Goal: Task Accomplishment & Management: Manage account settings

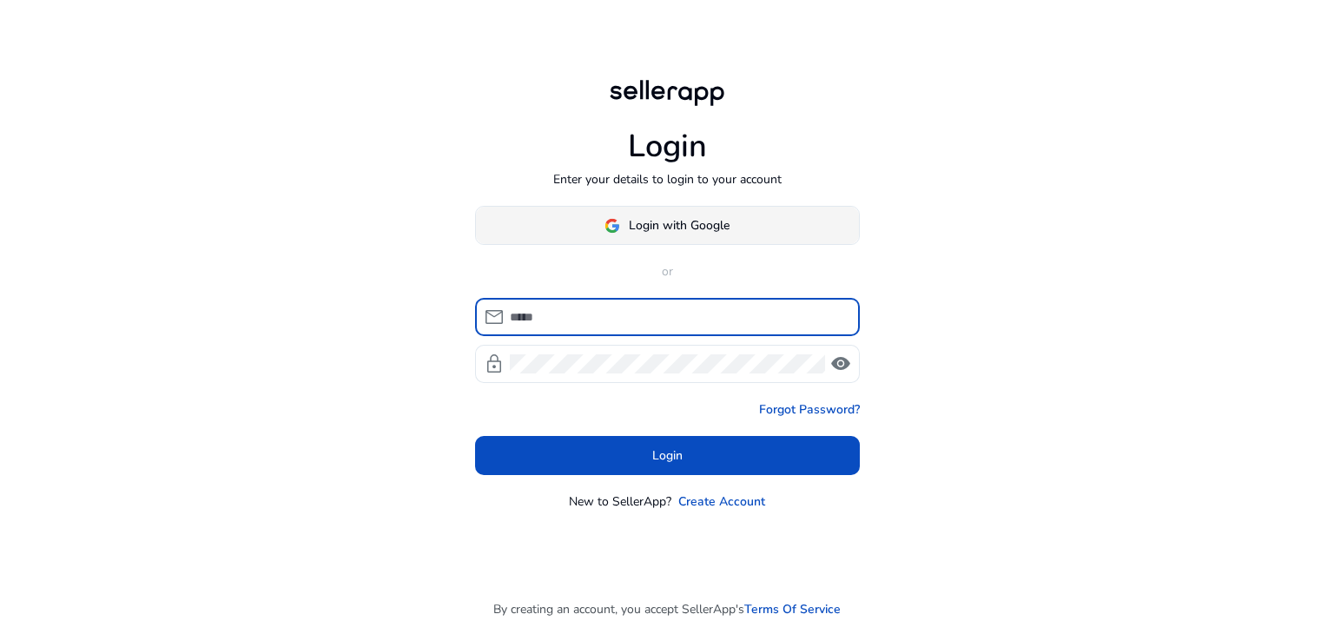
type input "**********"
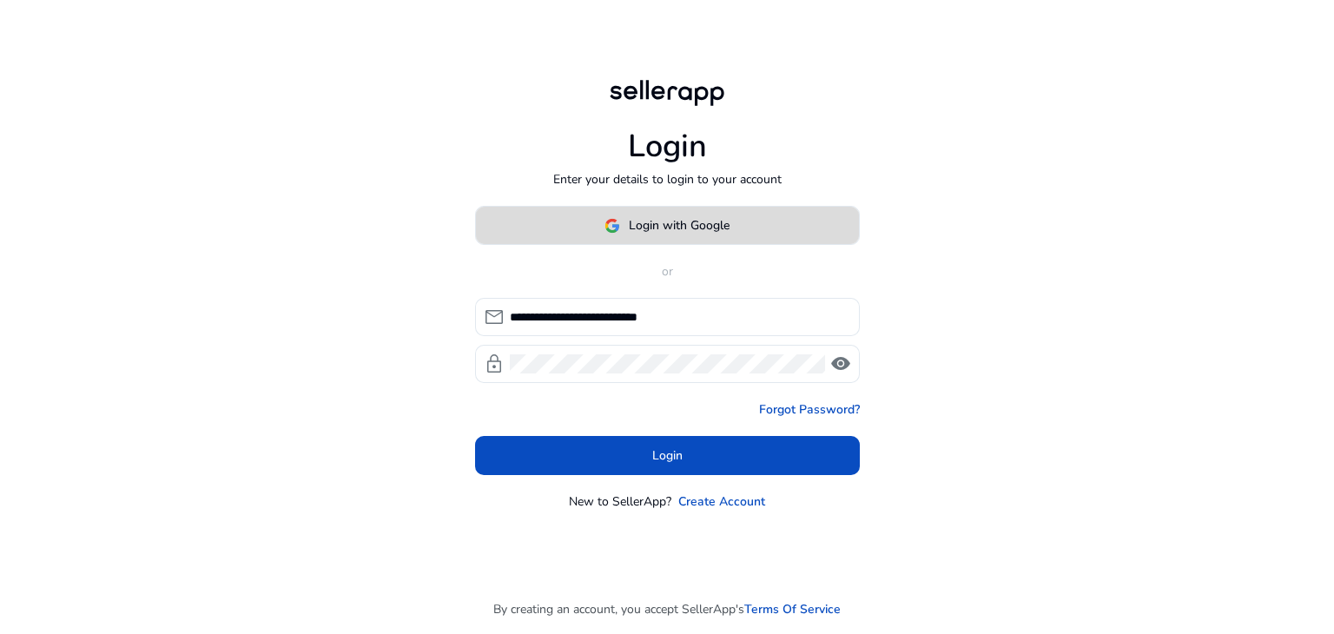
click at [640, 238] on span at bounding box center [667, 226] width 383 height 42
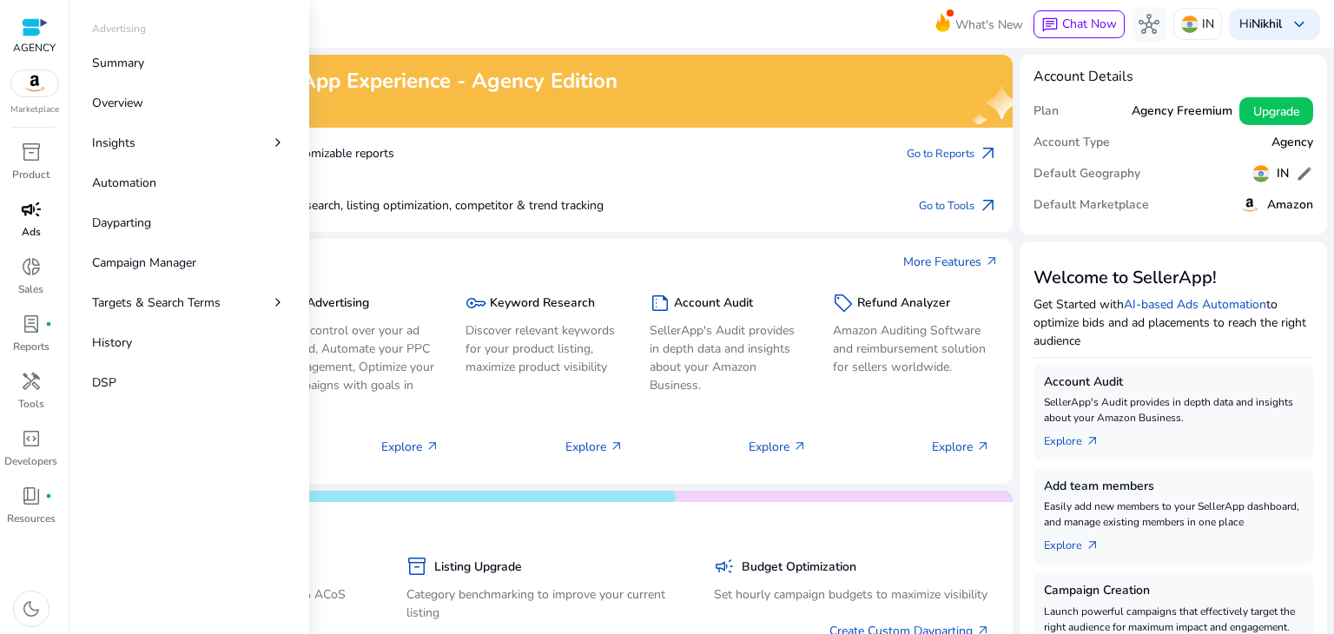
click at [33, 223] on link "campaign Ads" at bounding box center [31, 223] width 62 height 57
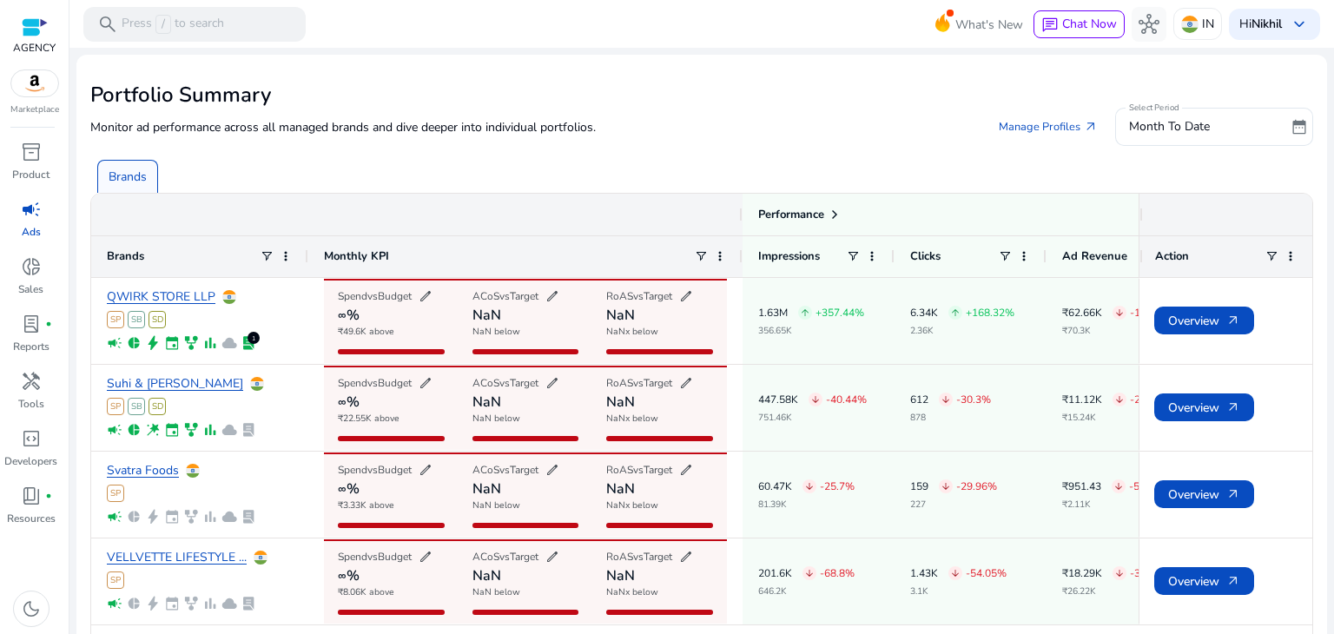
click at [506, 178] on div "Brands" at bounding box center [704, 169] width 1229 height 47
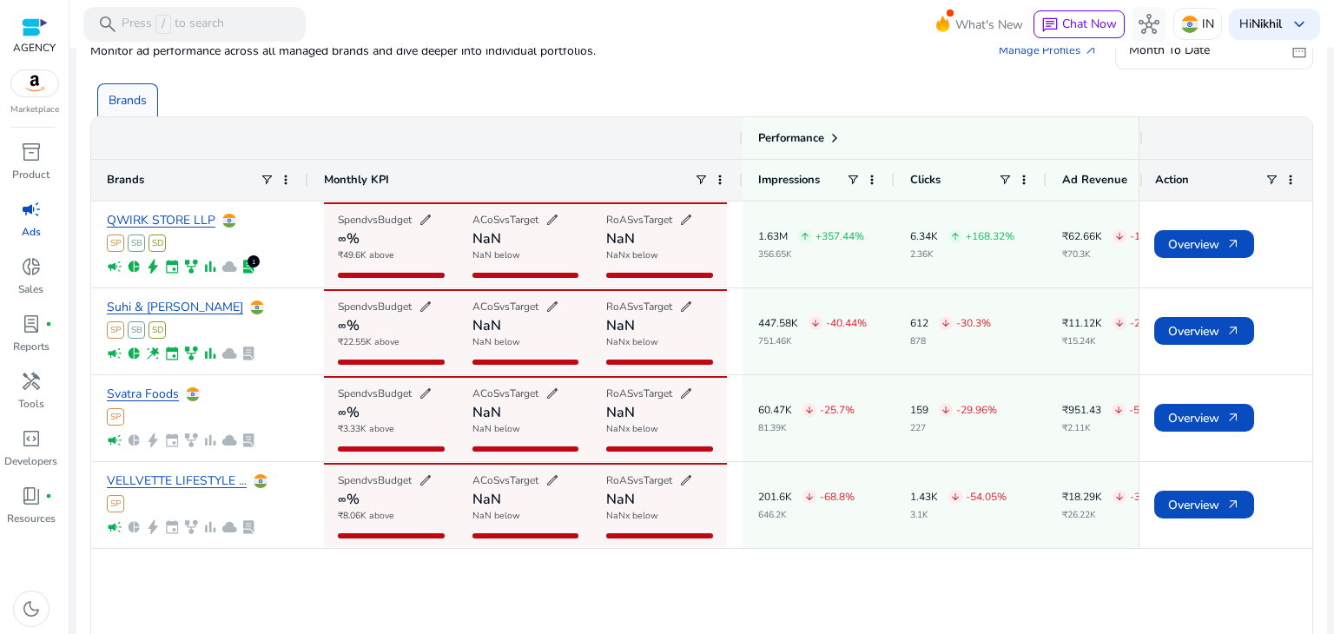
scroll to position [79, 0]
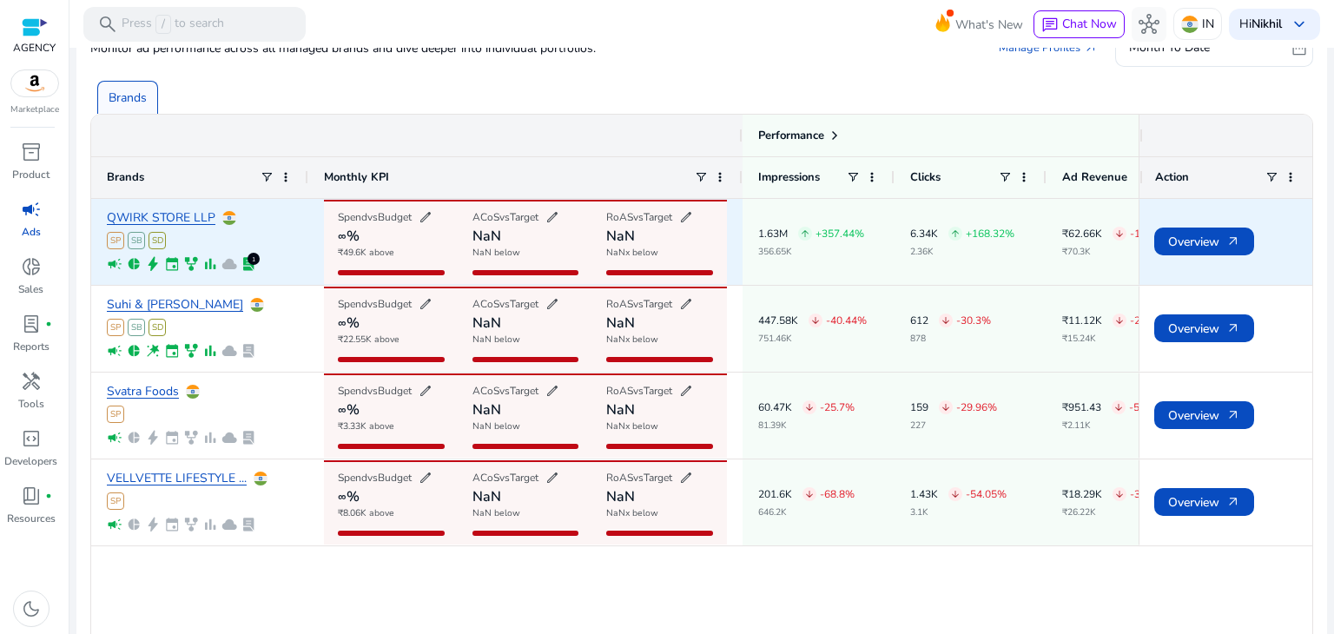
click at [403, 267] on div "Spend vs Budget edit ∞% ₹49.6K above" at bounding box center [391, 242] width 135 height 84
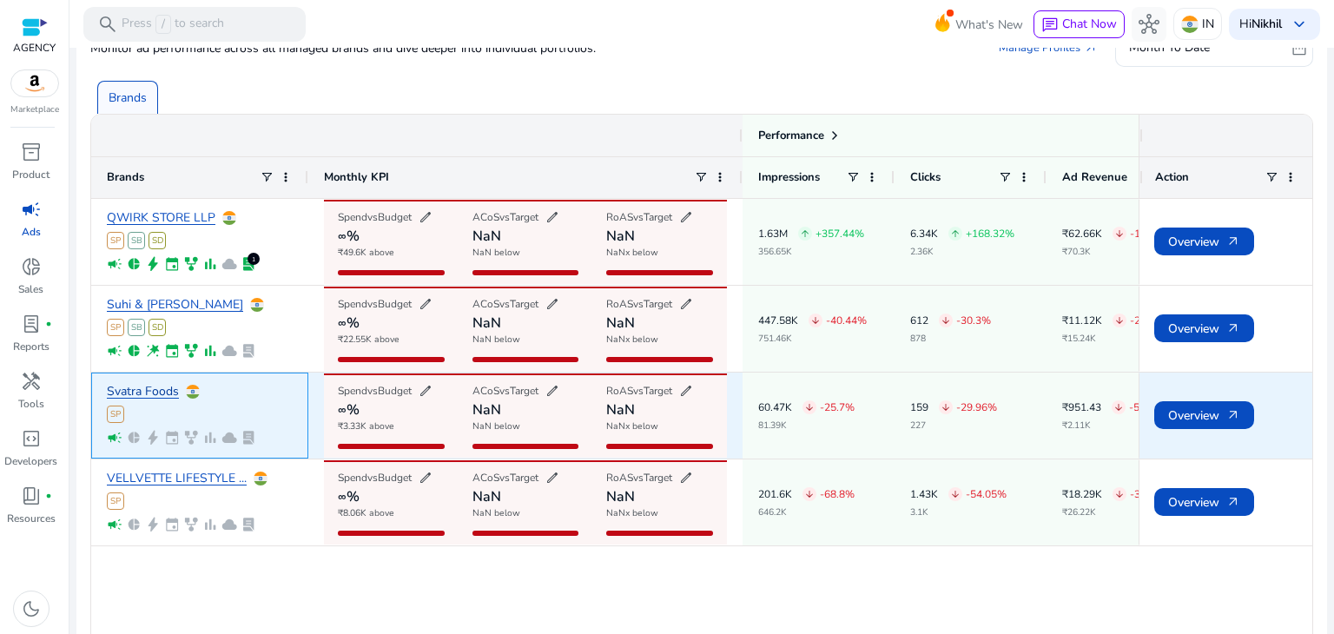
click at [146, 393] on link "Svatra Foods" at bounding box center [143, 392] width 72 height 13
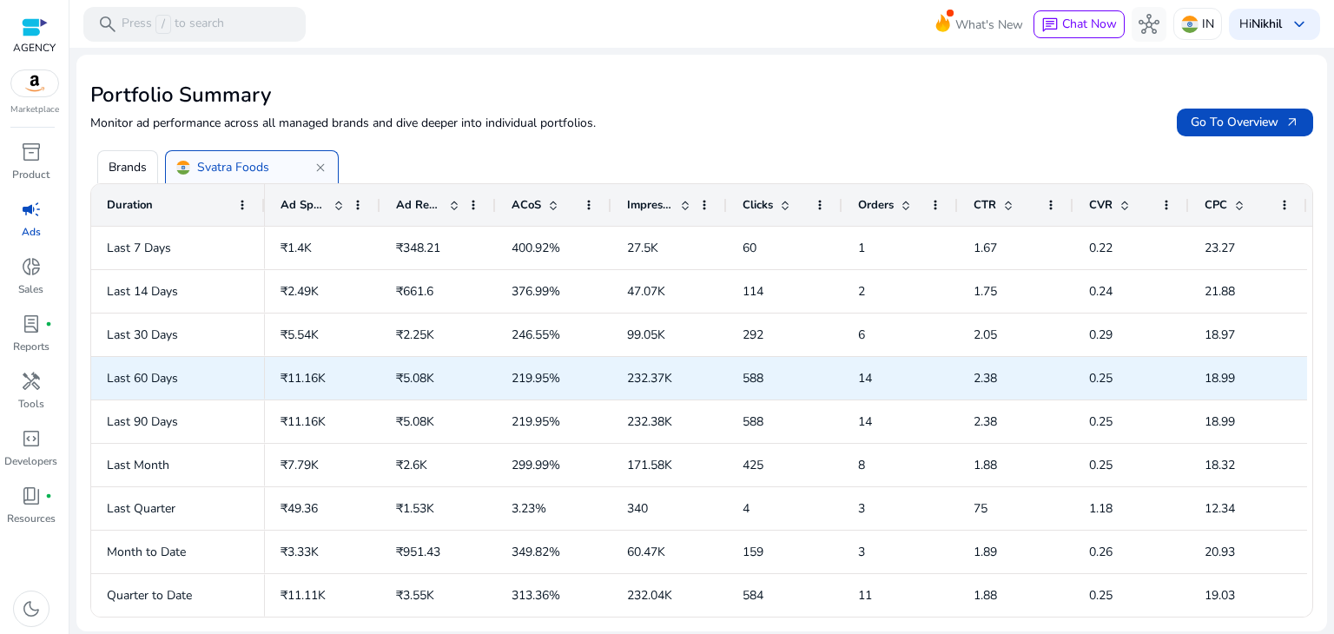
scroll to position [0, 0]
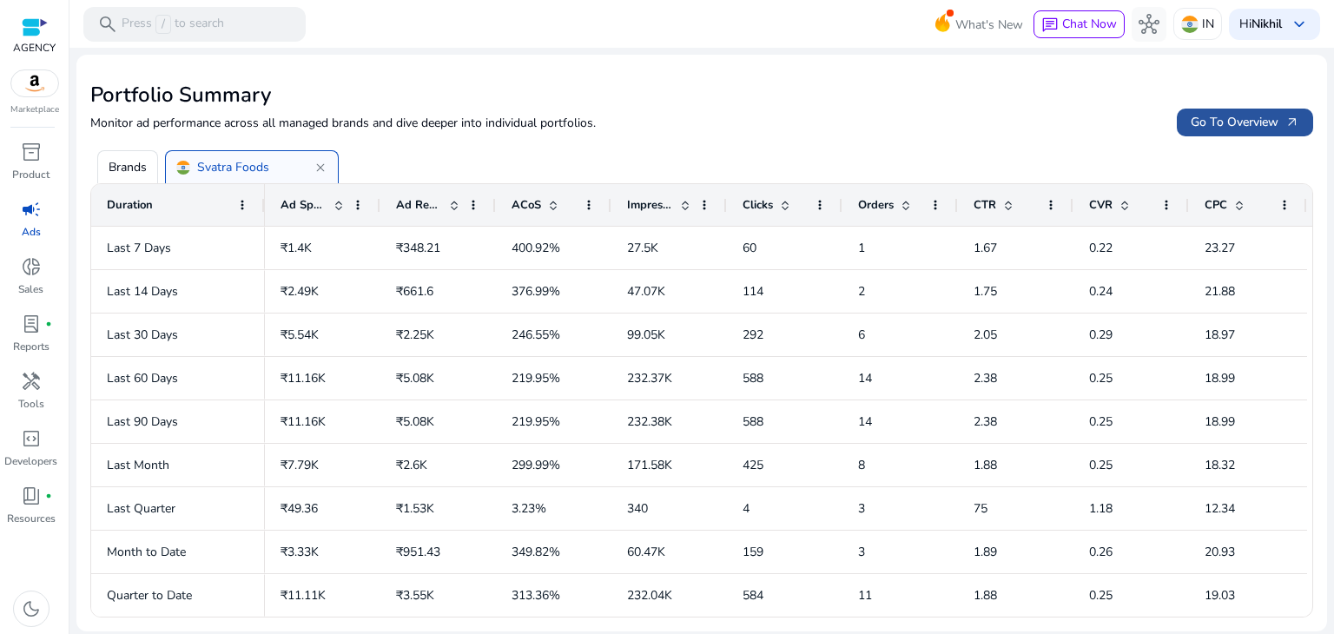
click at [1226, 122] on span "Go To Overview arrow_outward" at bounding box center [1244, 122] width 109 height 18
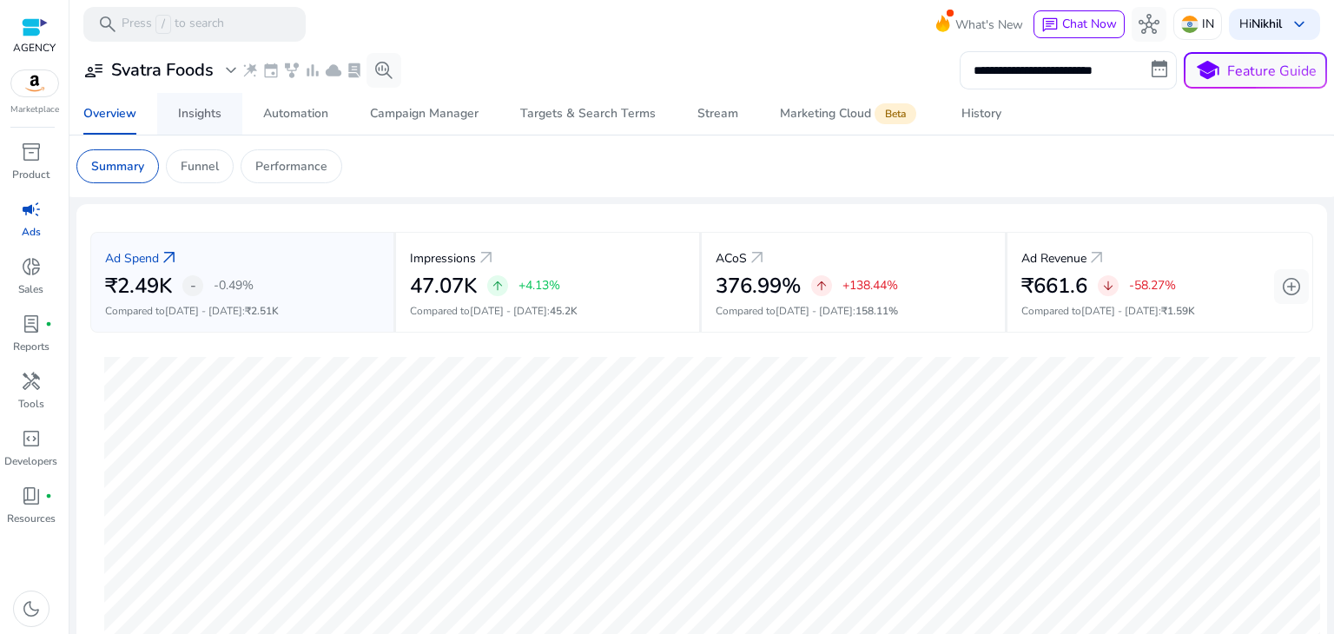
click at [214, 115] on div "Insights" at bounding box center [199, 114] width 43 height 12
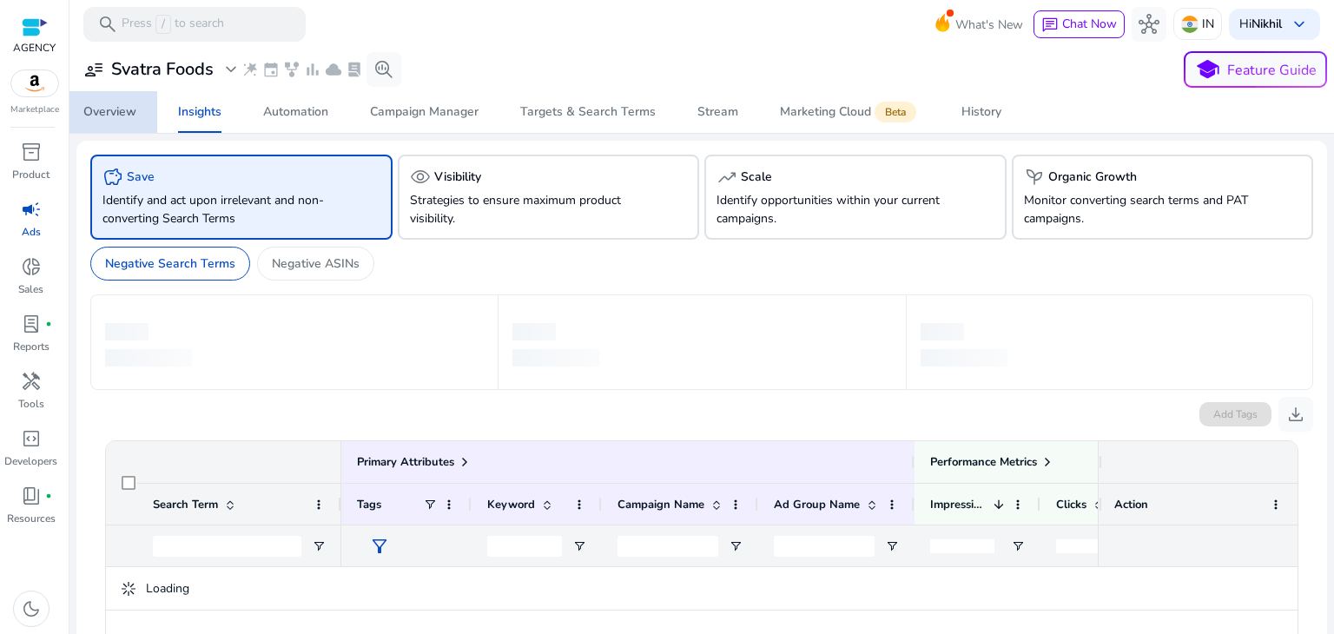
click at [126, 119] on span "Overview" at bounding box center [109, 112] width 53 height 42
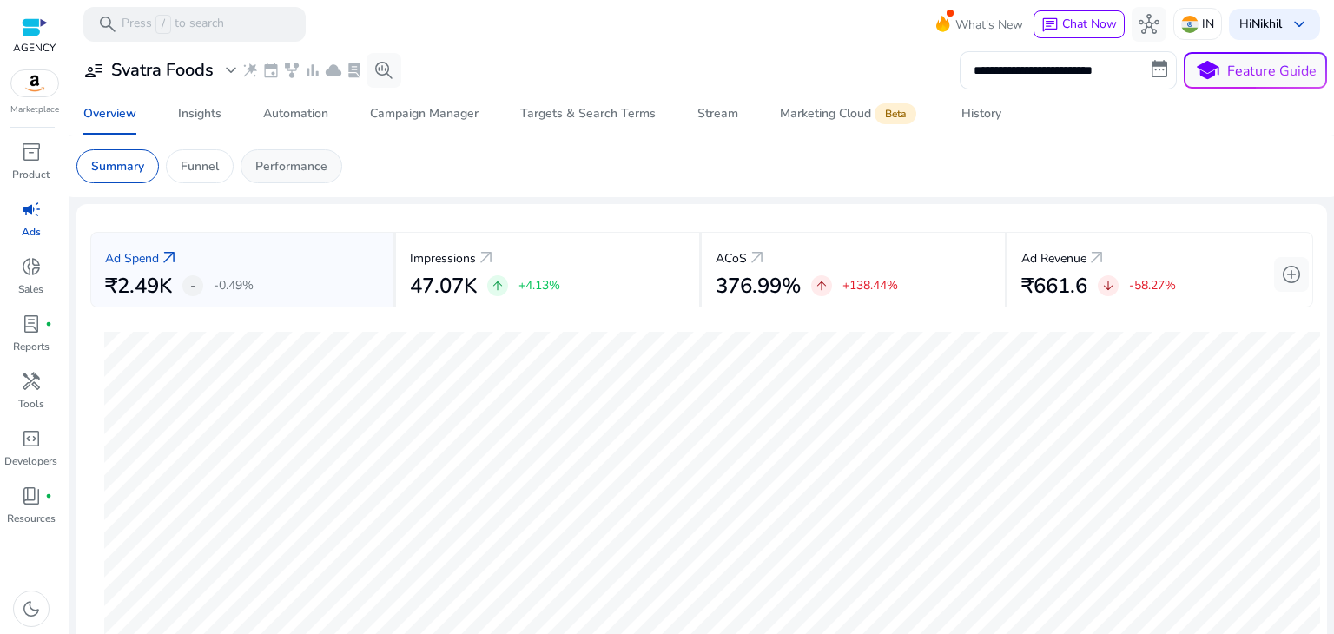
click at [280, 168] on p "Performance" at bounding box center [291, 166] width 72 height 18
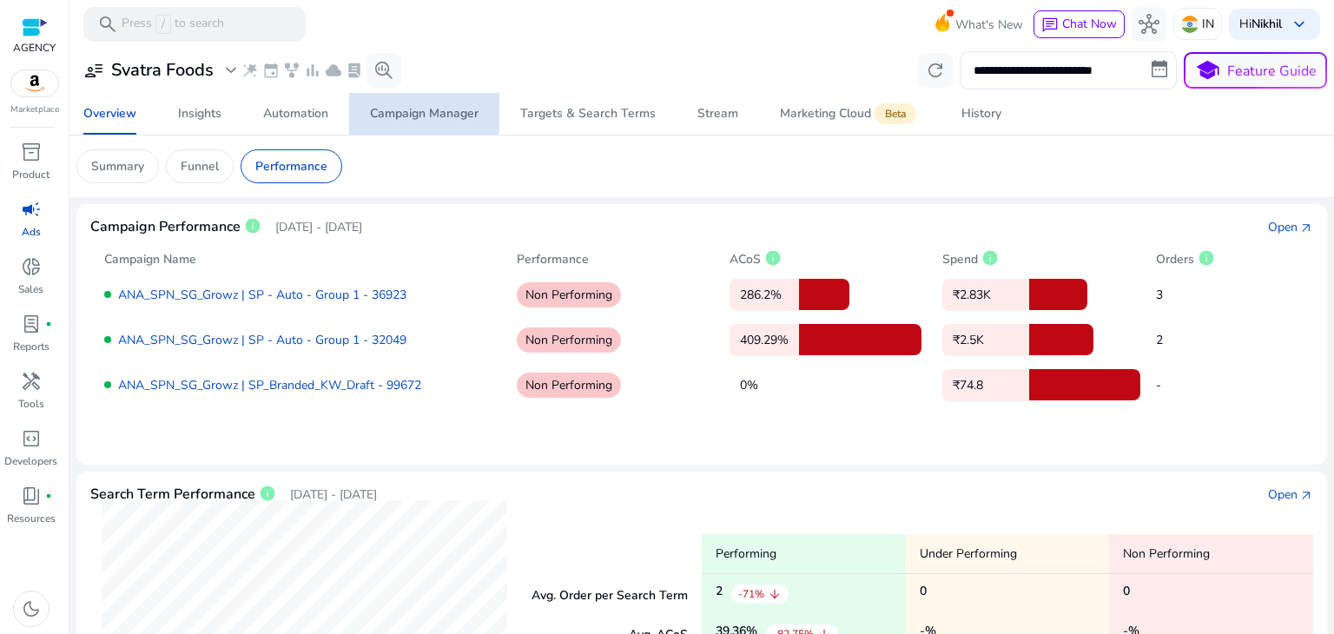
click at [407, 112] on div "Campaign Manager" at bounding box center [424, 114] width 109 height 12
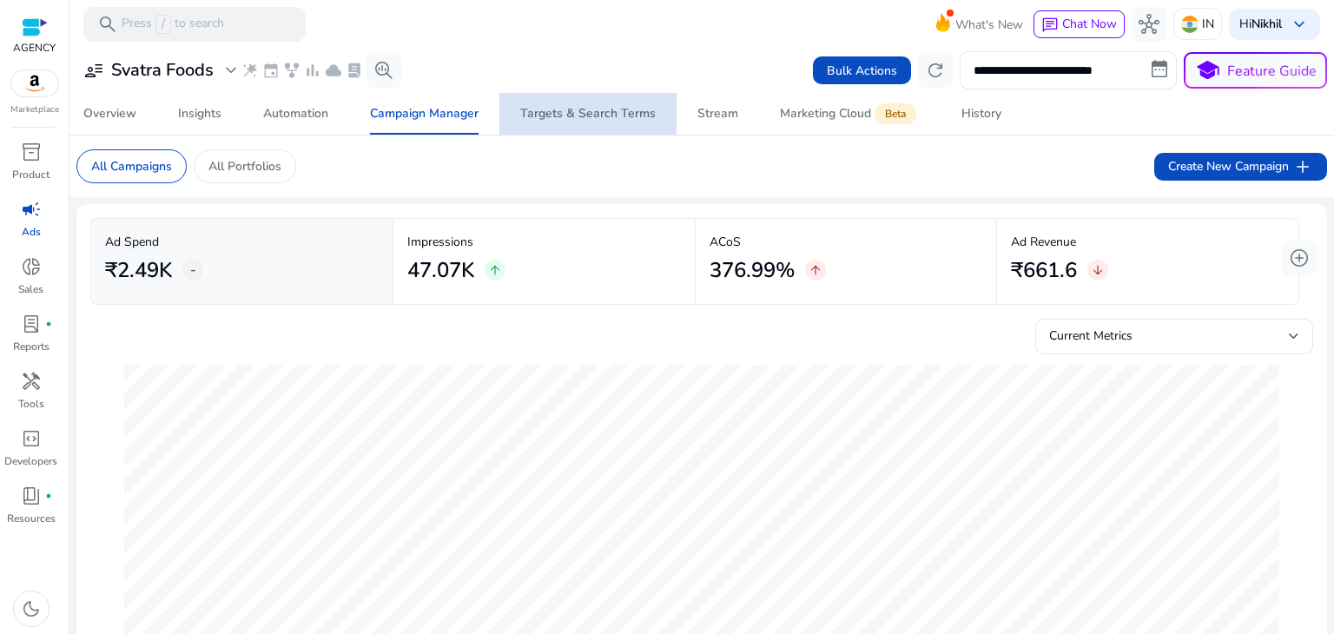
click at [603, 108] on div "Targets & Search Terms" at bounding box center [587, 114] width 135 height 12
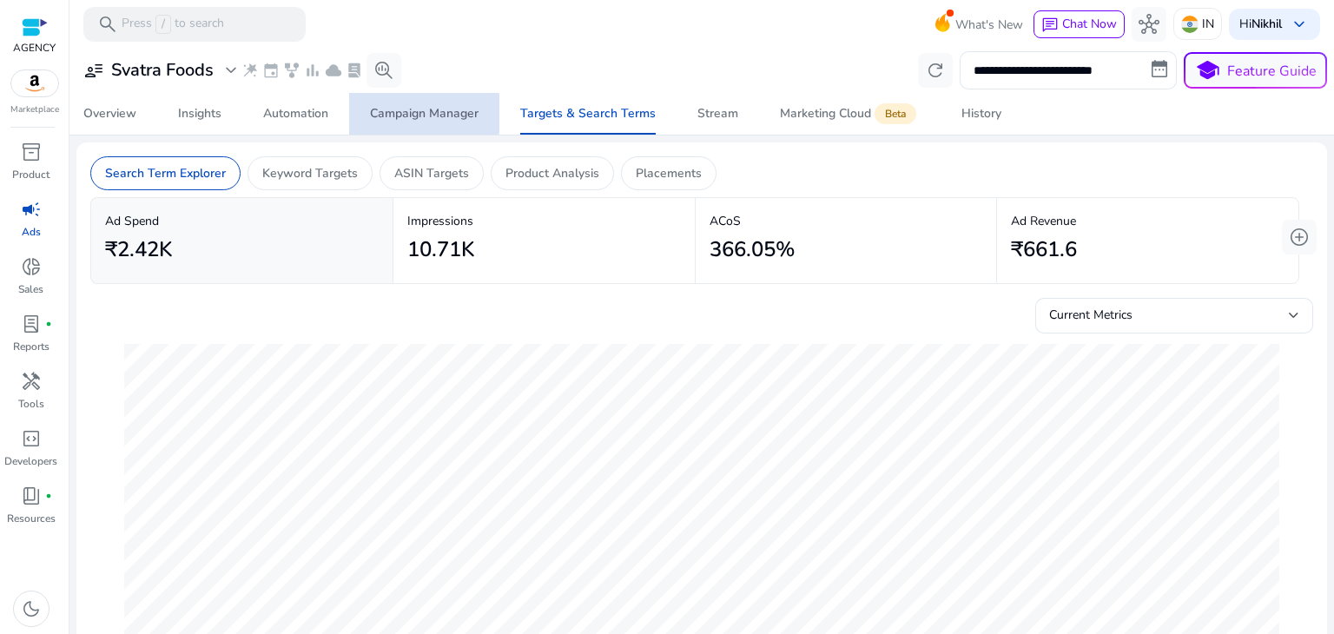
click at [400, 114] on div "Campaign Manager" at bounding box center [424, 114] width 109 height 12
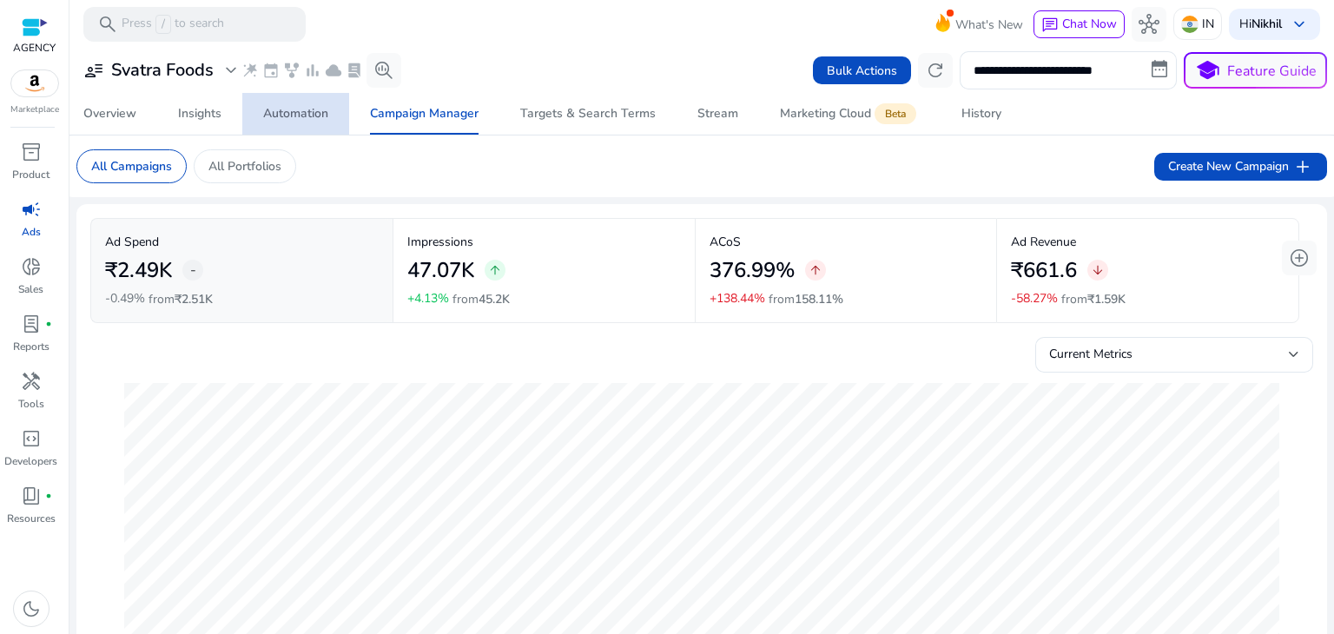
click at [297, 111] on div "Automation" at bounding box center [295, 114] width 65 height 12
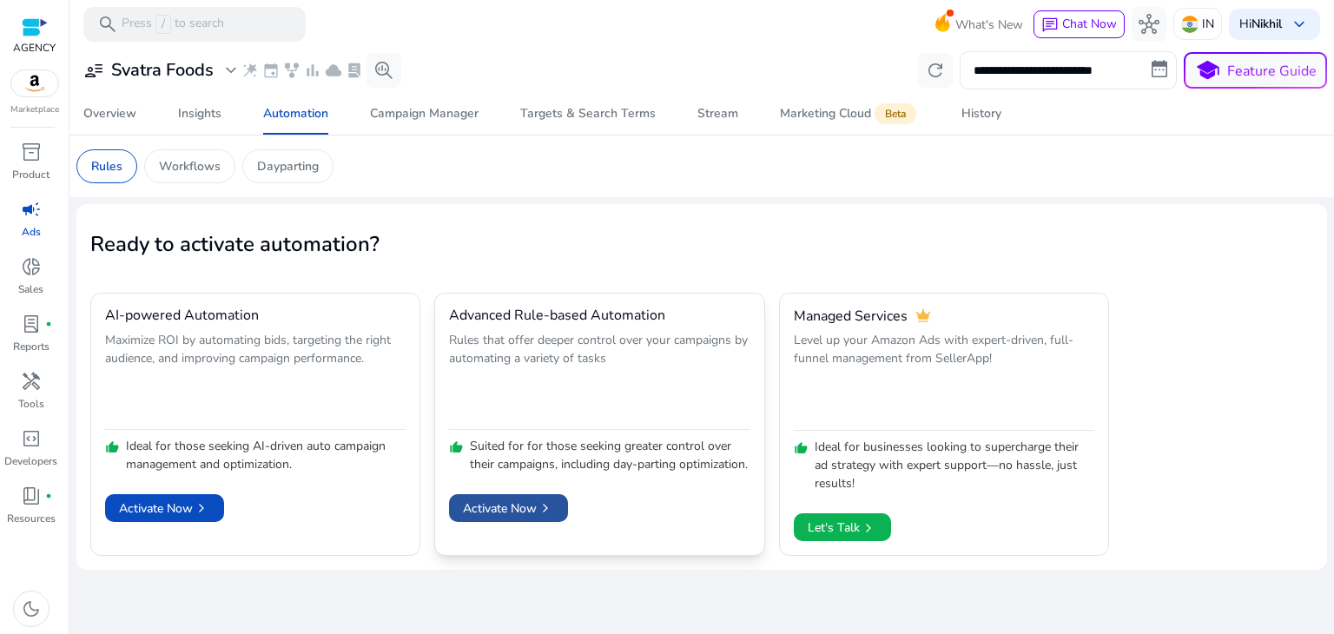
click at [533, 517] on span "Activate Now chevron_right" at bounding box center [508, 508] width 91 height 18
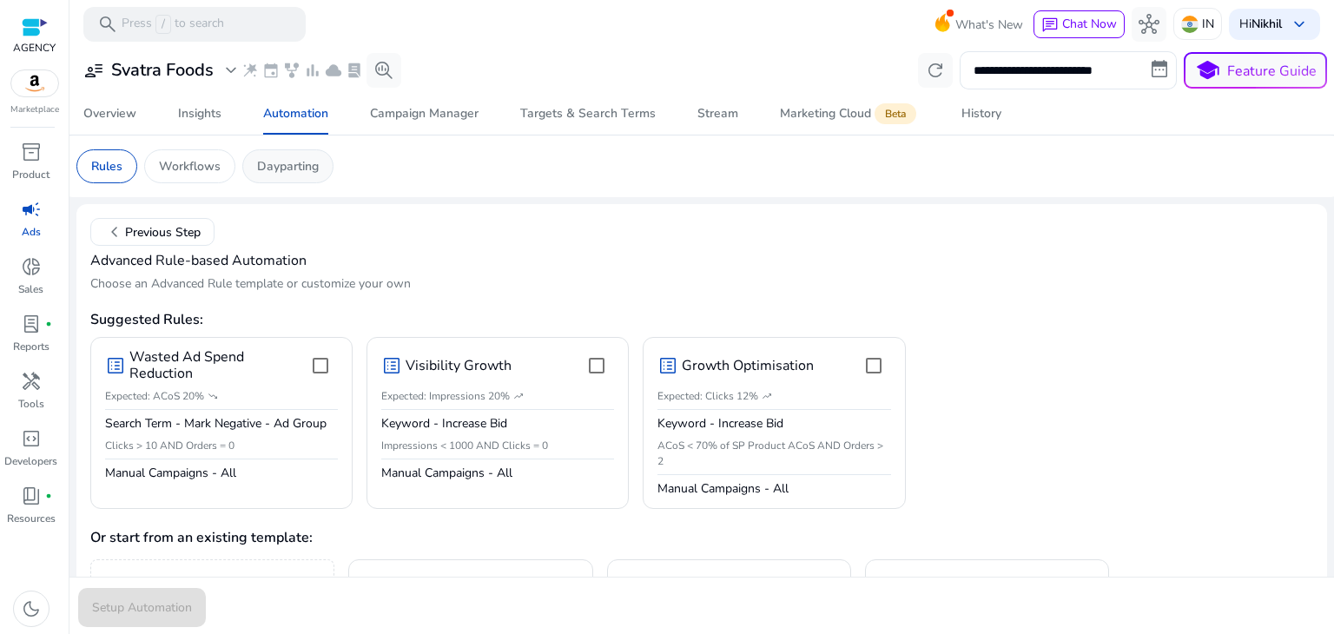
click at [257, 168] on p "Dayparting" at bounding box center [288, 166] width 62 height 18
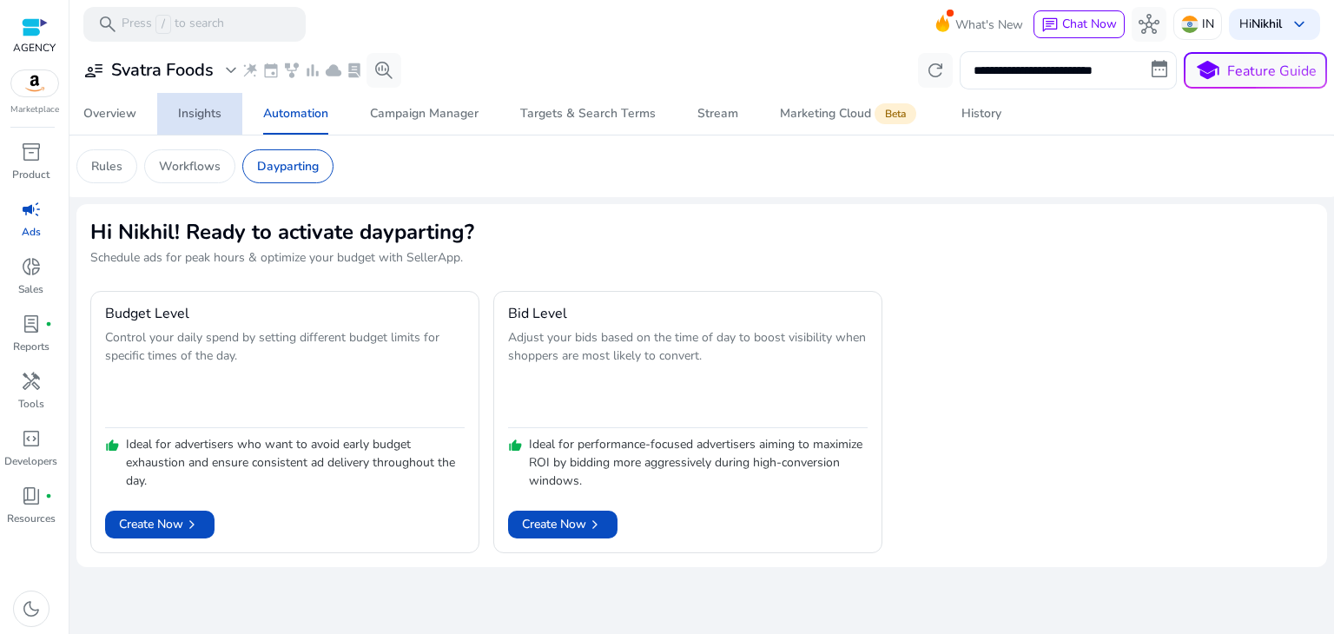
click at [204, 120] on div "Insights" at bounding box center [199, 114] width 43 height 12
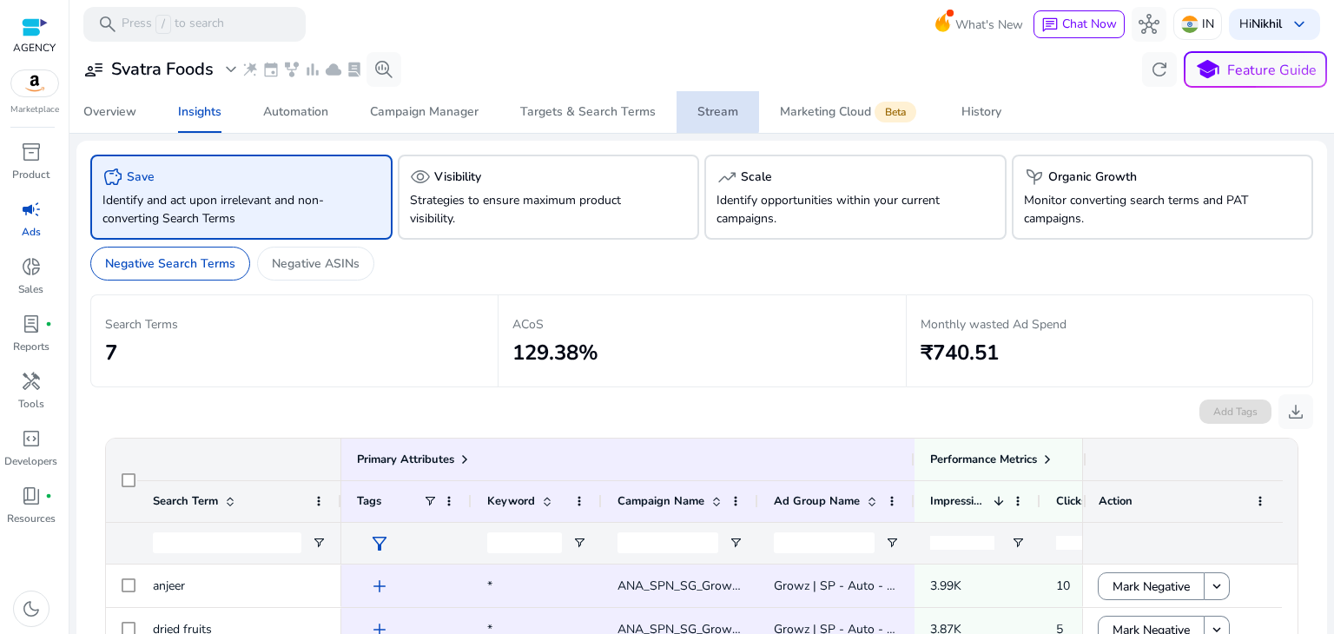
click at [697, 110] on div "Stream" at bounding box center [717, 112] width 41 height 12
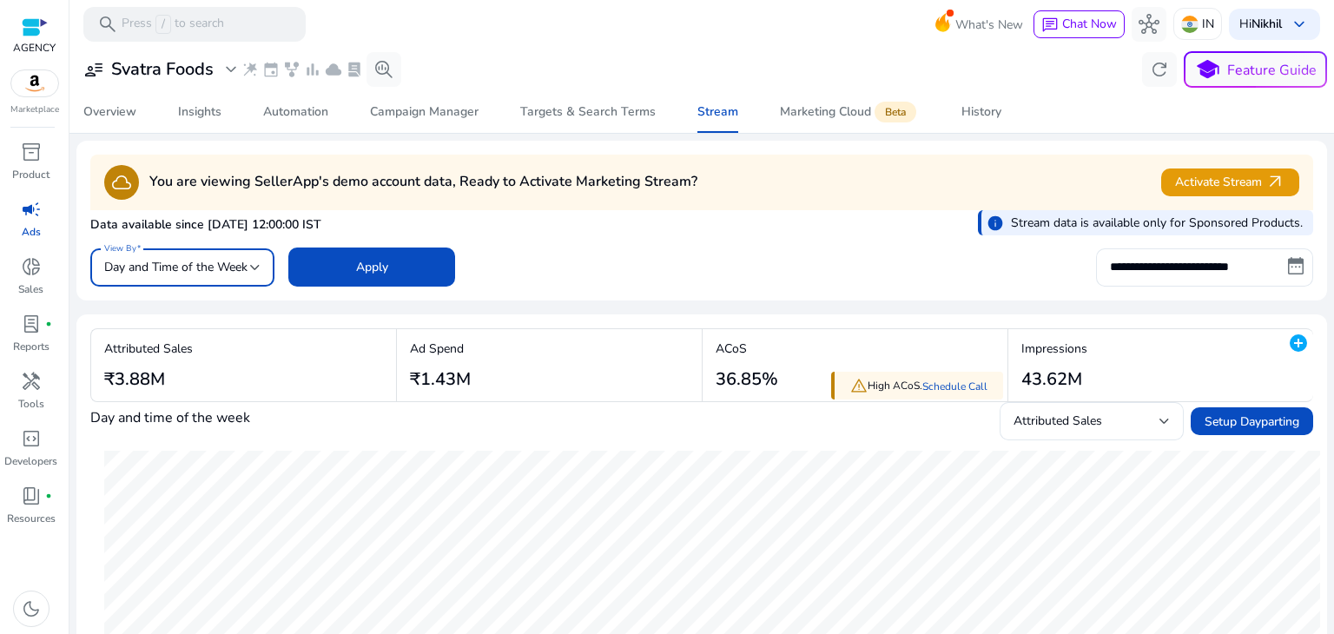
click at [251, 270] on div at bounding box center [255, 267] width 10 height 21
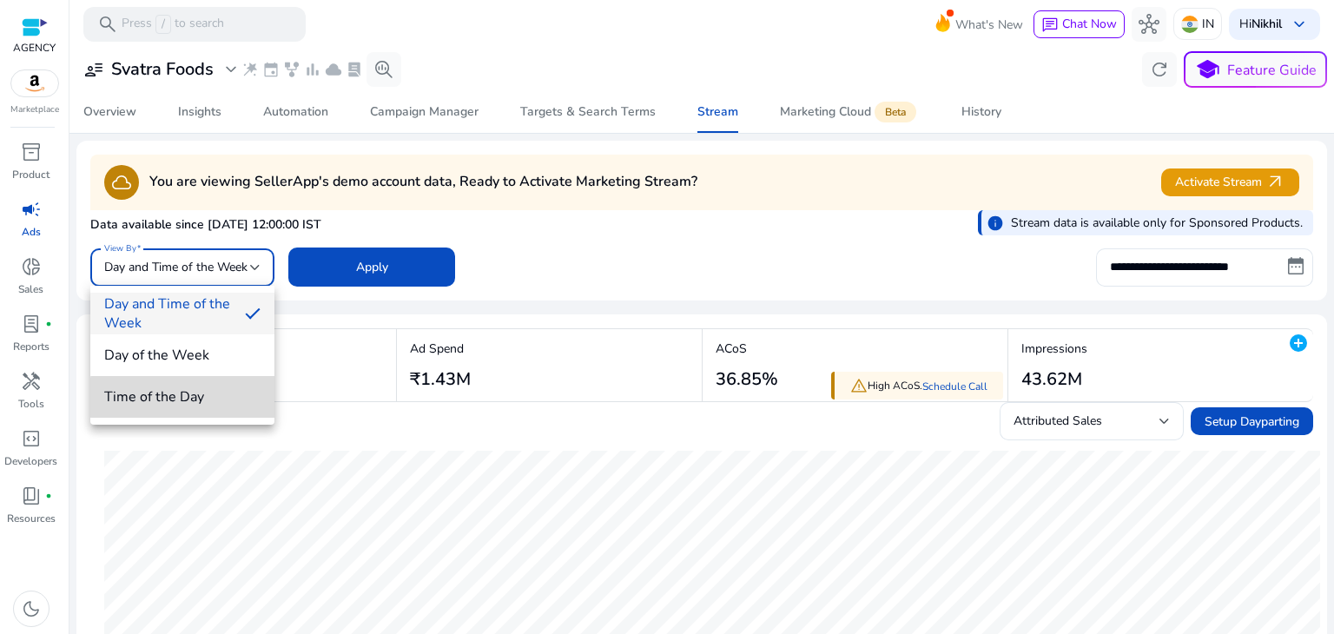
click at [201, 398] on span "Time of the Day" at bounding box center [182, 396] width 156 height 19
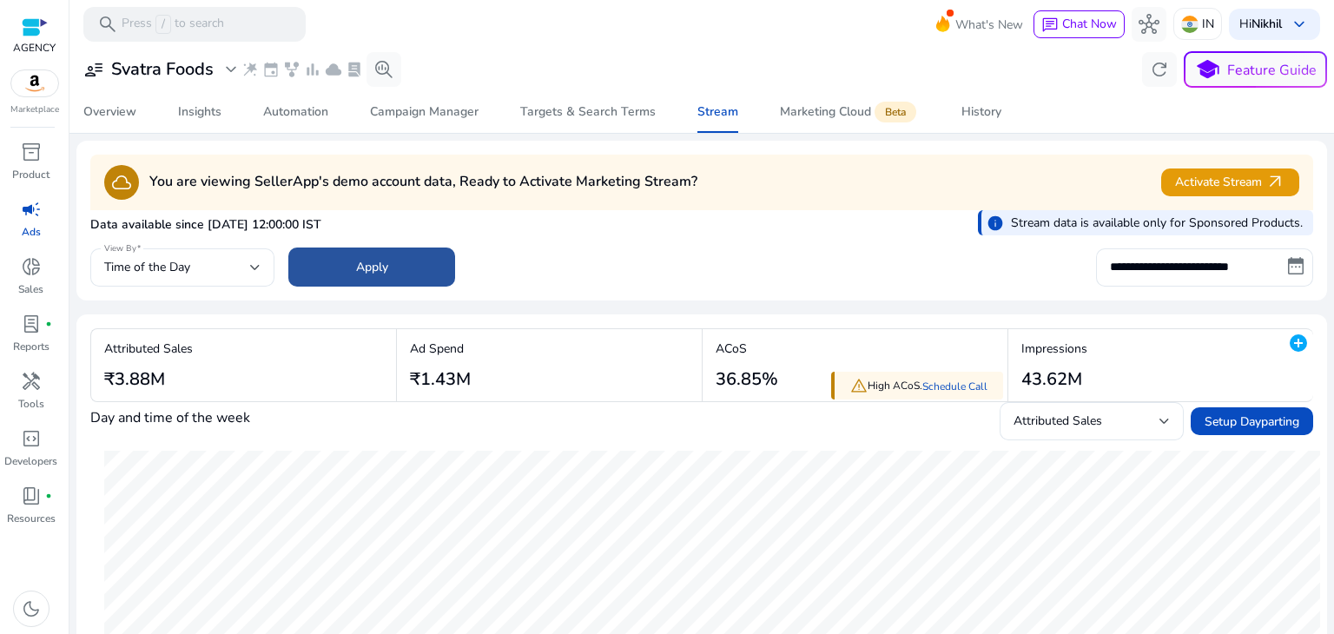
click at [392, 255] on span at bounding box center [371, 268] width 167 height 42
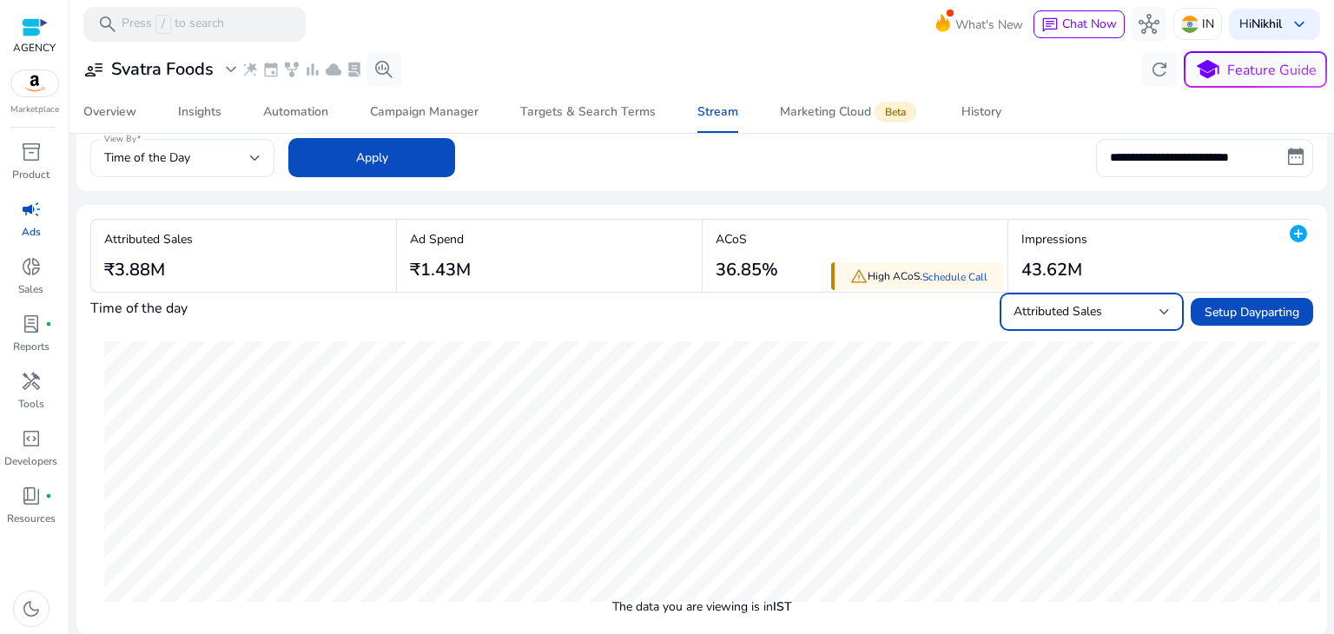
click at [1159, 314] on div at bounding box center [1164, 311] width 10 height 21
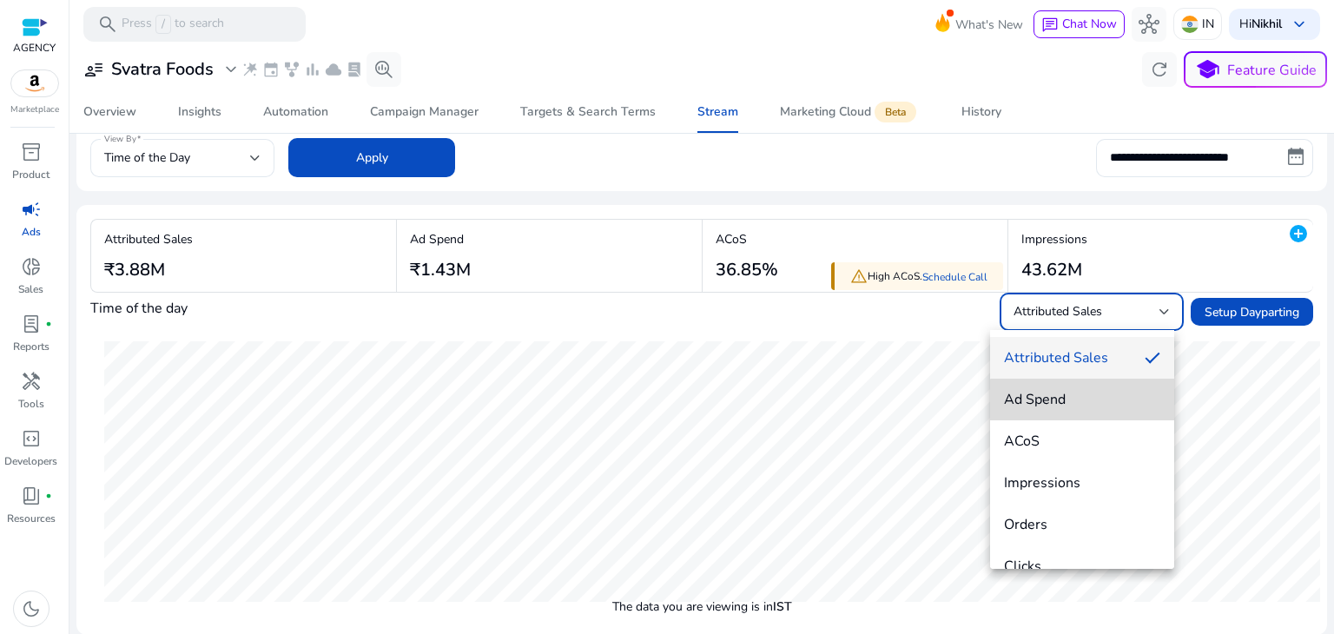
click at [1087, 402] on span "Ad Spend" at bounding box center [1082, 399] width 156 height 19
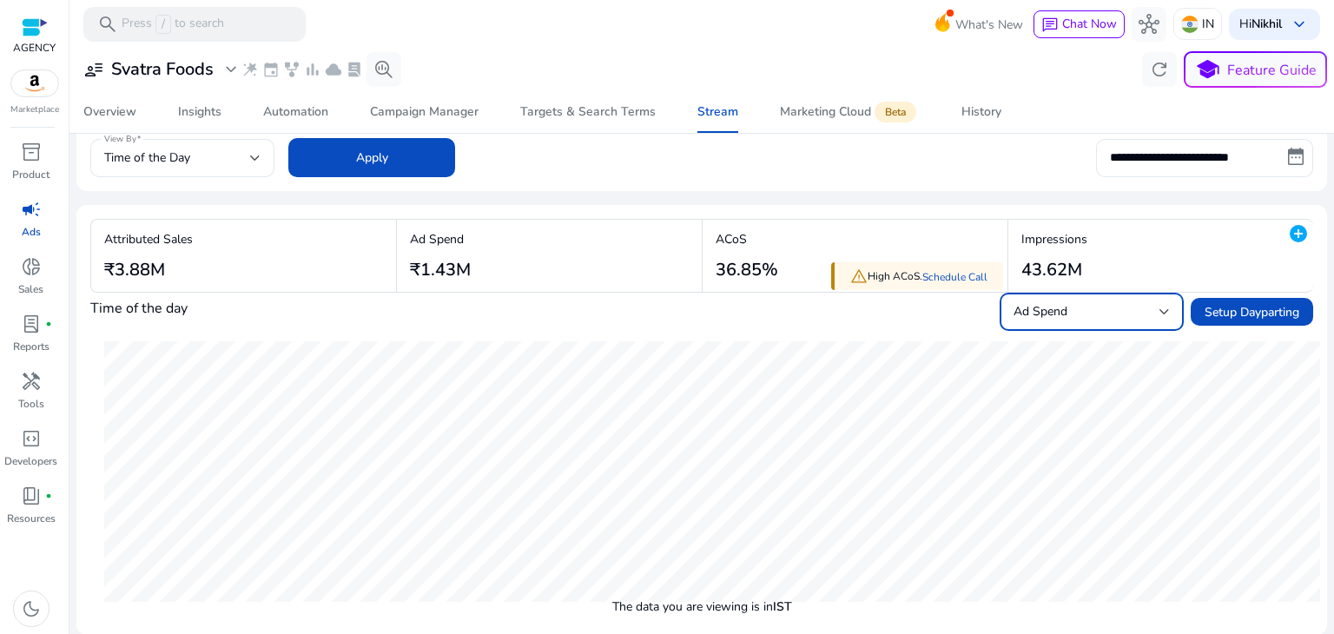
click at [1143, 306] on div "Ad Spend" at bounding box center [1086, 311] width 146 height 19
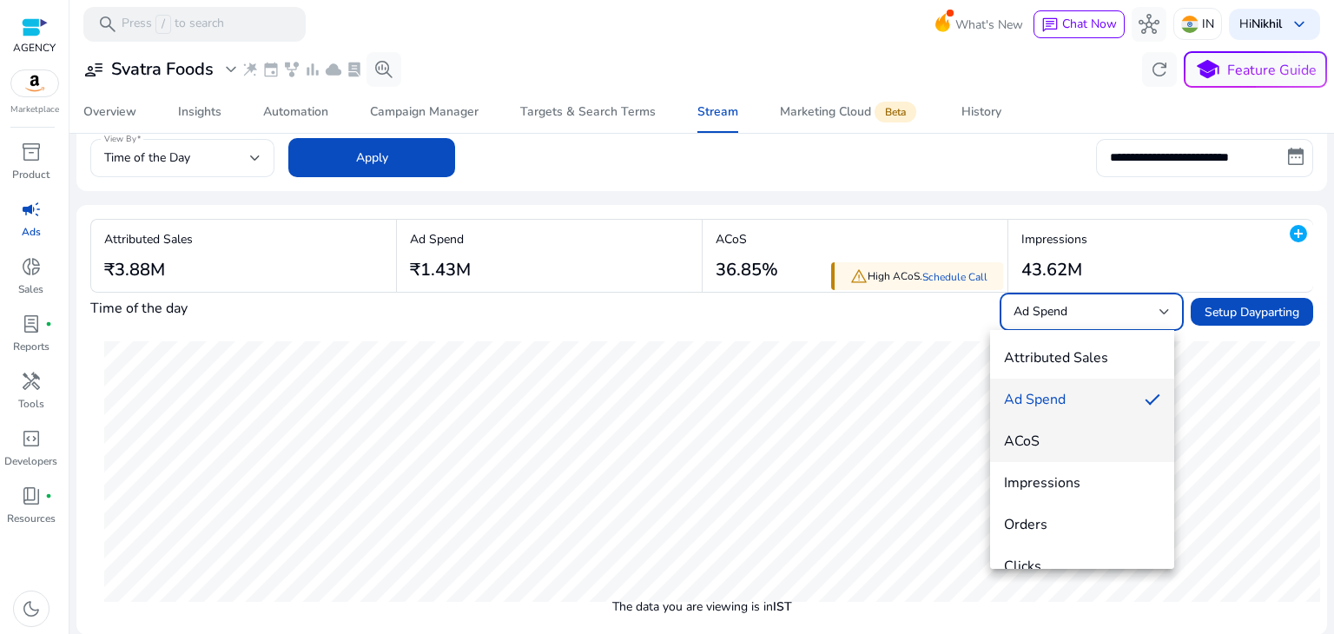
click at [1045, 455] on mat-option "ACoS" at bounding box center [1082, 441] width 184 height 42
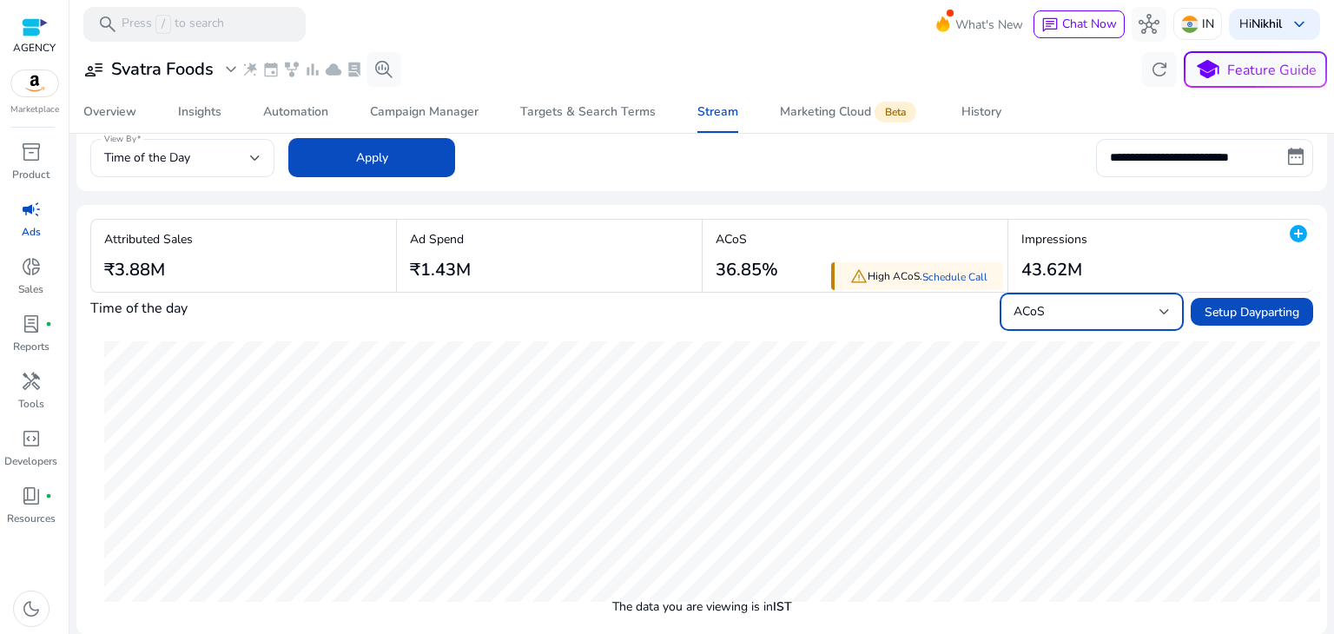
click at [1159, 317] on div at bounding box center [1164, 311] width 10 height 21
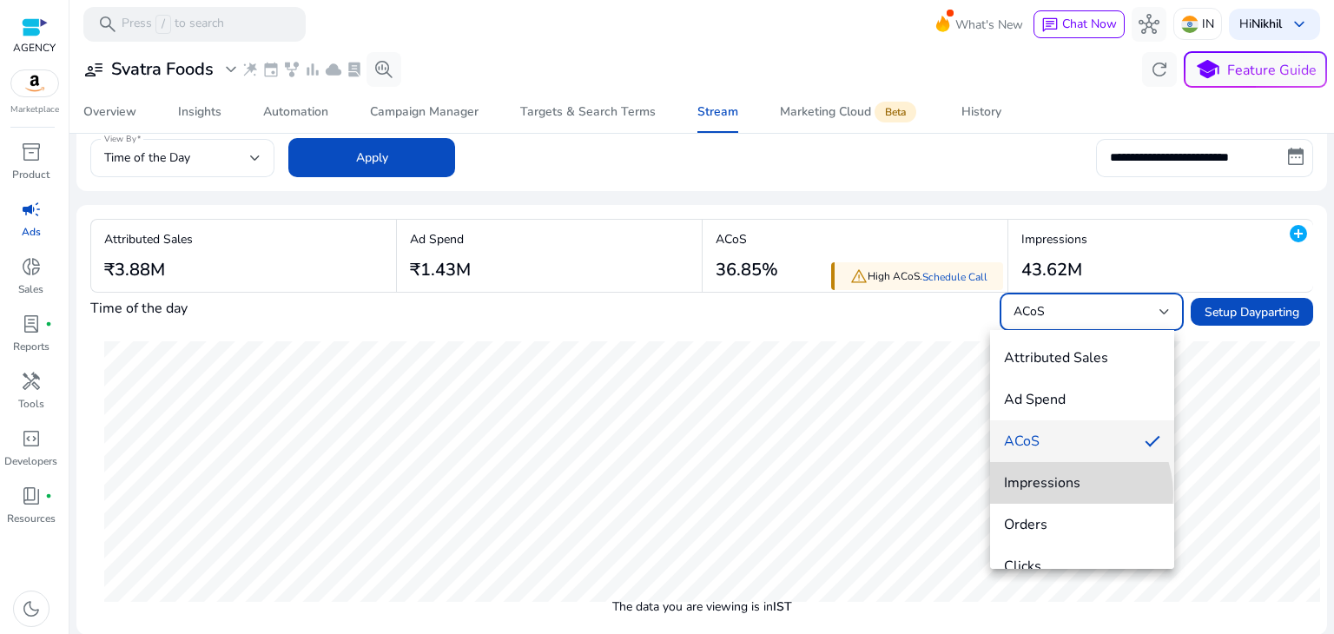
click at [1061, 494] on mat-option "Impressions" at bounding box center [1082, 483] width 184 height 42
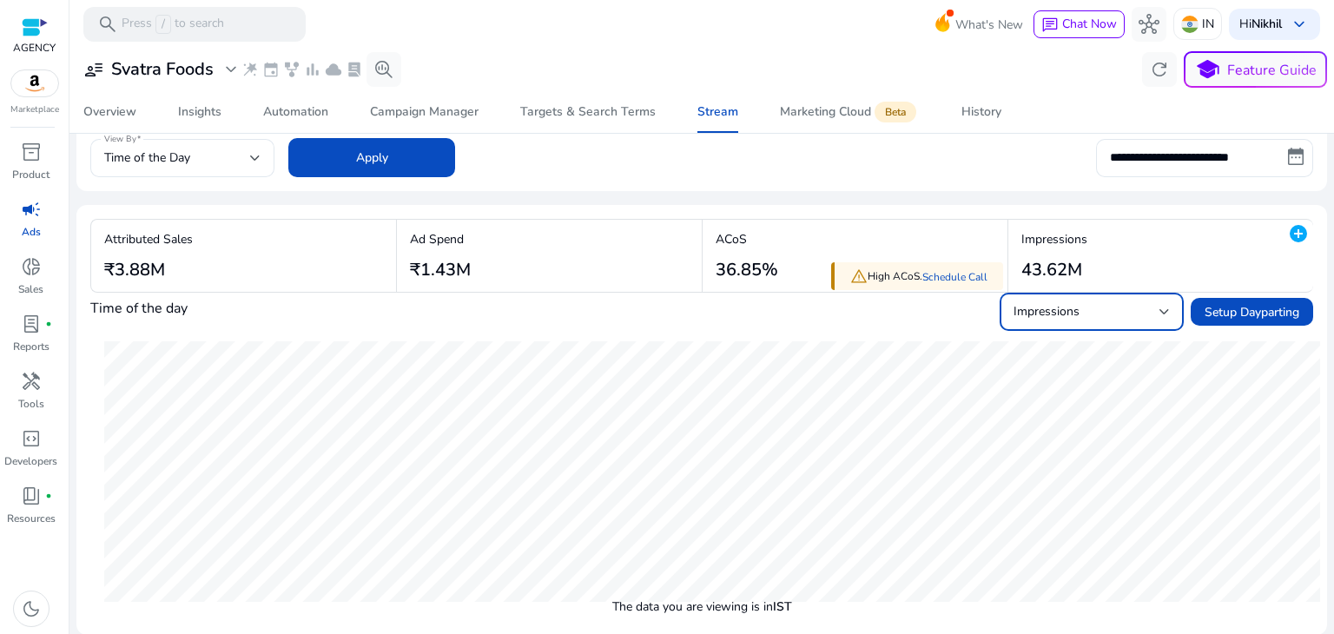
click at [1117, 314] on div "Impressions" at bounding box center [1086, 311] width 146 height 19
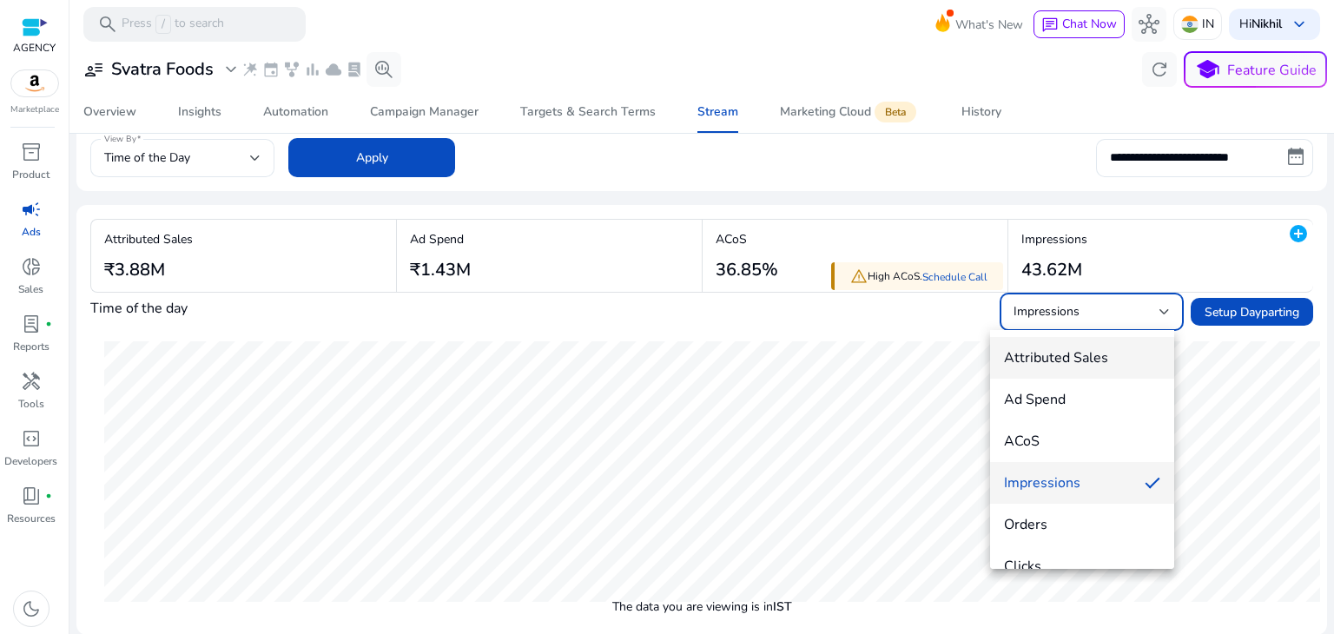
scroll to position [24, 0]
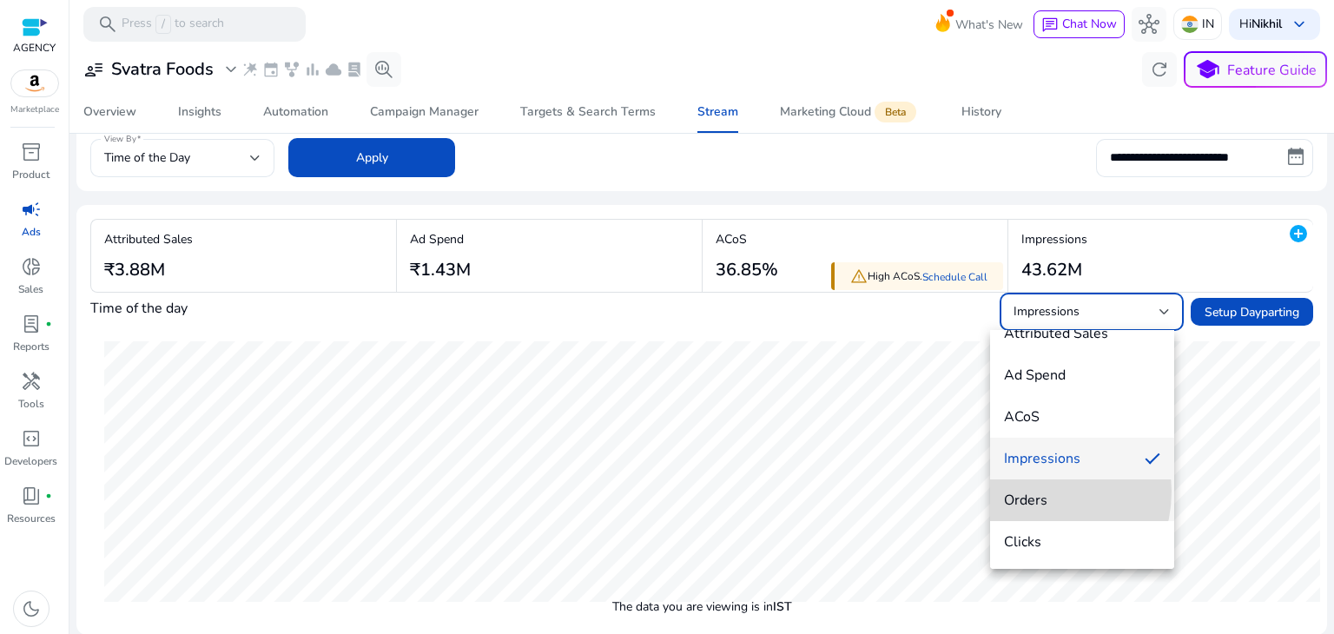
click at [1032, 491] on span "Orders" at bounding box center [1082, 500] width 156 height 19
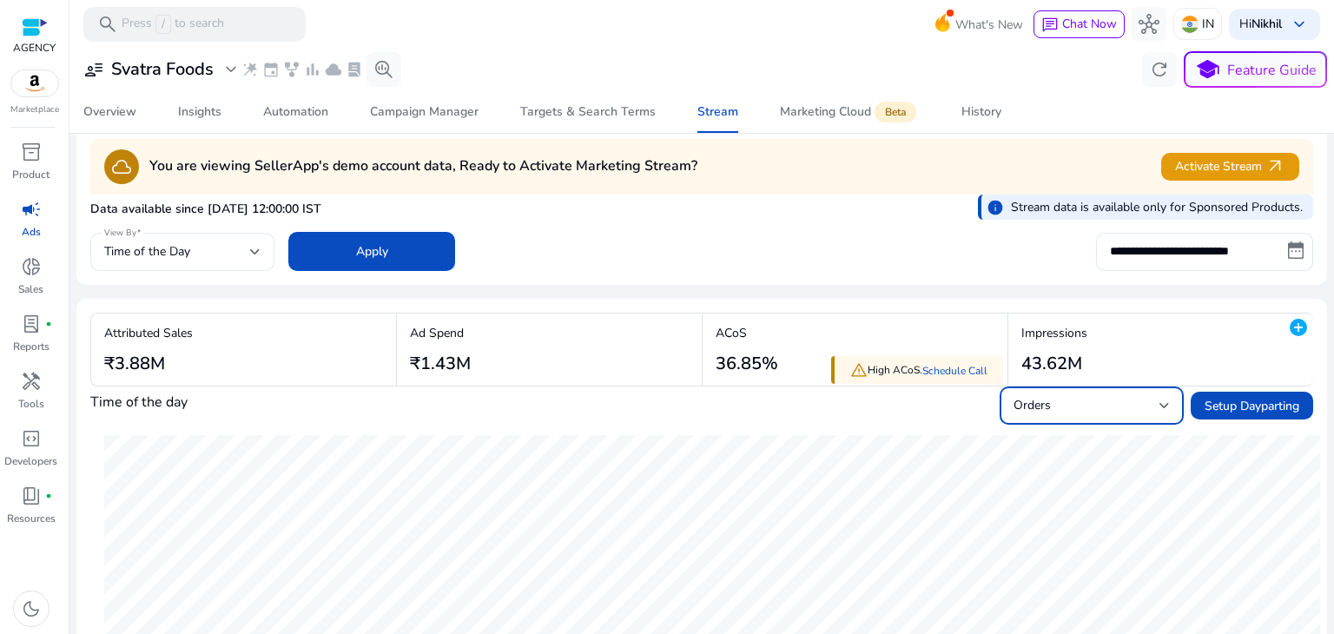
scroll to position [0, 0]
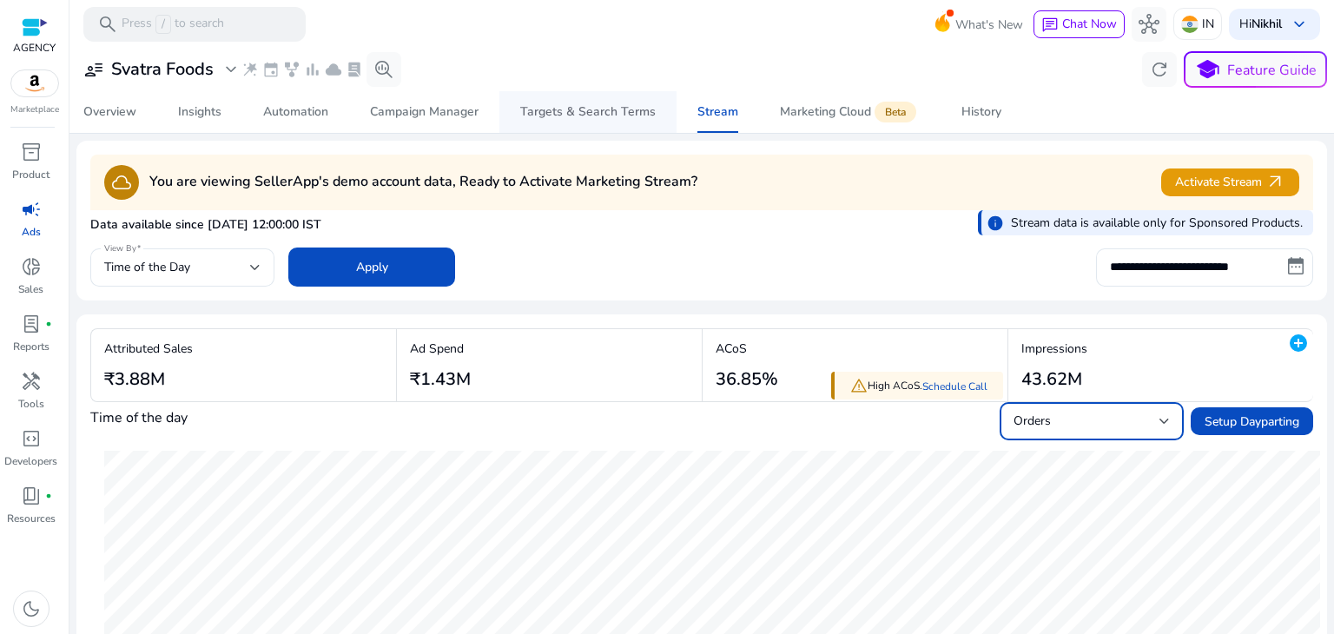
click at [634, 106] on div "Targets & Search Terms" at bounding box center [587, 112] width 135 height 12
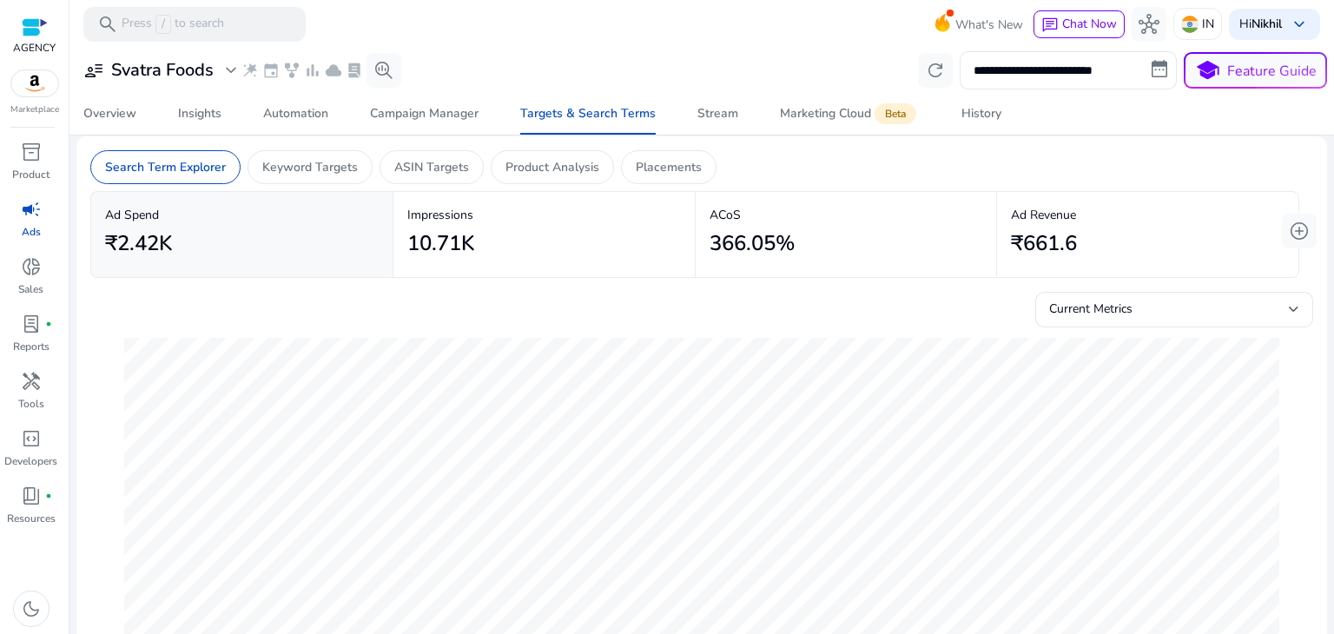
scroll to position [7, 0]
click at [591, 168] on p "Product Analysis" at bounding box center [552, 166] width 94 height 18
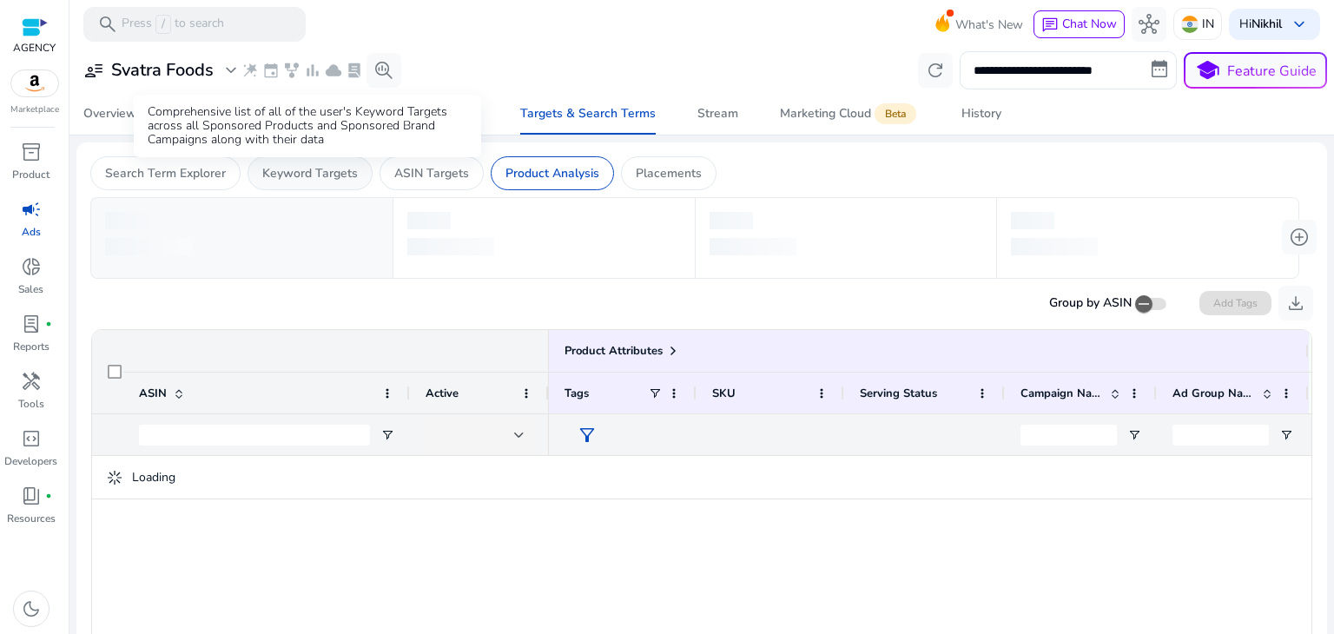
click at [350, 170] on p "Keyword Targets" at bounding box center [310, 173] width 96 height 18
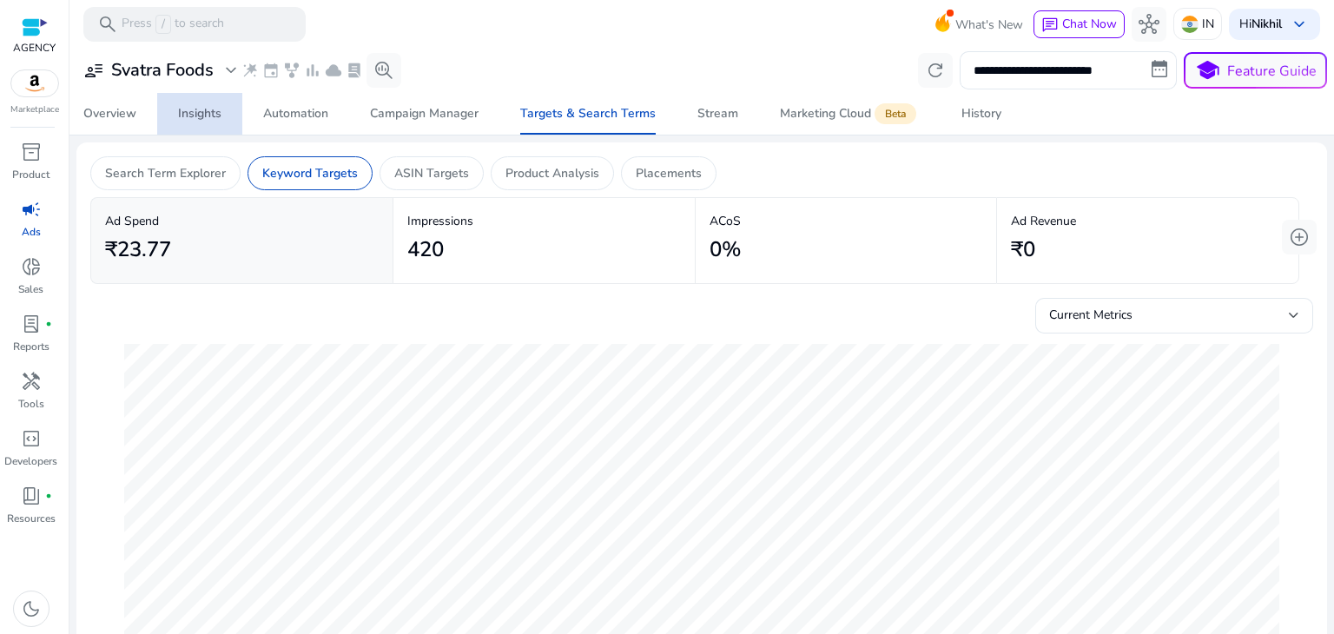
click at [214, 112] on div "Insights" at bounding box center [199, 114] width 43 height 12
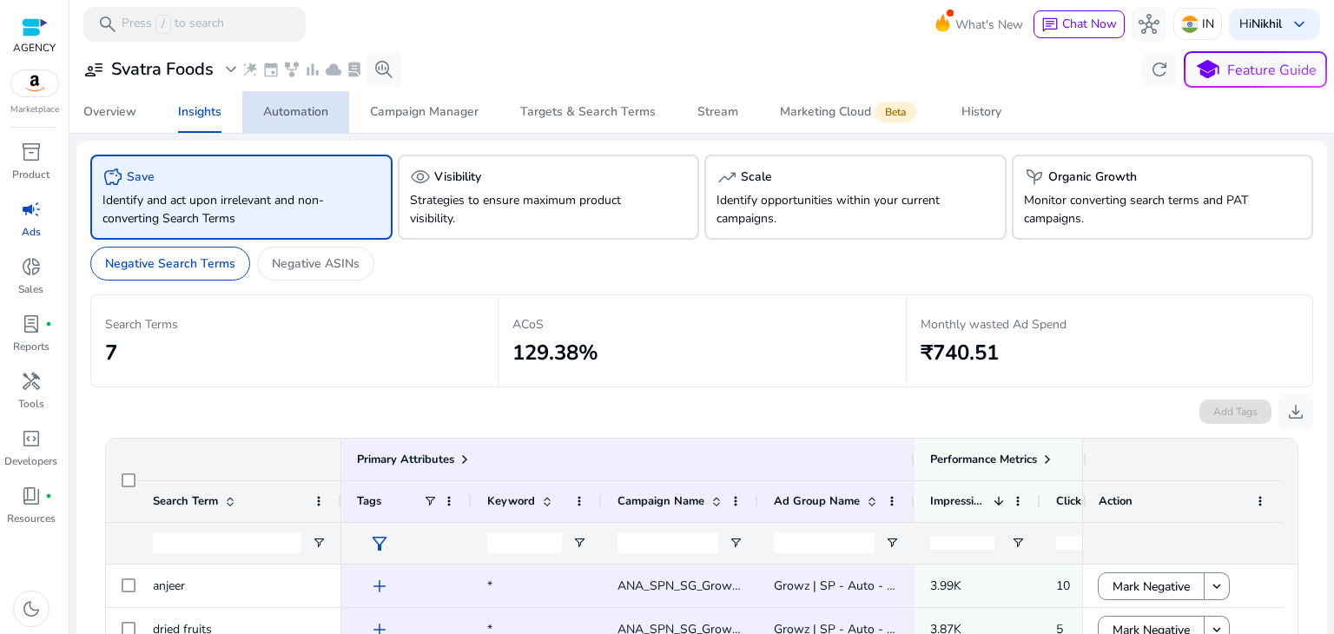
click at [300, 114] on div "Automation" at bounding box center [295, 112] width 65 height 12
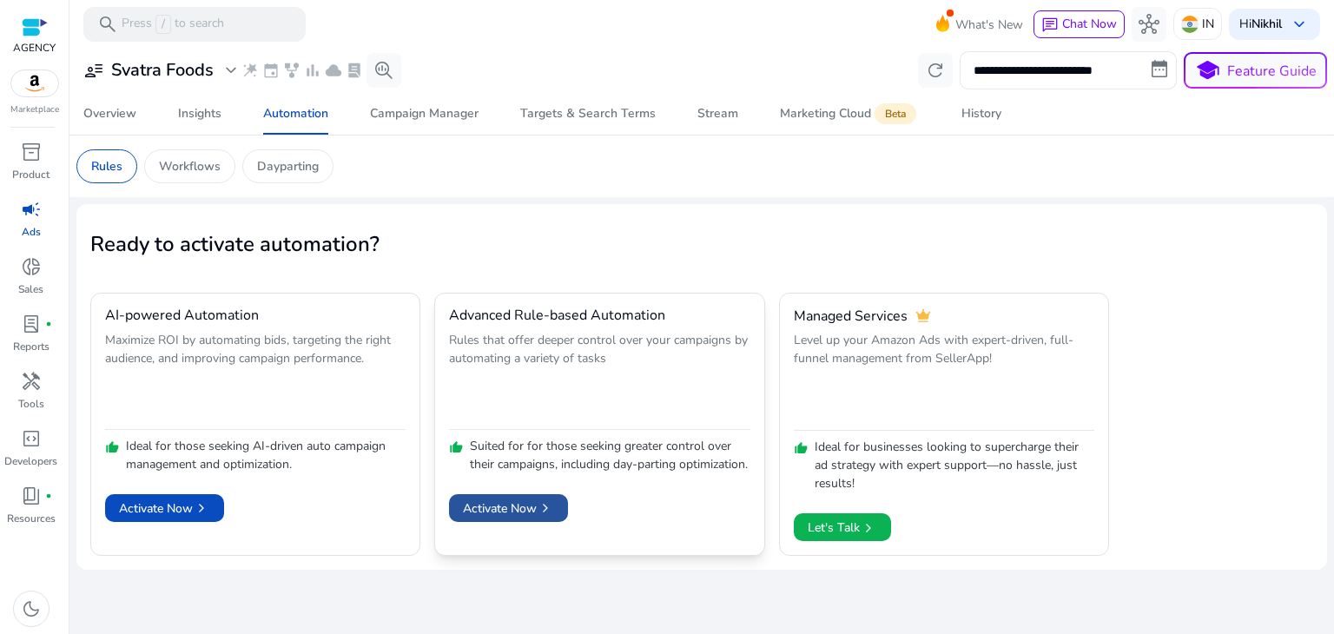
click at [488, 511] on span at bounding box center [508, 508] width 119 height 42
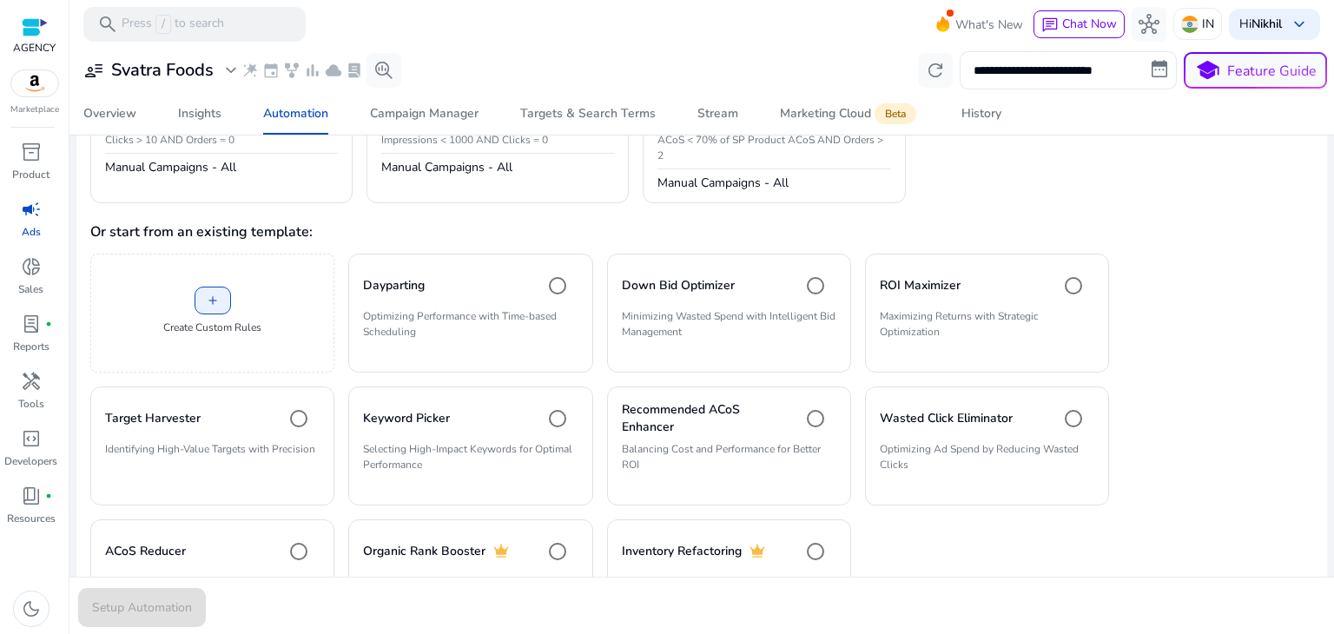
scroll to position [309, 0]
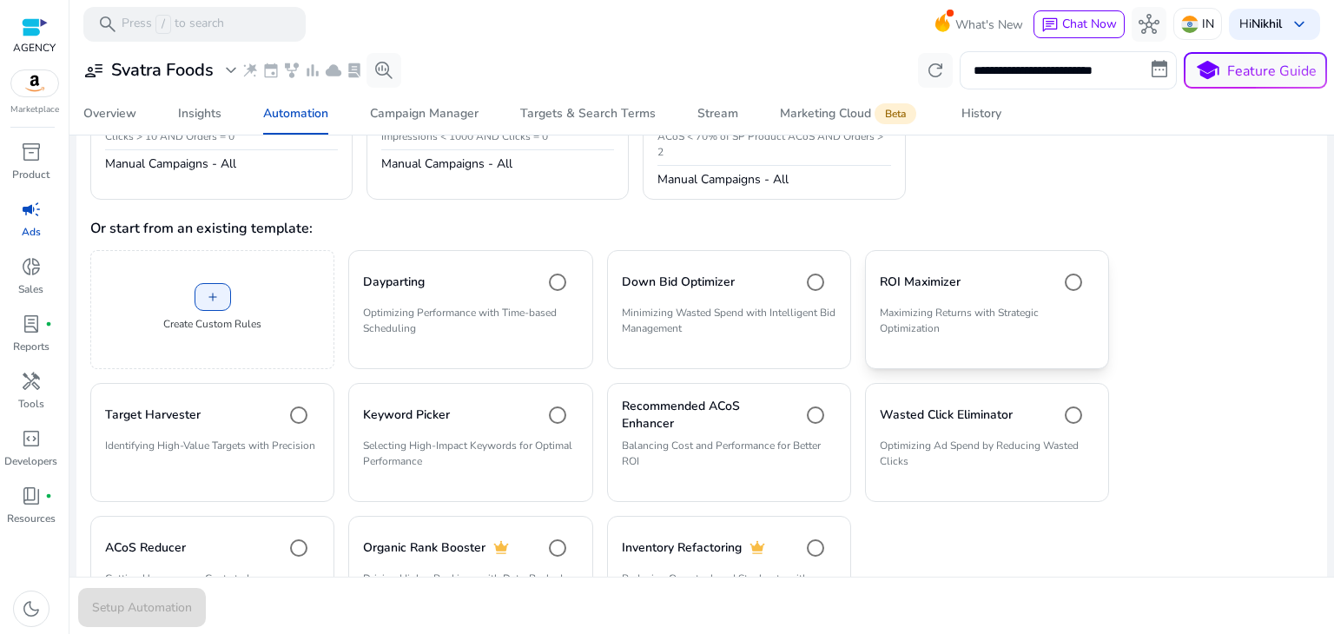
click at [972, 297] on div "ROI Maximizer" at bounding box center [987, 282] width 214 height 35
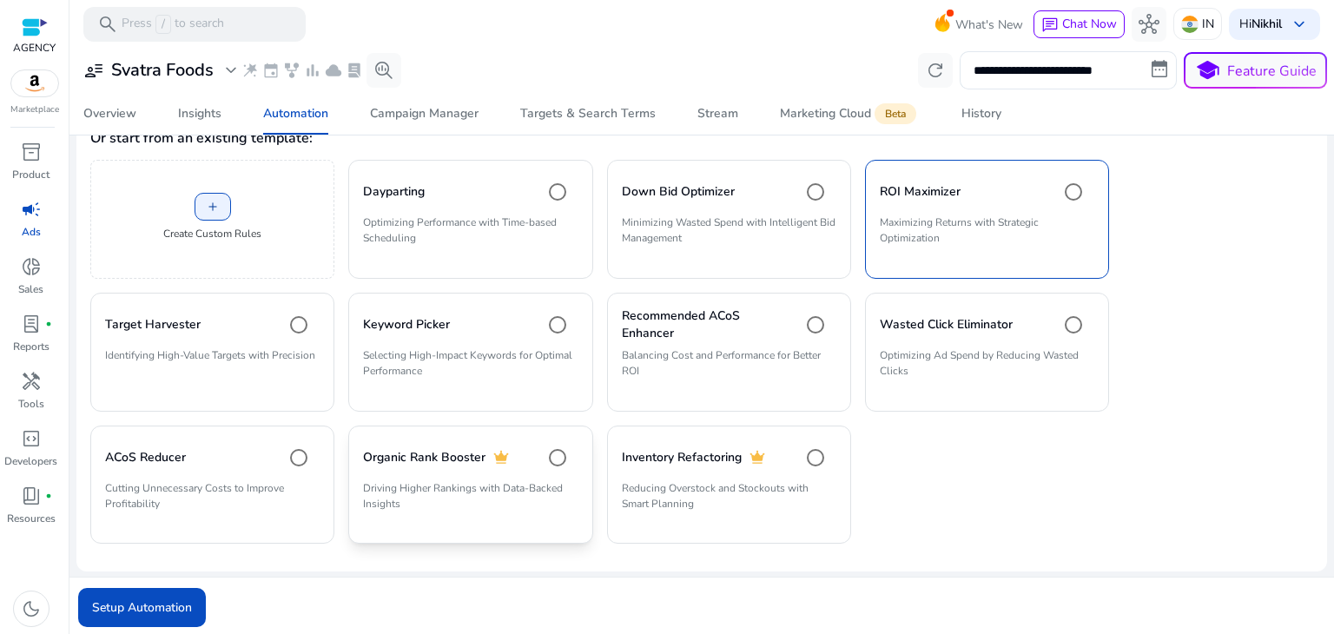
scroll to position [0, 0]
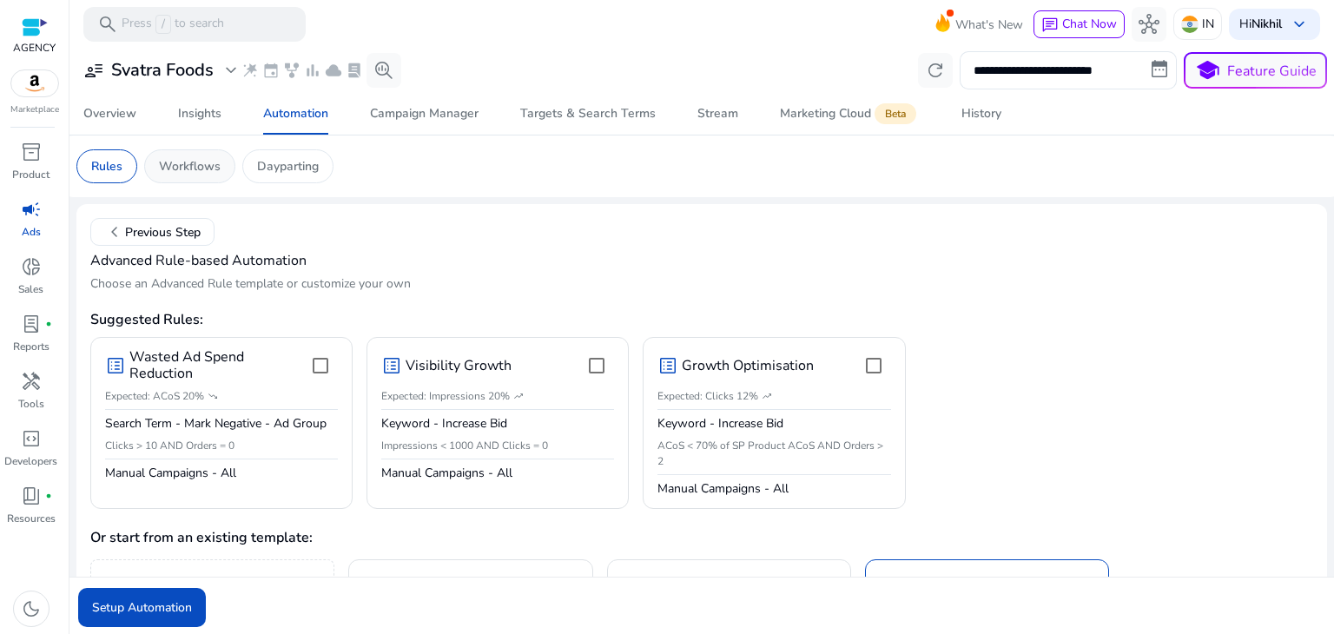
click at [196, 168] on p "Workflows" at bounding box center [190, 166] width 62 height 18
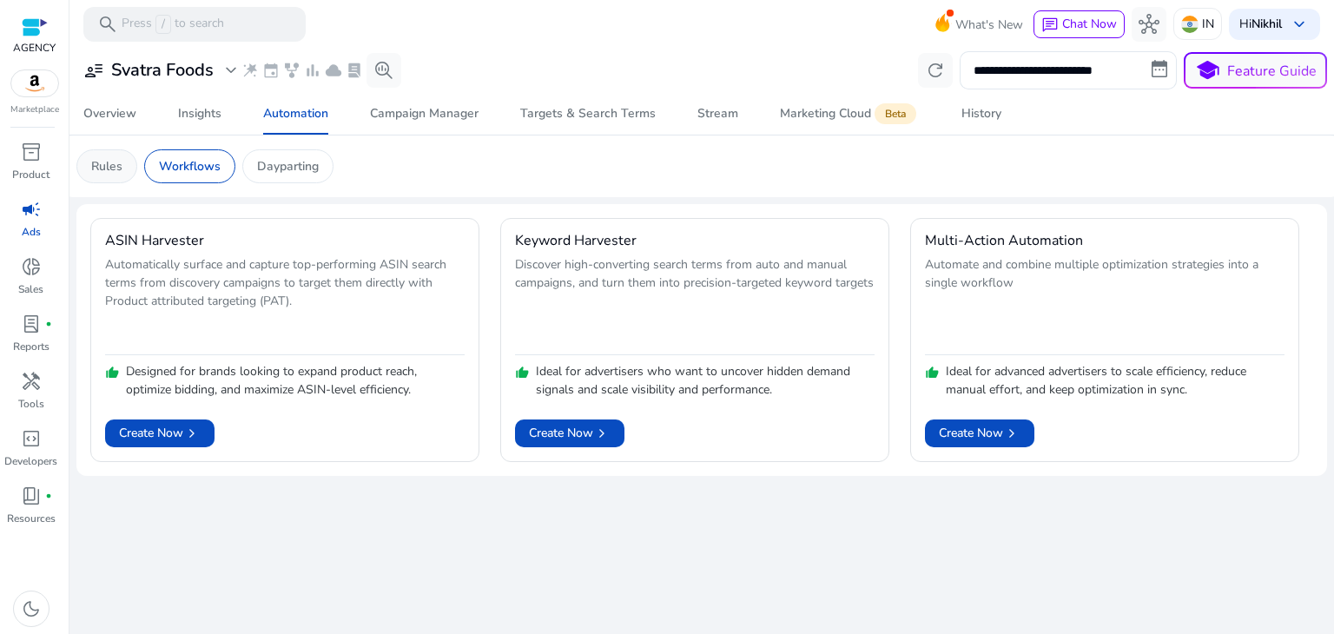
click at [113, 168] on p "Rules" at bounding box center [106, 166] width 31 height 18
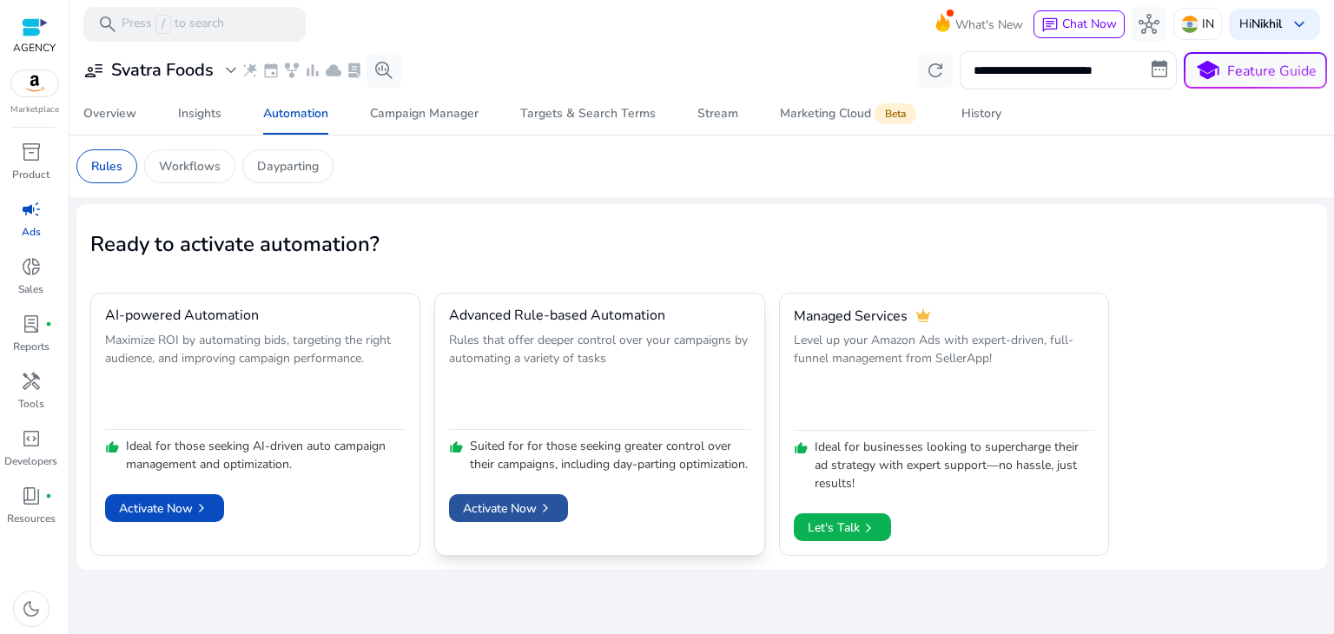
click at [517, 529] on span at bounding box center [508, 508] width 119 height 42
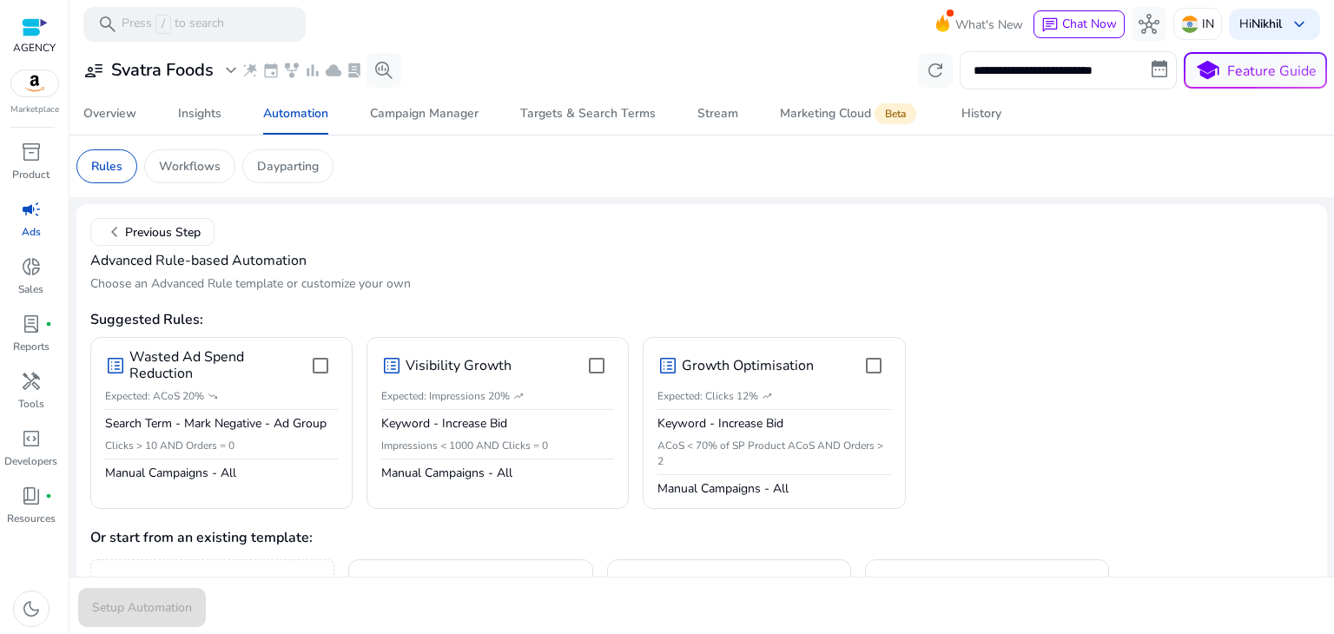
click at [38, 89] on img at bounding box center [34, 83] width 47 height 26
click at [189, 78] on h3 "Svatra Foods" at bounding box center [162, 70] width 102 height 21
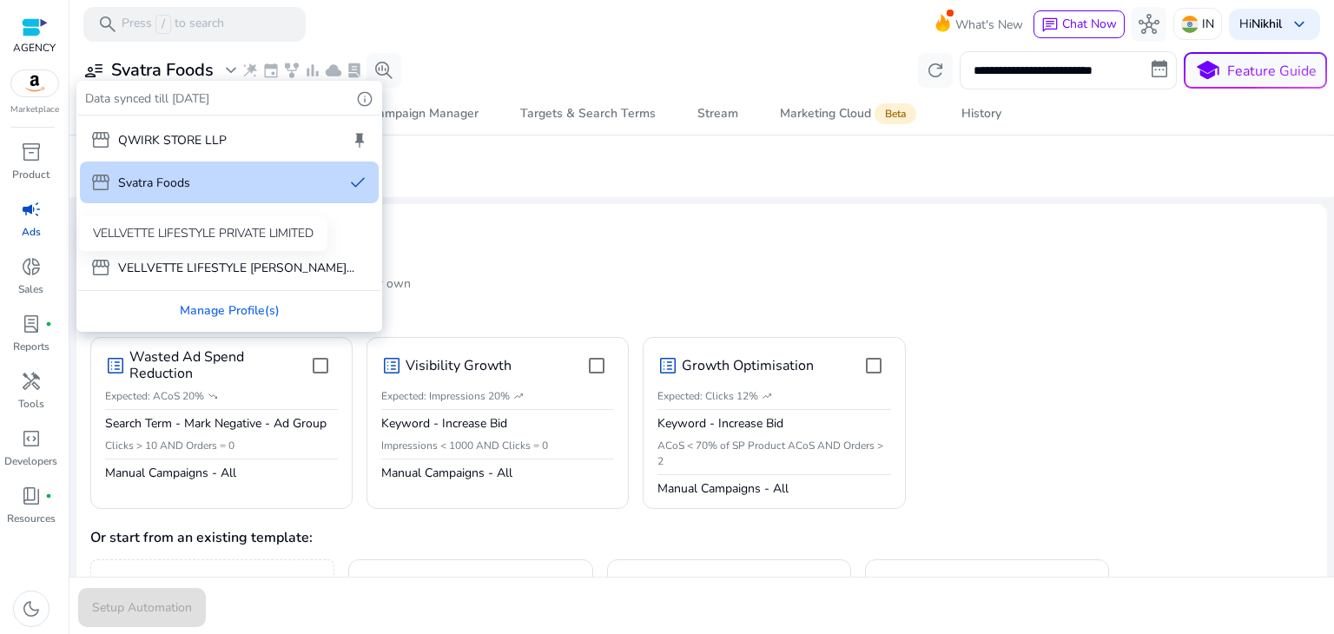
click at [204, 242] on div "VELLVETTE LIFESTYLE PRIVATE LIMITED" at bounding box center [203, 233] width 248 height 35
click at [260, 227] on div "storefront Suhi & Sego" at bounding box center [229, 225] width 299 height 42
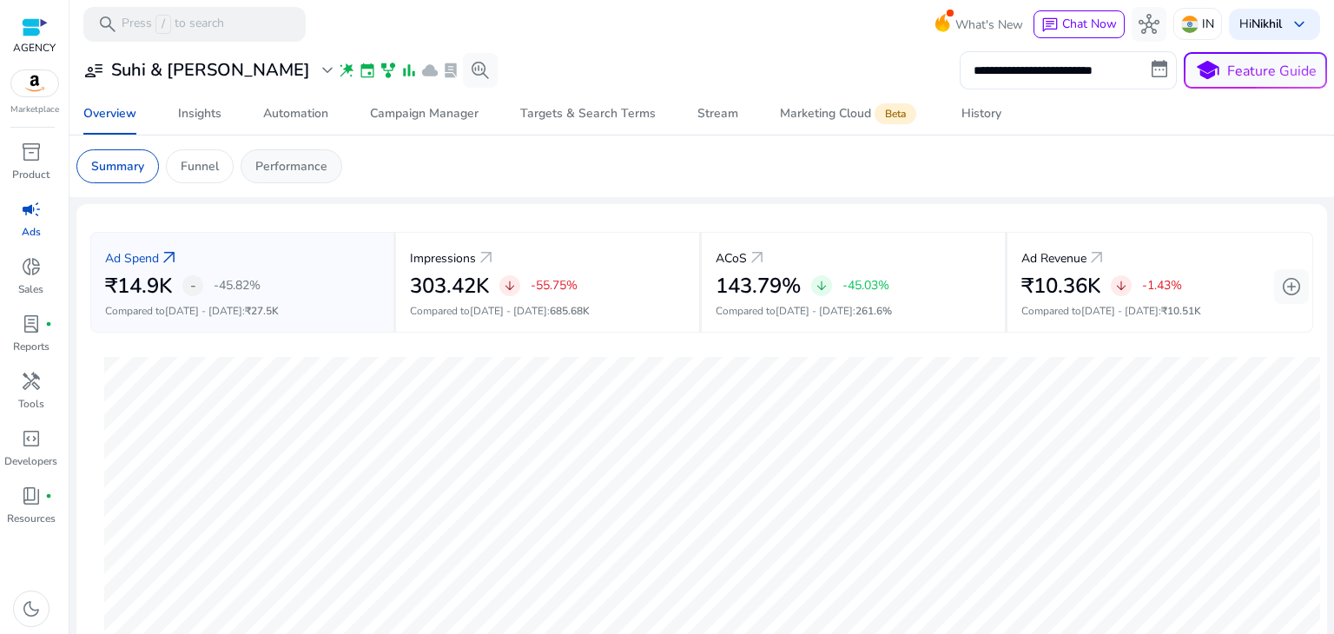
click at [268, 175] on p "Performance" at bounding box center [291, 166] width 72 height 18
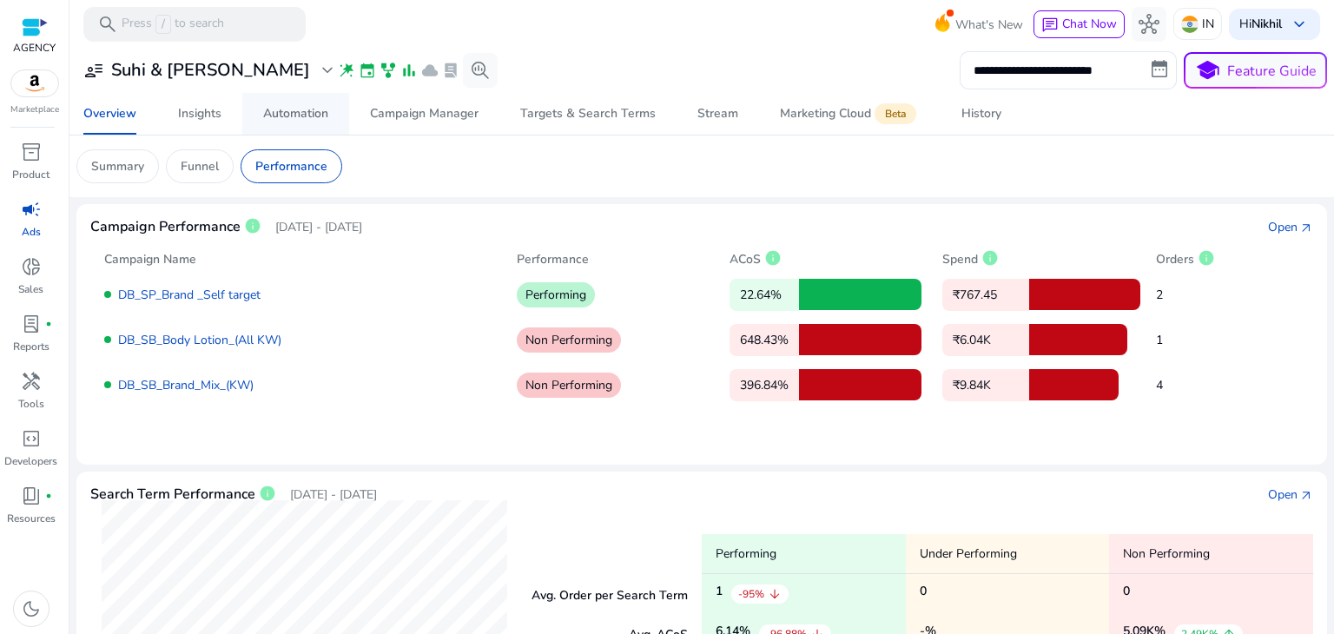
click at [322, 124] on span "Automation" at bounding box center [295, 114] width 65 height 42
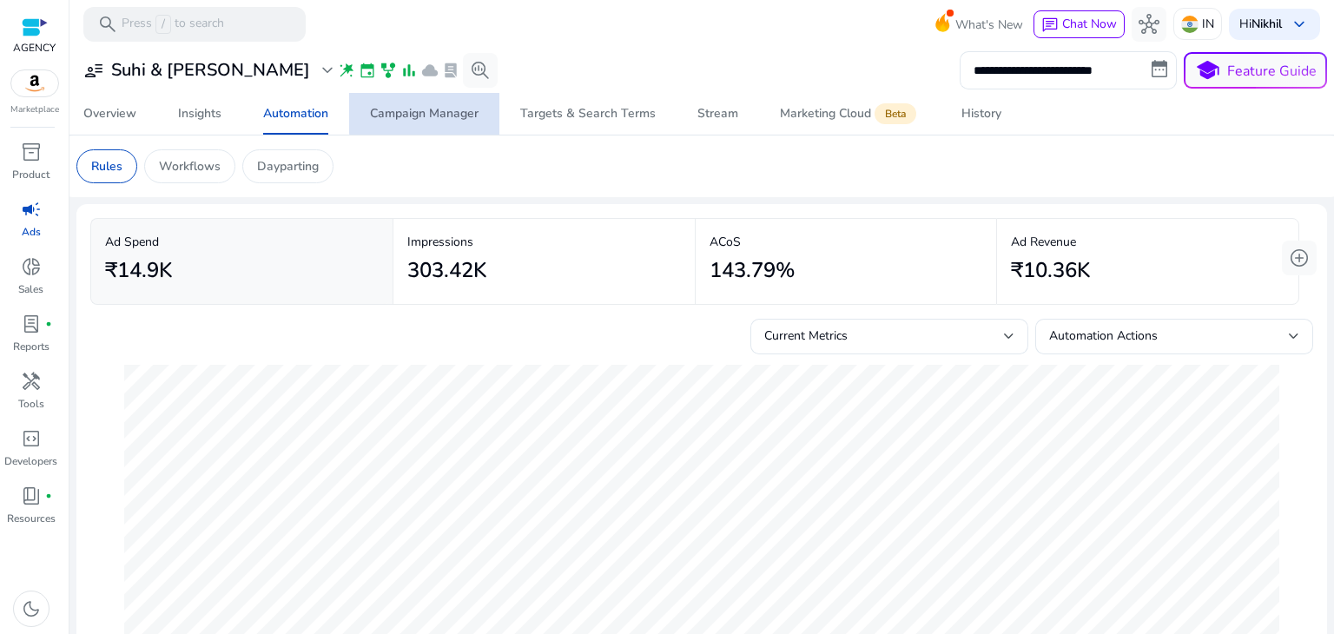
click at [438, 112] on div "Campaign Manager" at bounding box center [424, 114] width 109 height 12
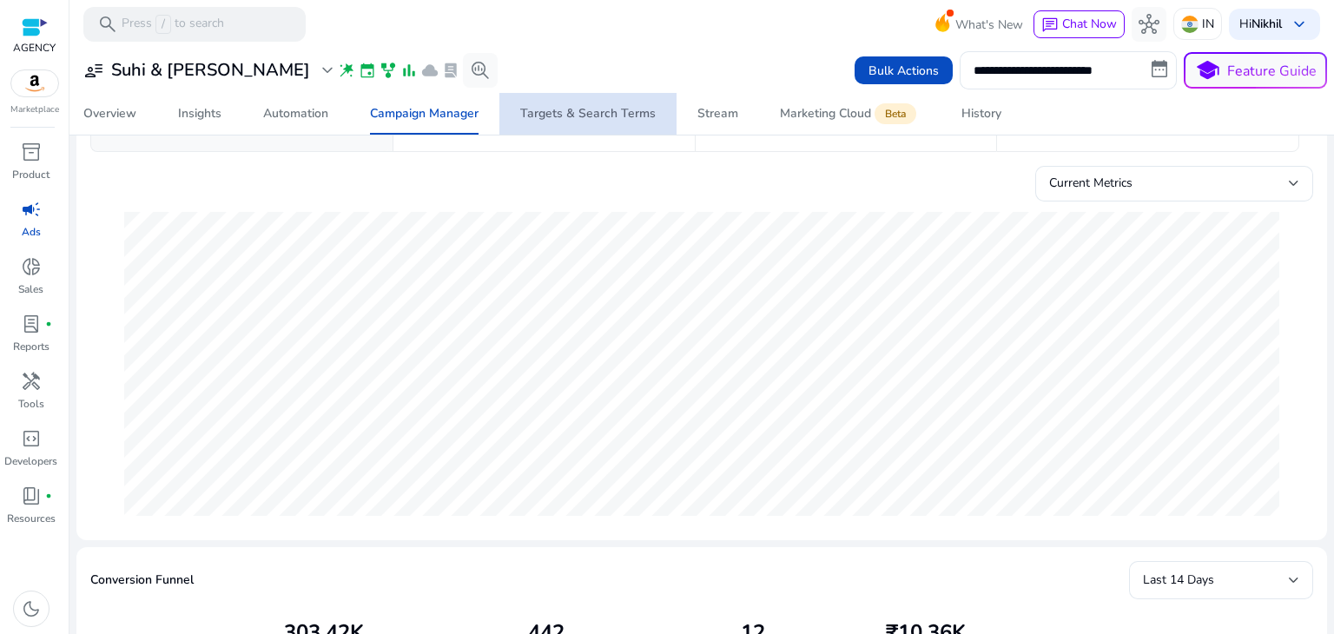
click at [602, 112] on div "Targets & Search Terms" at bounding box center [587, 114] width 135 height 12
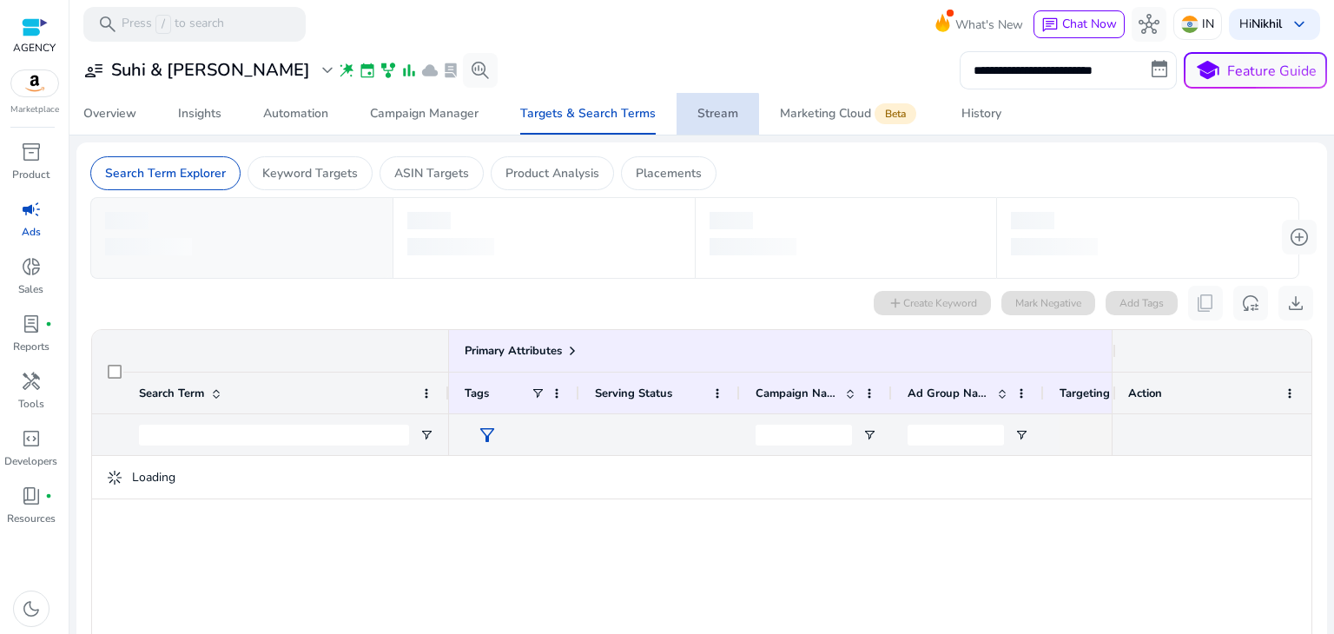
click at [712, 122] on span "Stream" at bounding box center [717, 114] width 41 height 42
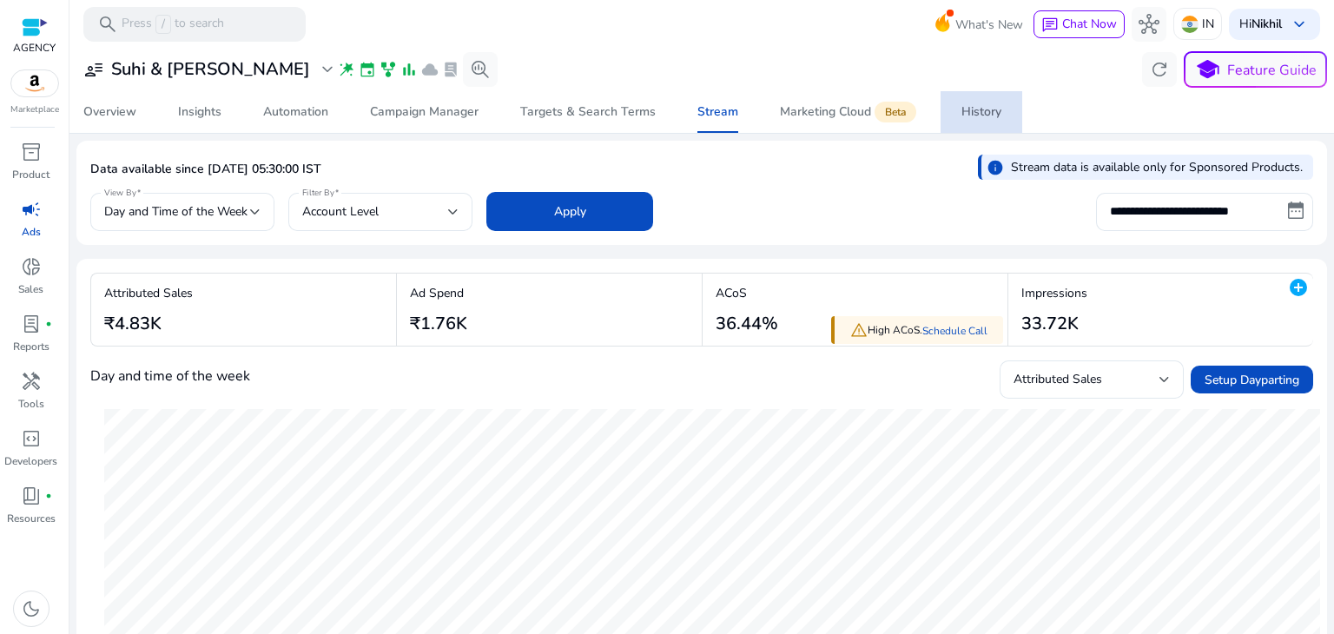
click at [940, 114] on link "History" at bounding box center [981, 112] width 82 height 42
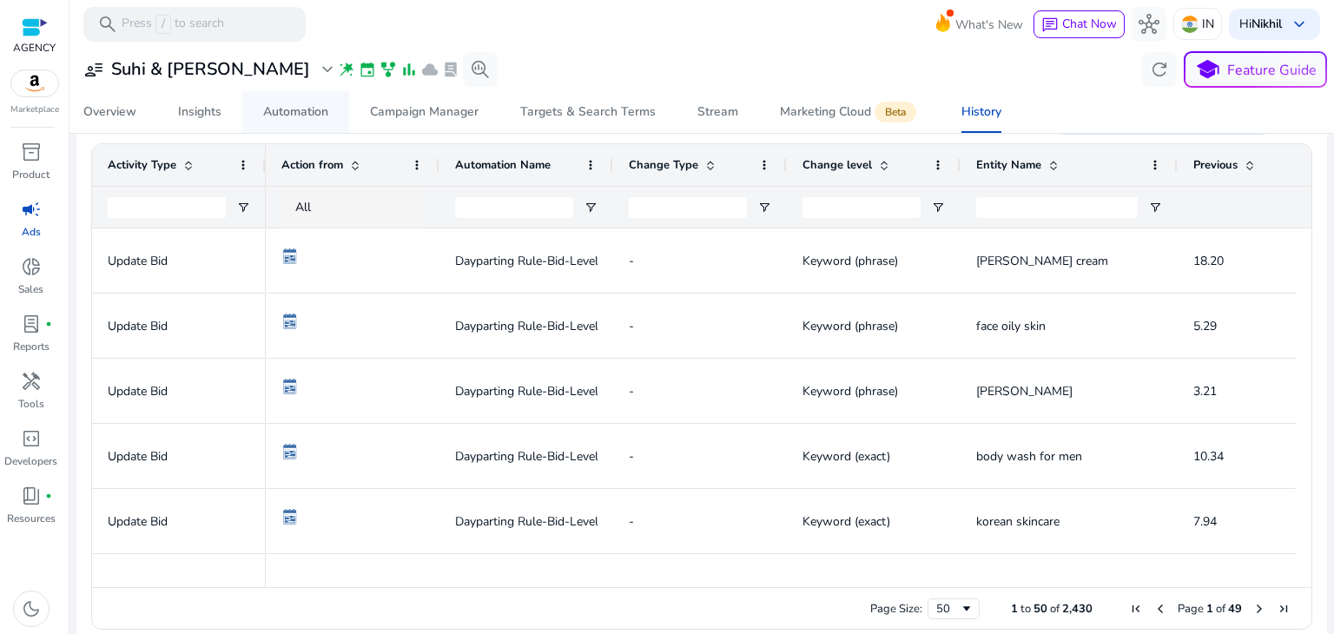
click at [286, 112] on div "Automation" at bounding box center [295, 112] width 65 height 12
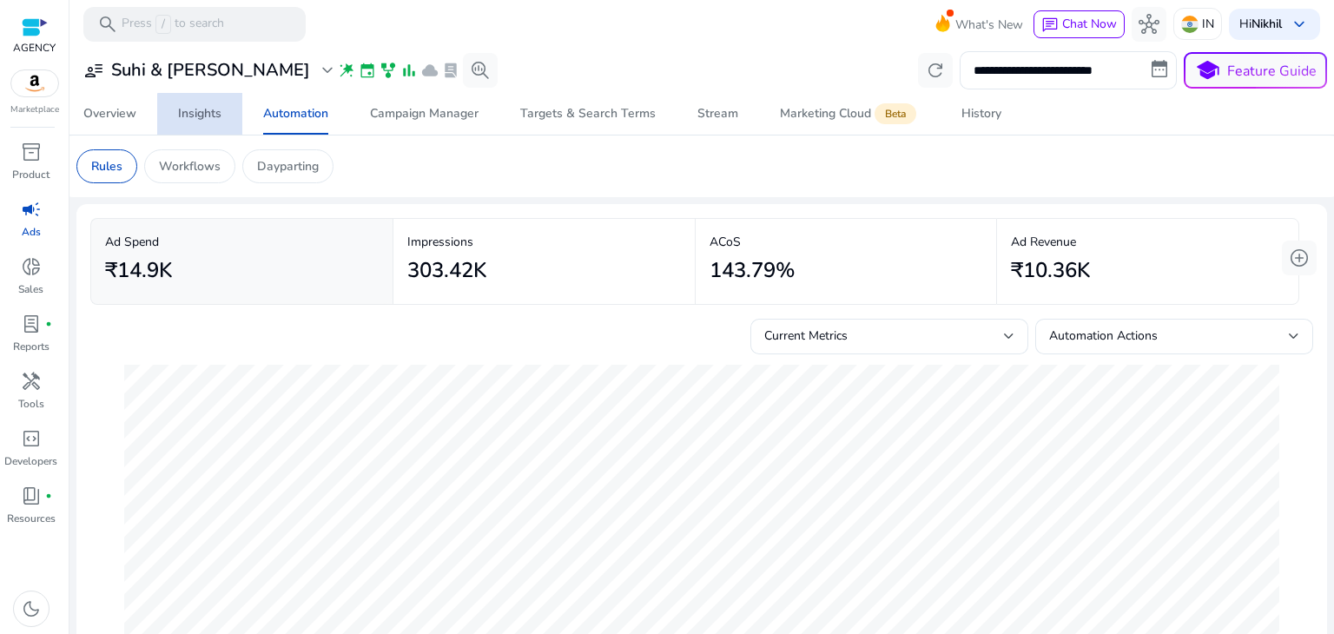
click at [208, 115] on div "Insights" at bounding box center [199, 114] width 43 height 12
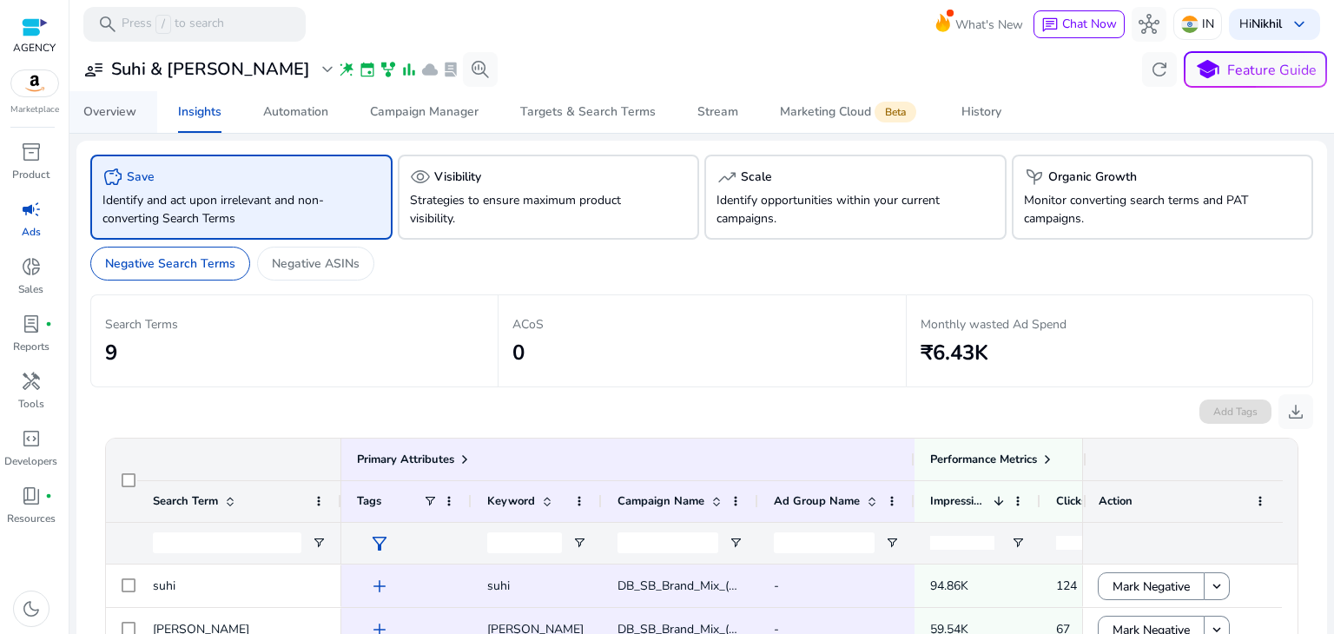
click at [121, 110] on div "Overview" at bounding box center [109, 112] width 53 height 12
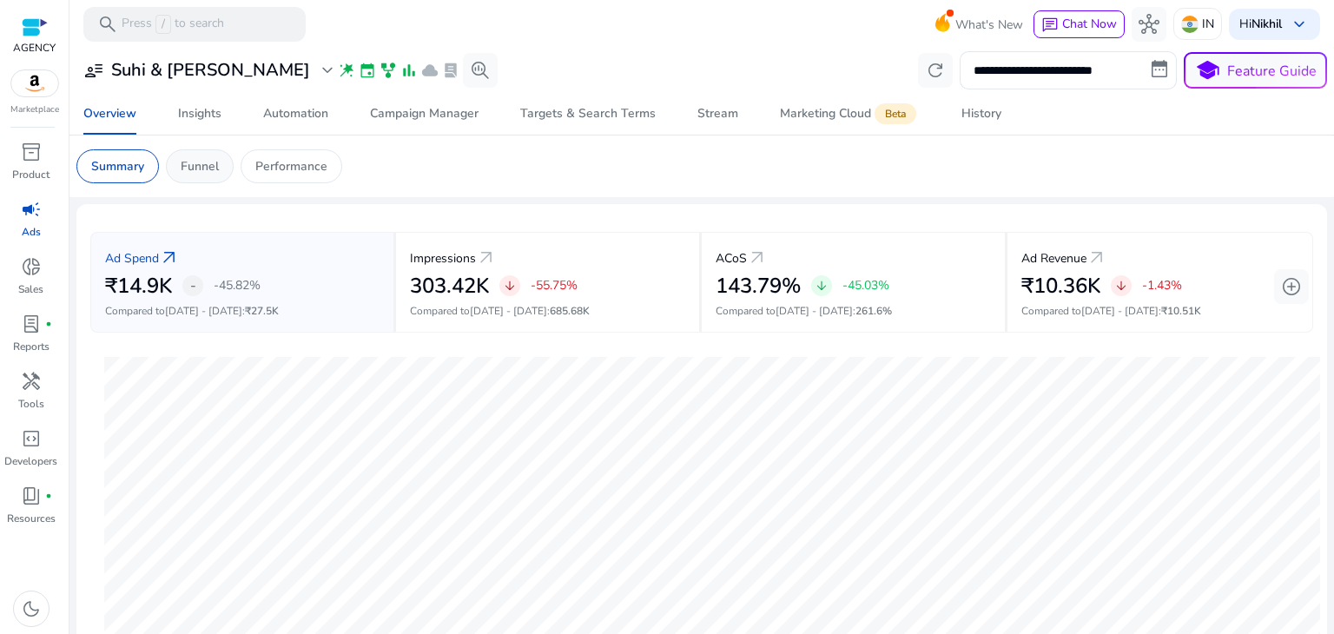
click at [193, 172] on p "Funnel" at bounding box center [200, 166] width 38 height 18
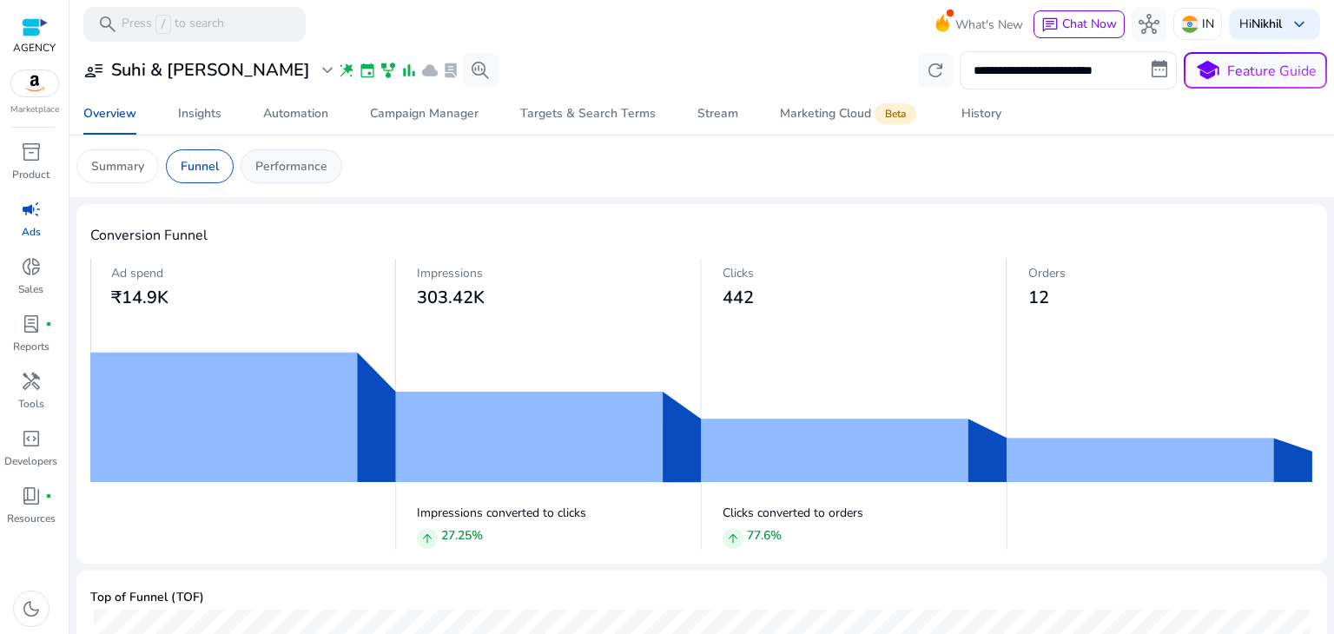
click at [281, 171] on p "Performance" at bounding box center [291, 166] width 72 height 18
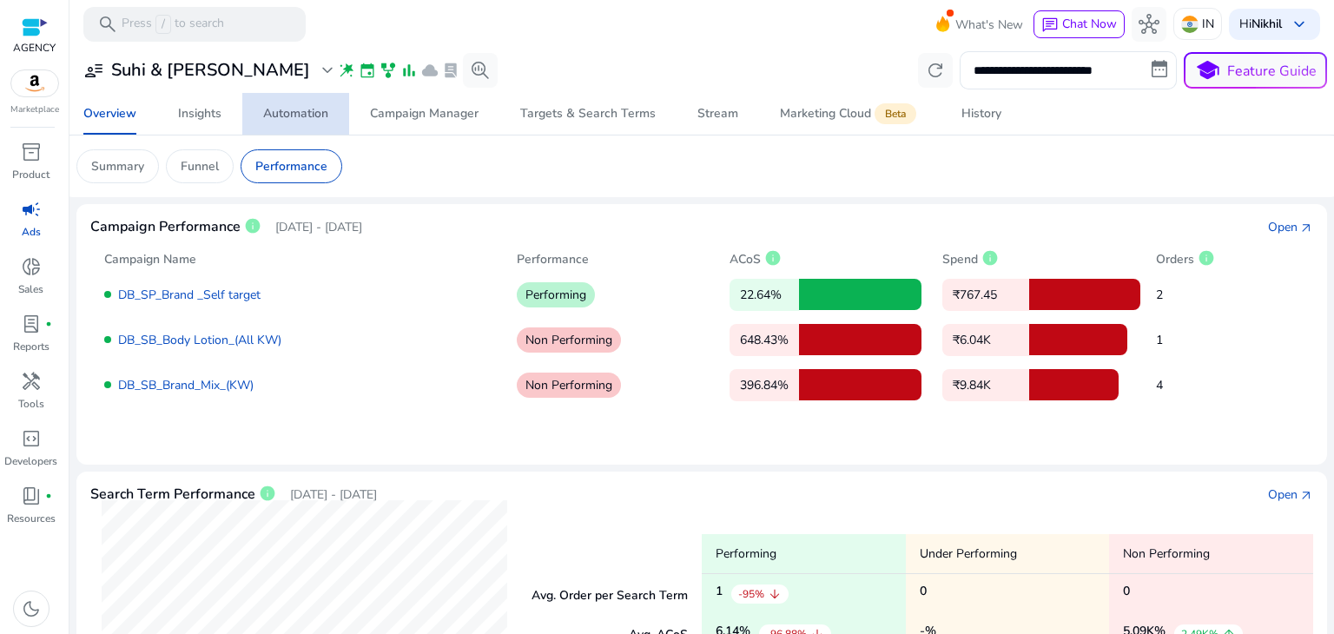
click at [317, 108] on div "Automation" at bounding box center [295, 114] width 65 height 12
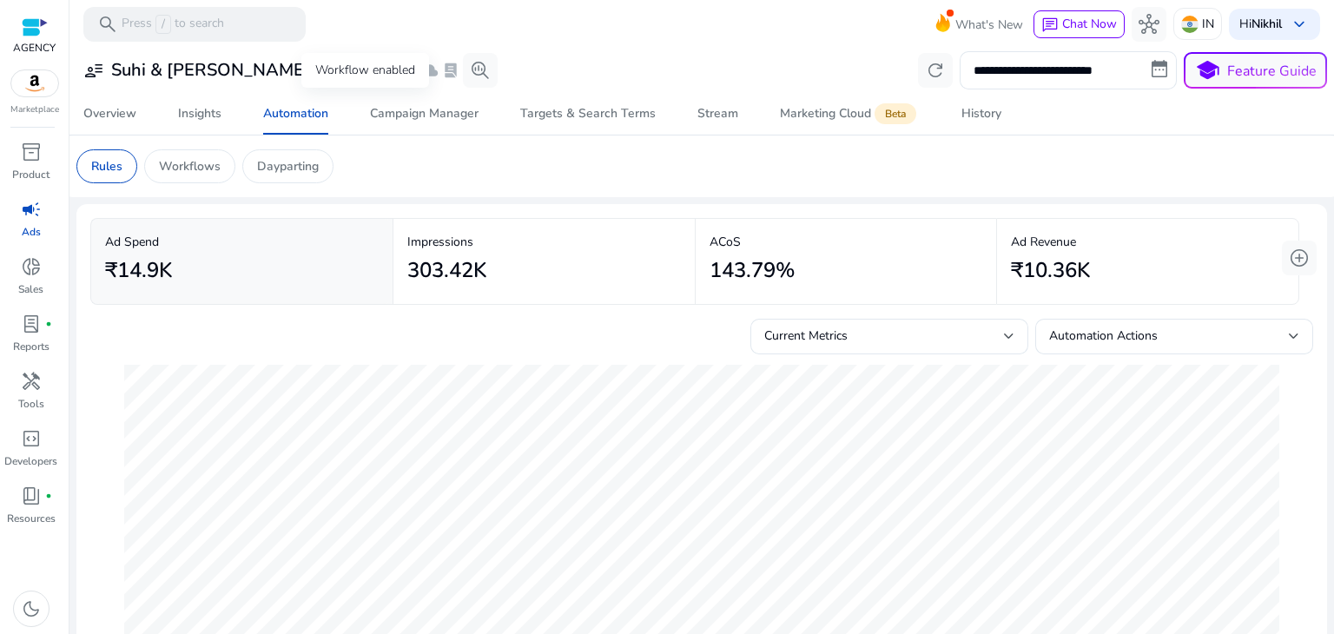
click at [379, 73] on span "family_history" at bounding box center [387, 70] width 17 height 17
click at [359, 73] on span "event" at bounding box center [367, 70] width 17 height 17
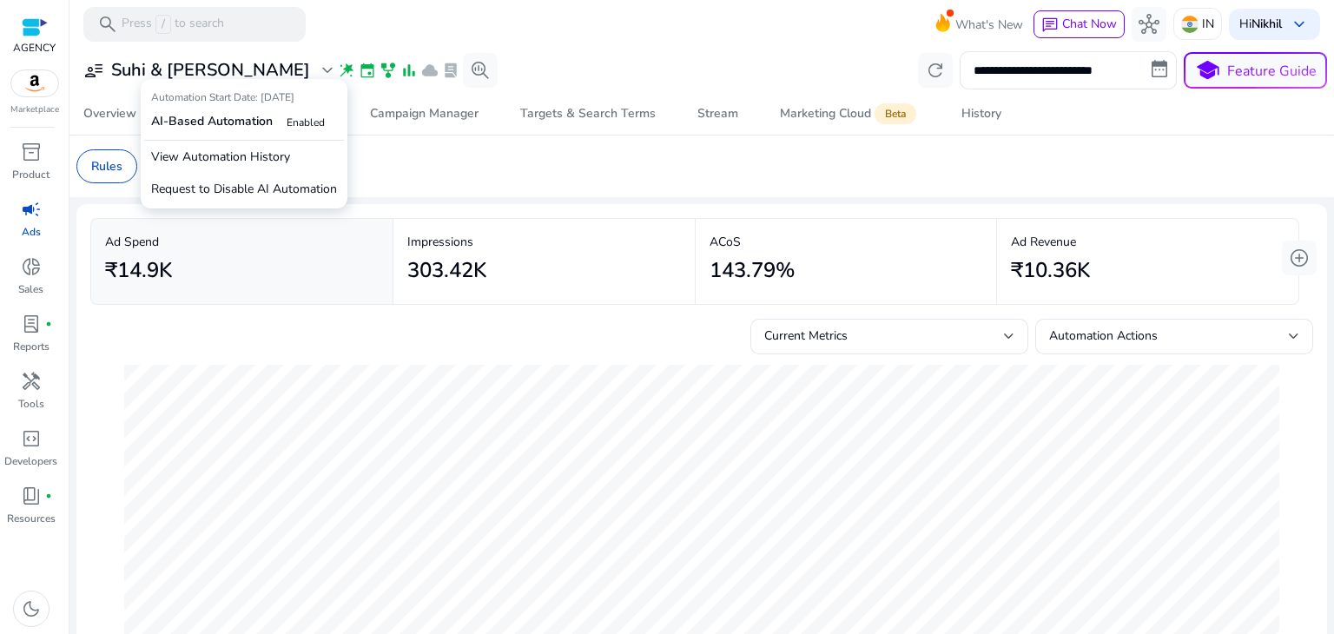
click at [240, 121] on b "AI-Based Automation" at bounding box center [212, 121] width 122 height 16
click at [239, 161] on p "View Automation History" at bounding box center [244, 157] width 200 height 32
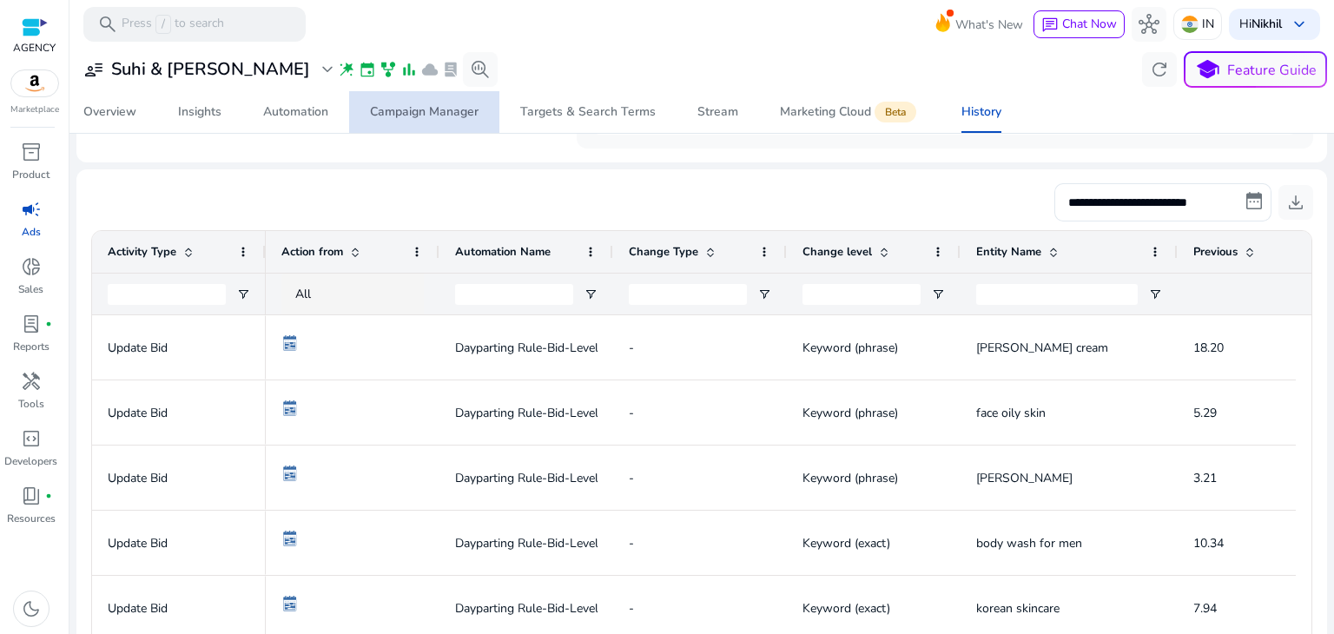
click at [443, 115] on div "Campaign Manager" at bounding box center [424, 112] width 109 height 12
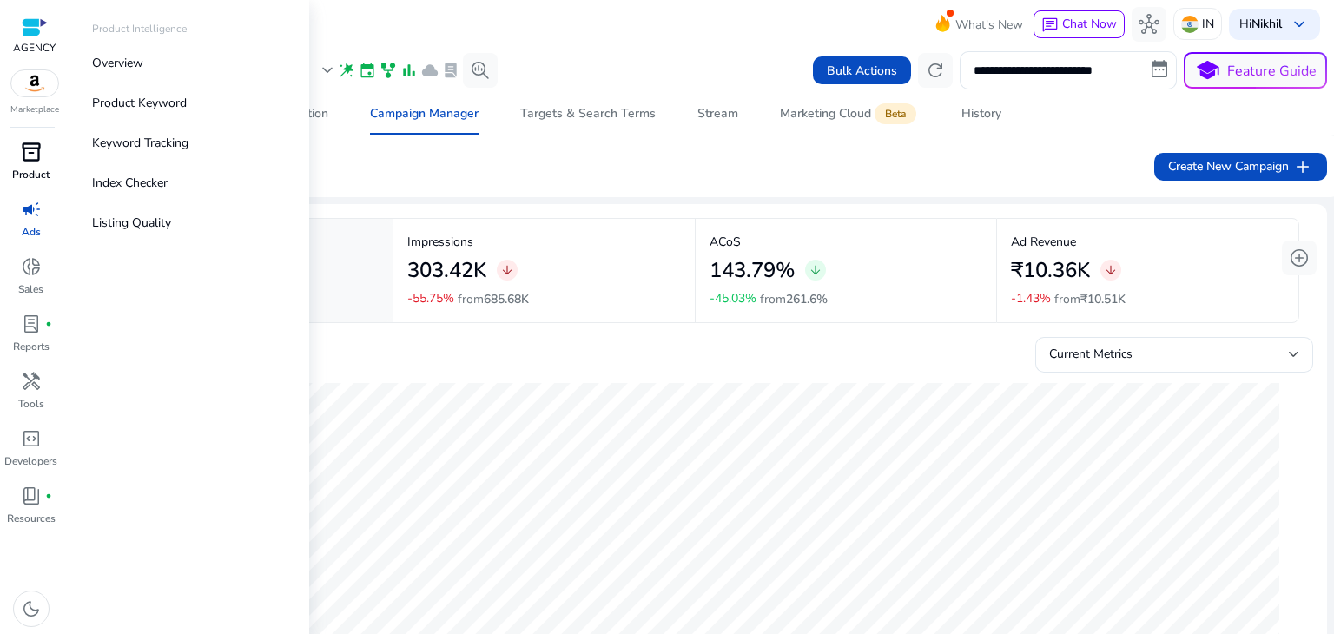
click at [28, 178] on p "Product" at bounding box center [30, 175] width 37 height 16
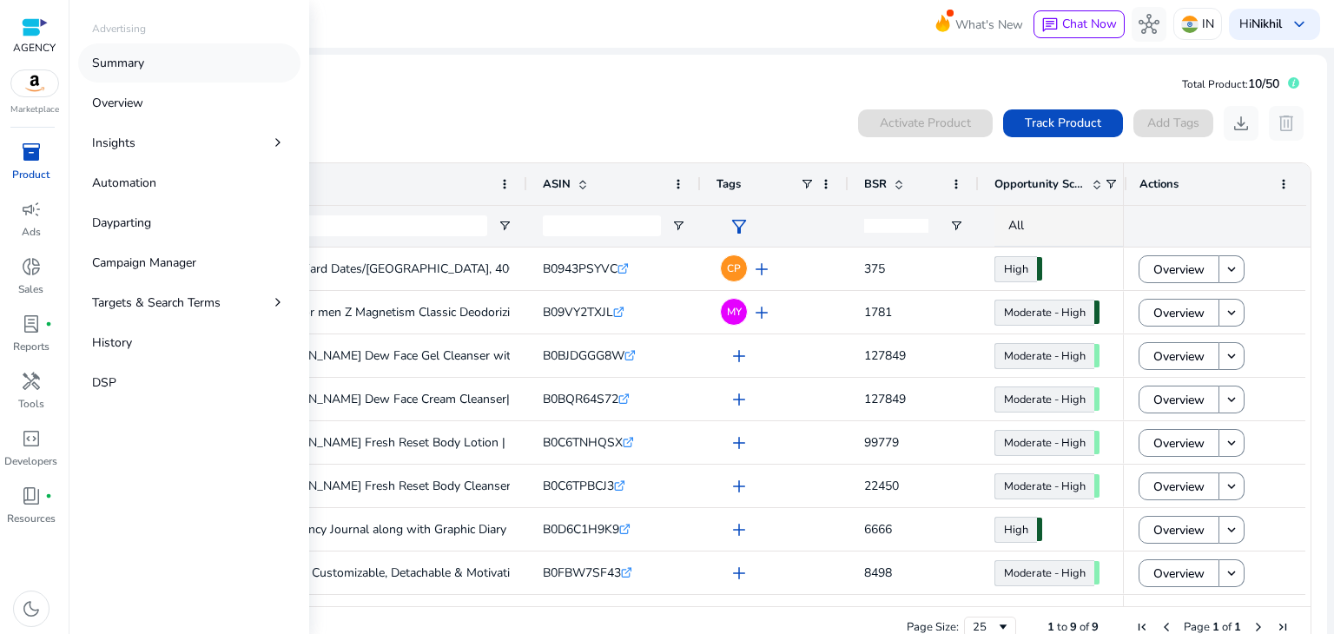
click at [142, 65] on p "Summary" at bounding box center [118, 63] width 52 height 18
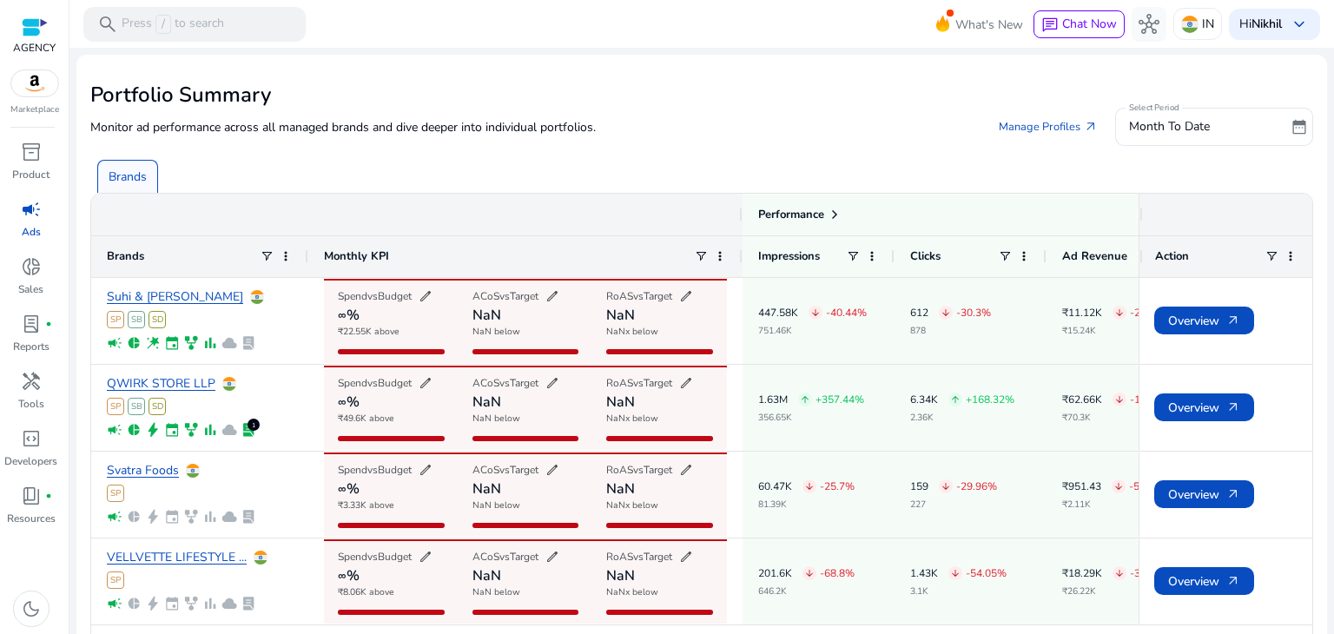
click at [24, 214] on span "campaign" at bounding box center [31, 209] width 21 height 21
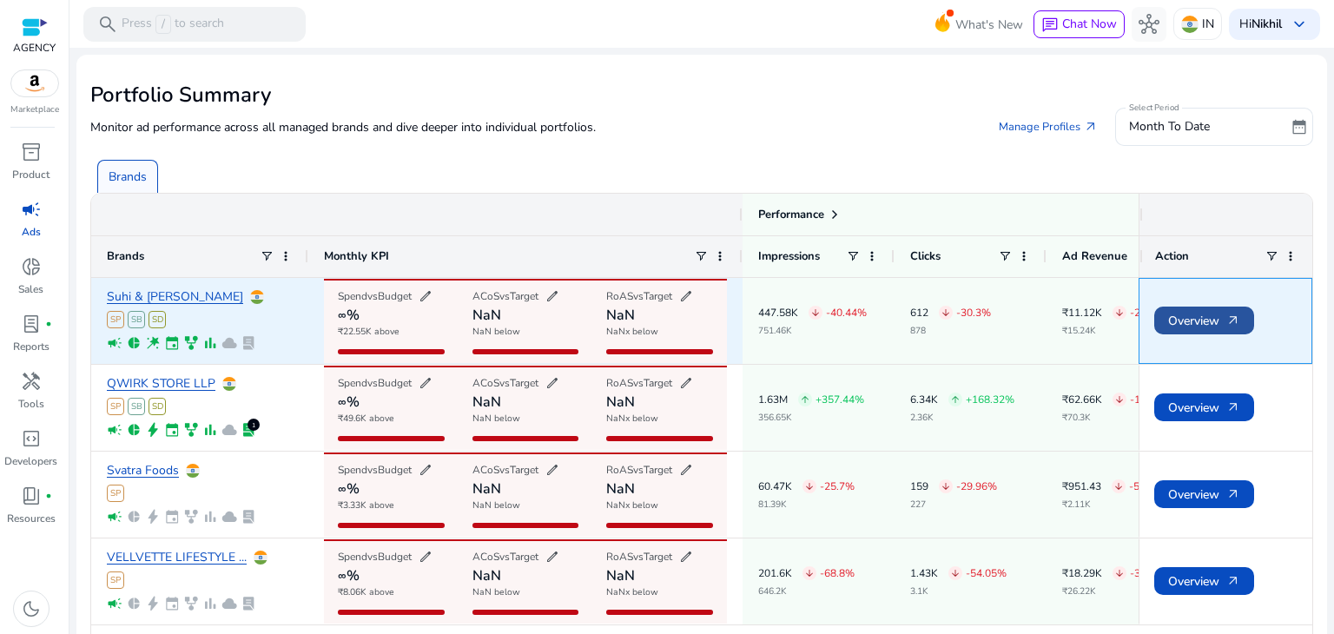
click at [1184, 320] on span "Overview arrow_outward" at bounding box center [1204, 321] width 72 height 36
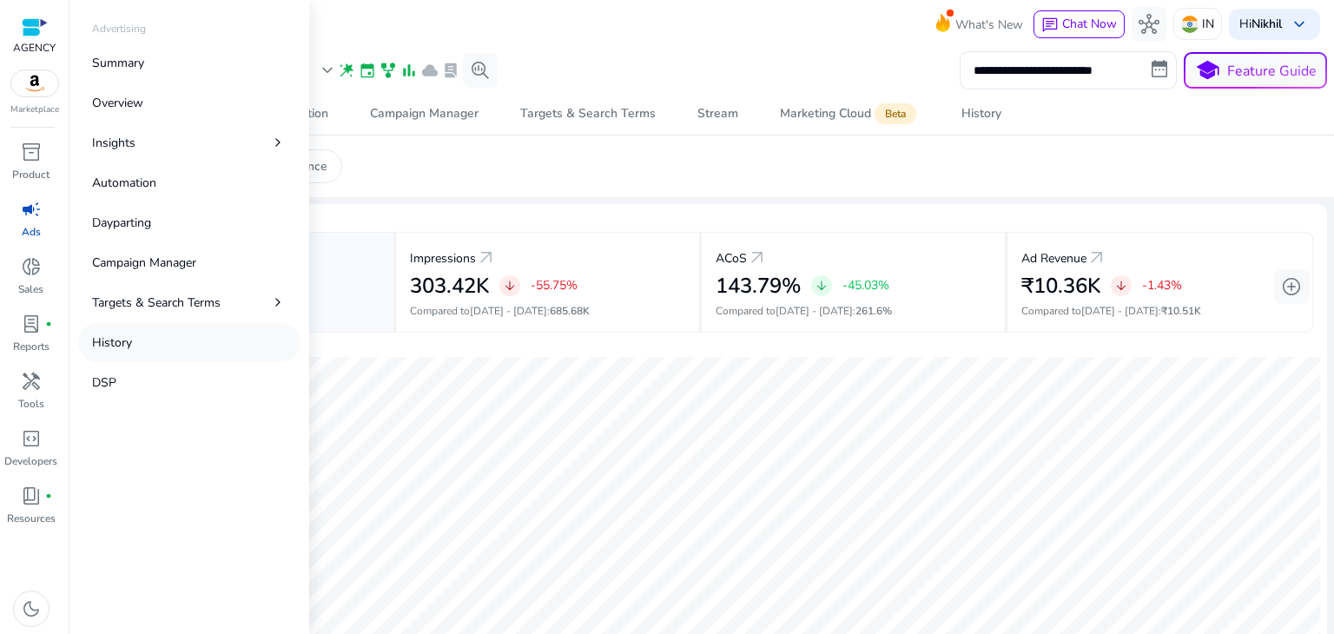
click at [178, 339] on link "History" at bounding box center [189, 342] width 222 height 39
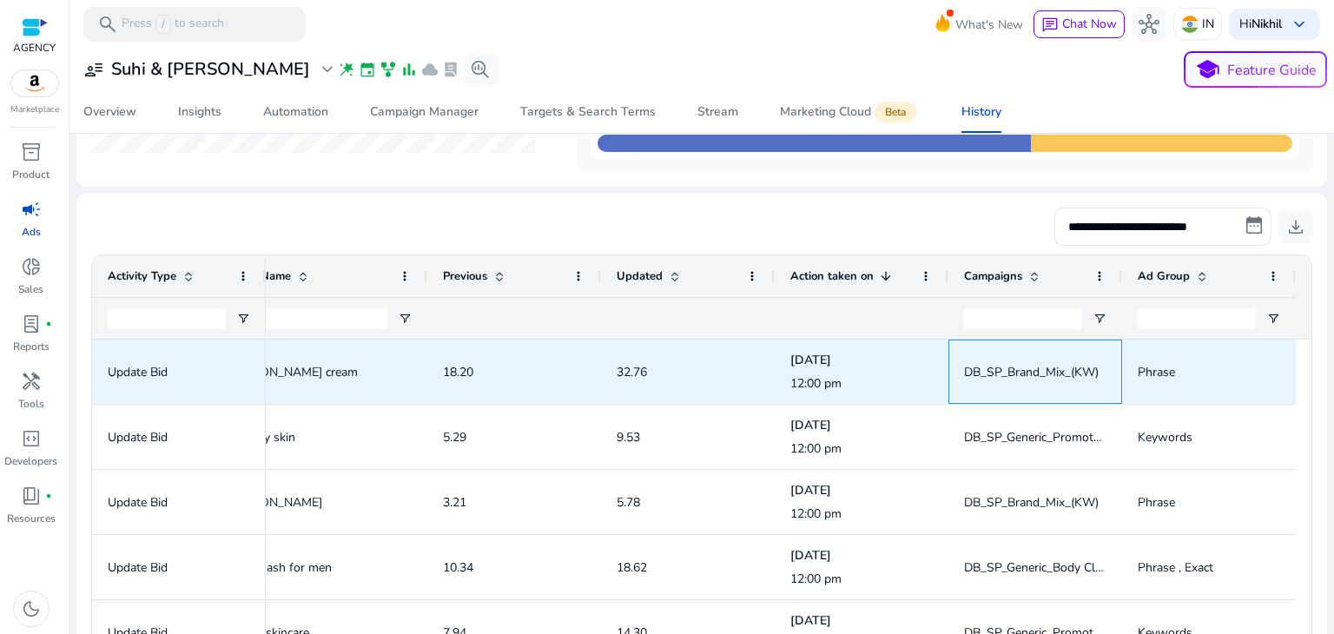
click at [1032, 370] on span "DB_SP_Brand_Mix_(KW)" at bounding box center [1031, 372] width 135 height 16
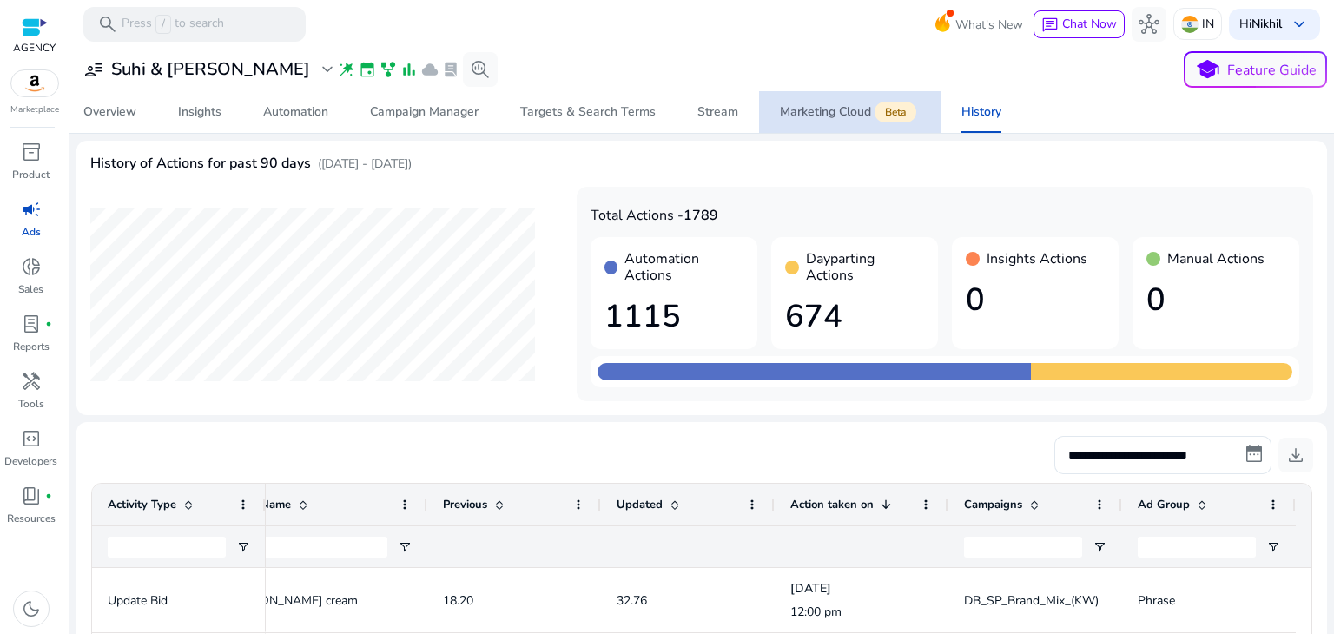
click at [827, 115] on div "Marketing Cloud Beta" at bounding box center [850, 112] width 140 height 14
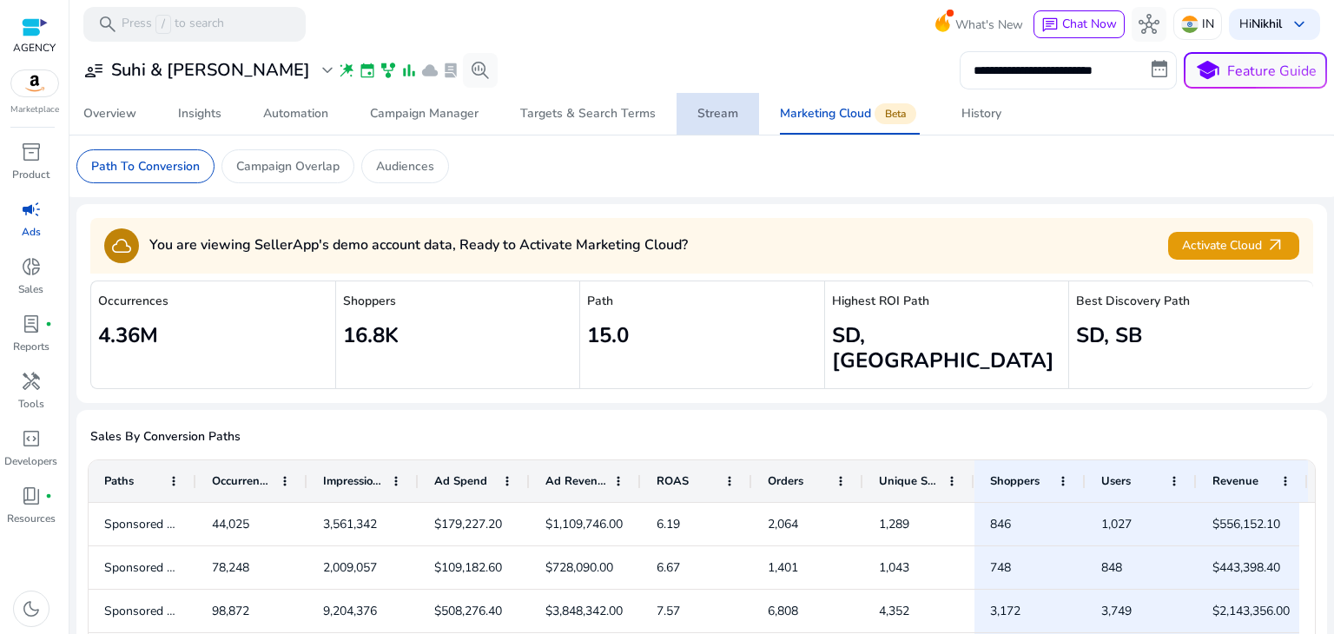
click at [729, 110] on div "Stream" at bounding box center [717, 114] width 41 height 12
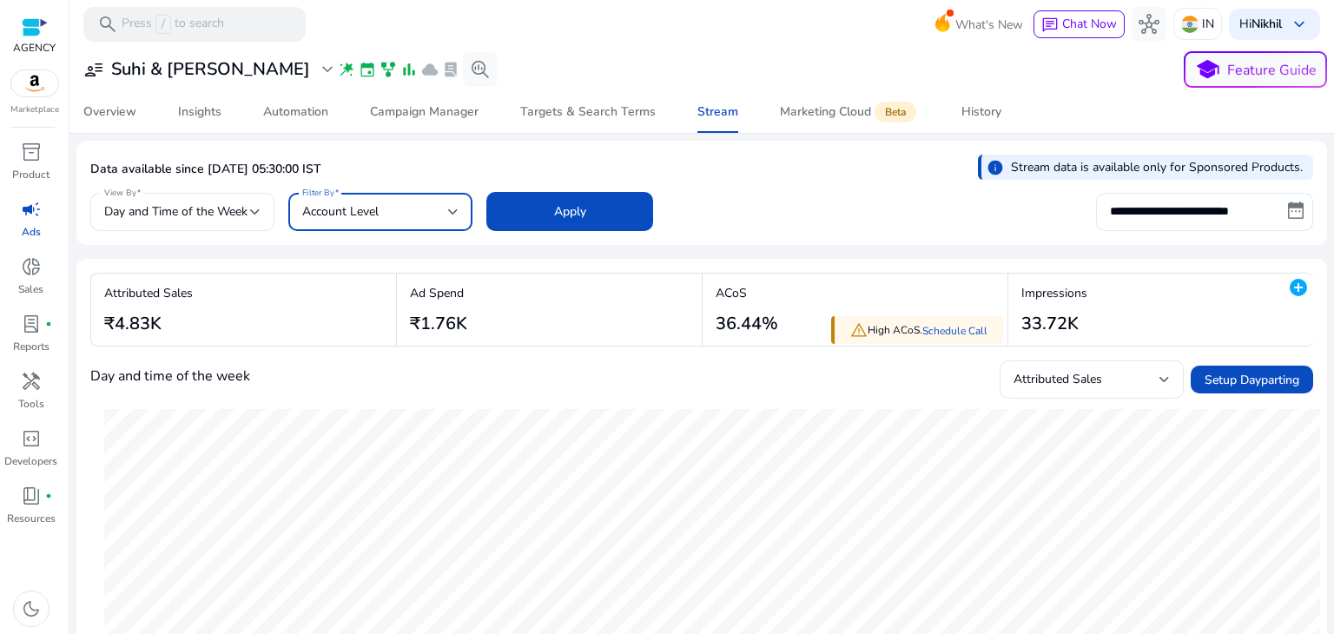
click at [428, 210] on div "Account Level" at bounding box center [375, 211] width 146 height 19
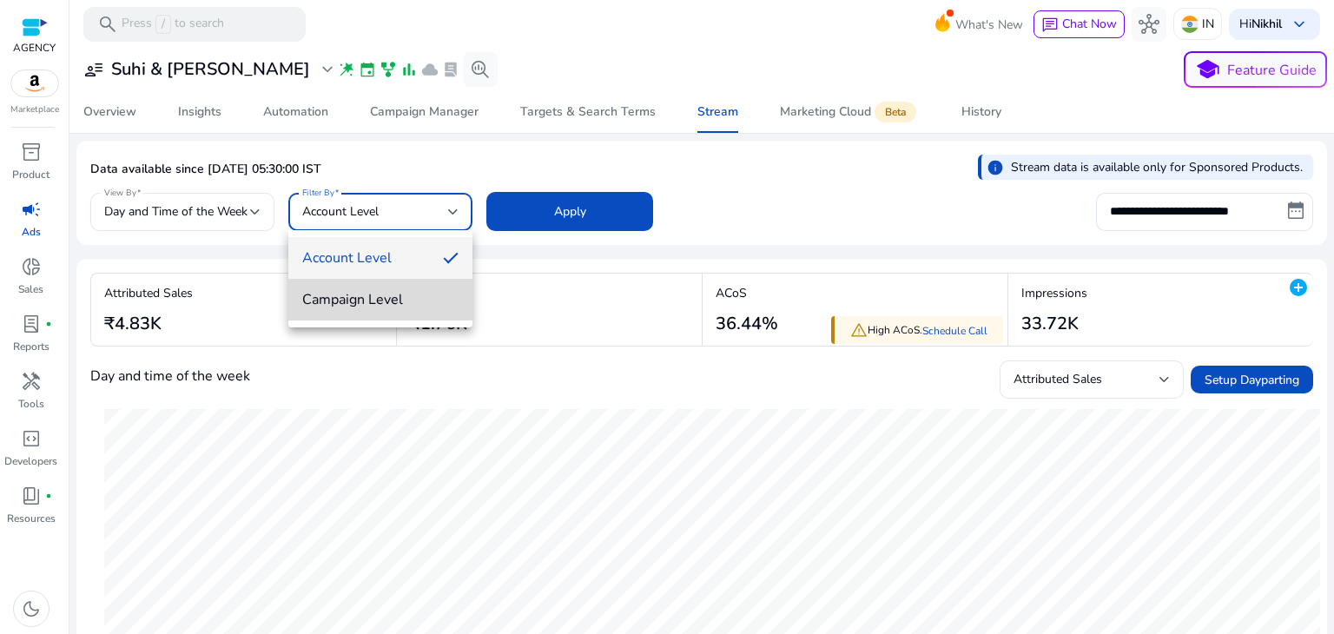
click at [374, 305] on span "Campaign Level" at bounding box center [380, 299] width 156 height 19
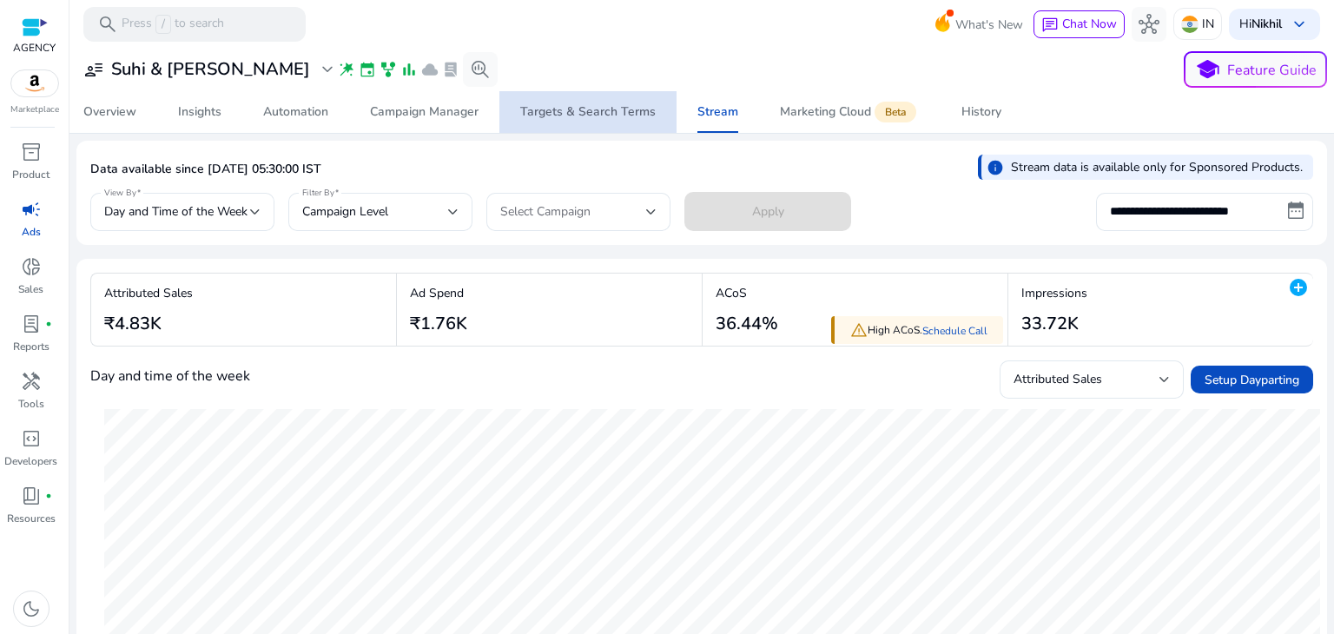
click at [608, 117] on div "Targets & Search Terms" at bounding box center [587, 112] width 135 height 12
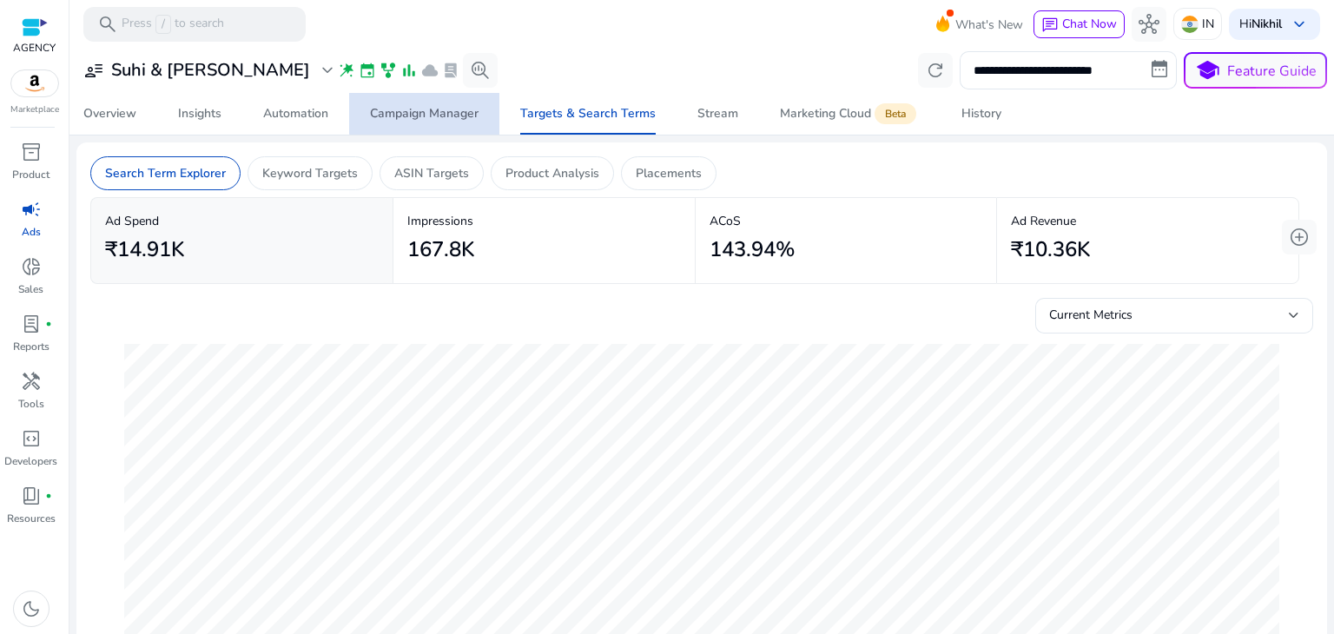
click at [425, 101] on span "Campaign Manager" at bounding box center [424, 114] width 109 height 42
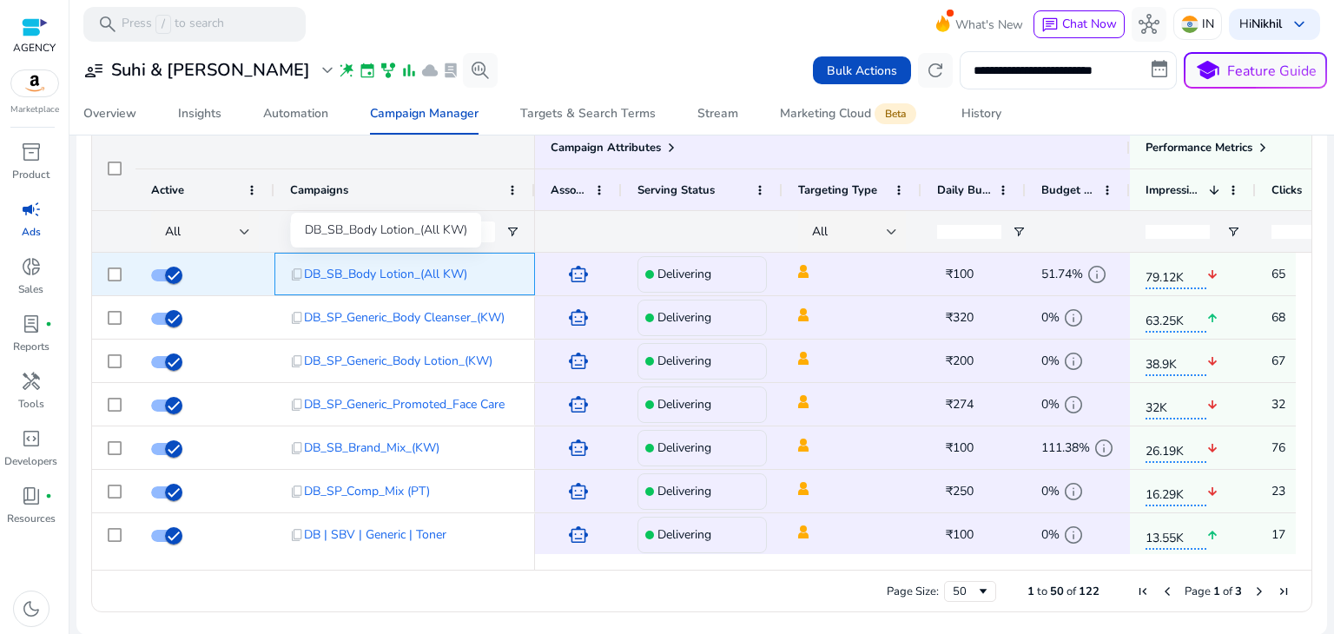
click at [396, 278] on span "DB_SB_Body Lotion_(All KW)" at bounding box center [385, 274] width 163 height 36
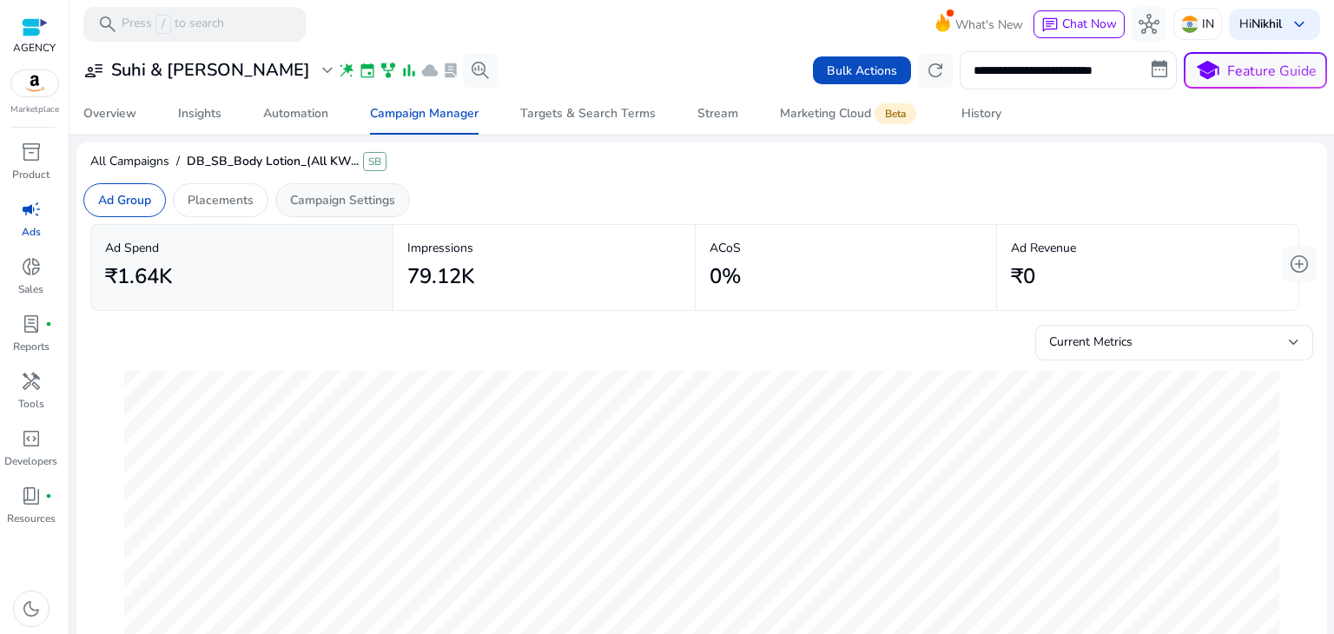
click at [335, 206] on p "Campaign Settings" at bounding box center [342, 200] width 105 height 18
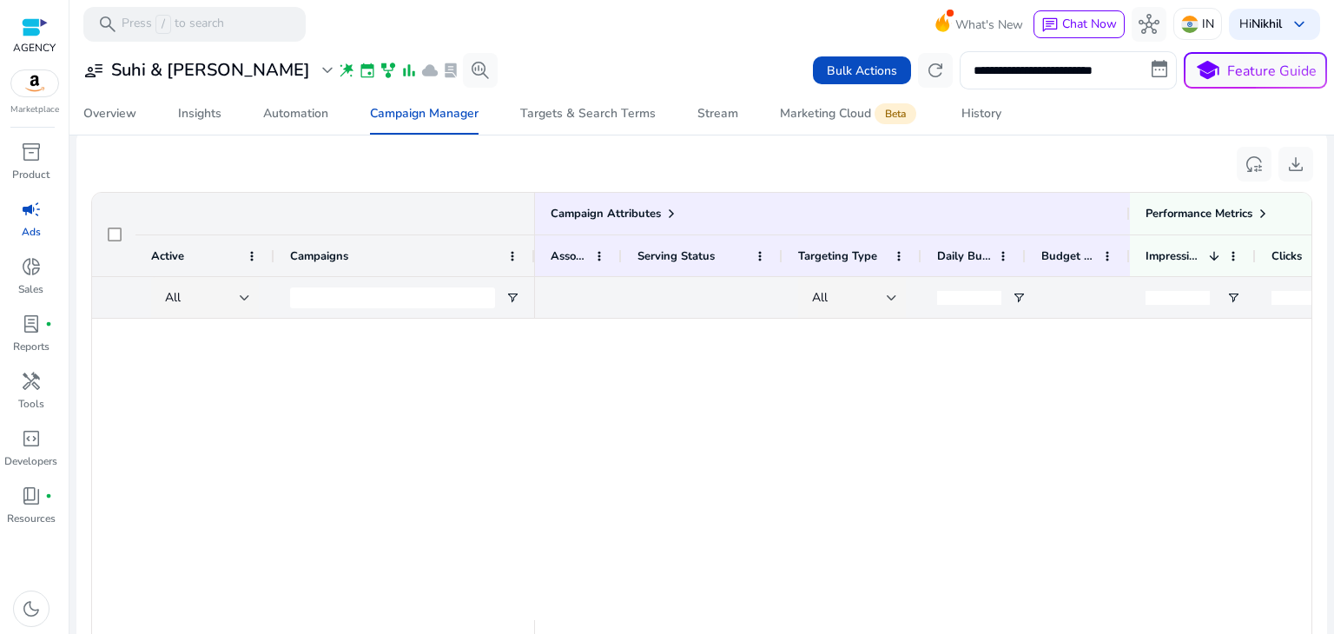
scroll to position [1869, 0]
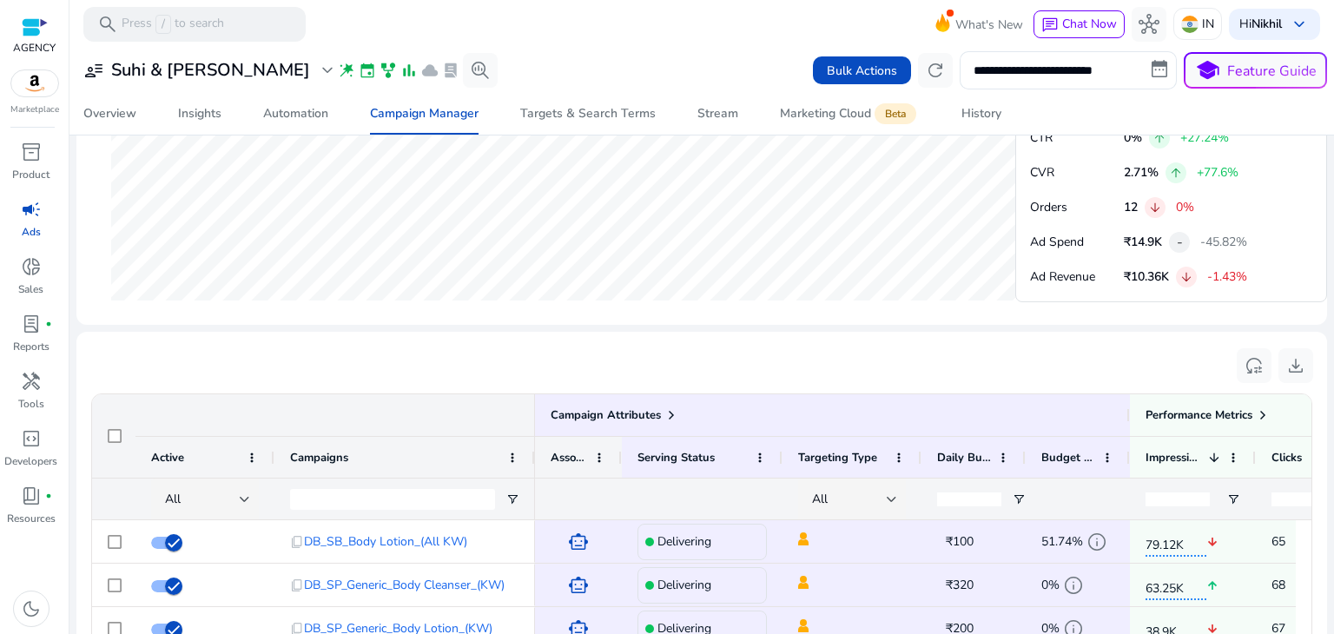
drag, startPoint x: 619, startPoint y: 454, endPoint x: 657, endPoint y: 452, distance: 38.2
click at [624, 452] on div at bounding box center [620, 457] width 7 height 41
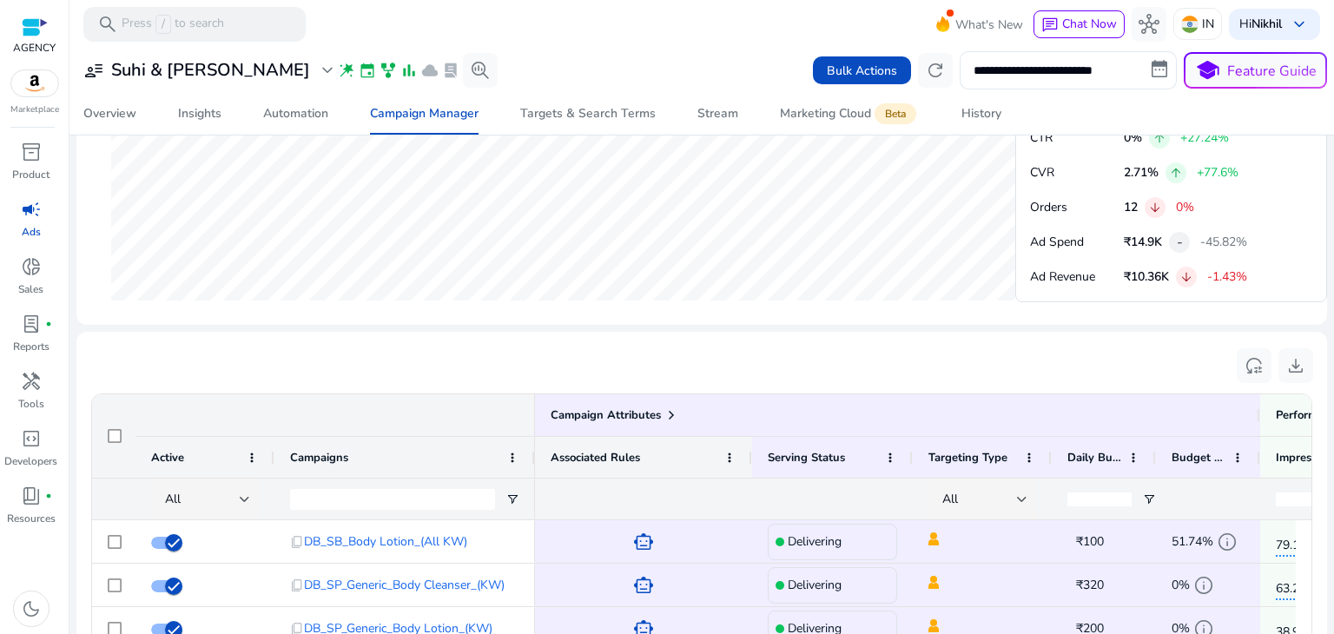
drag, startPoint x: 656, startPoint y: 452, endPoint x: 742, endPoint y: 451, distance: 86.0
click at [748, 451] on div at bounding box center [751, 457] width 7 height 41
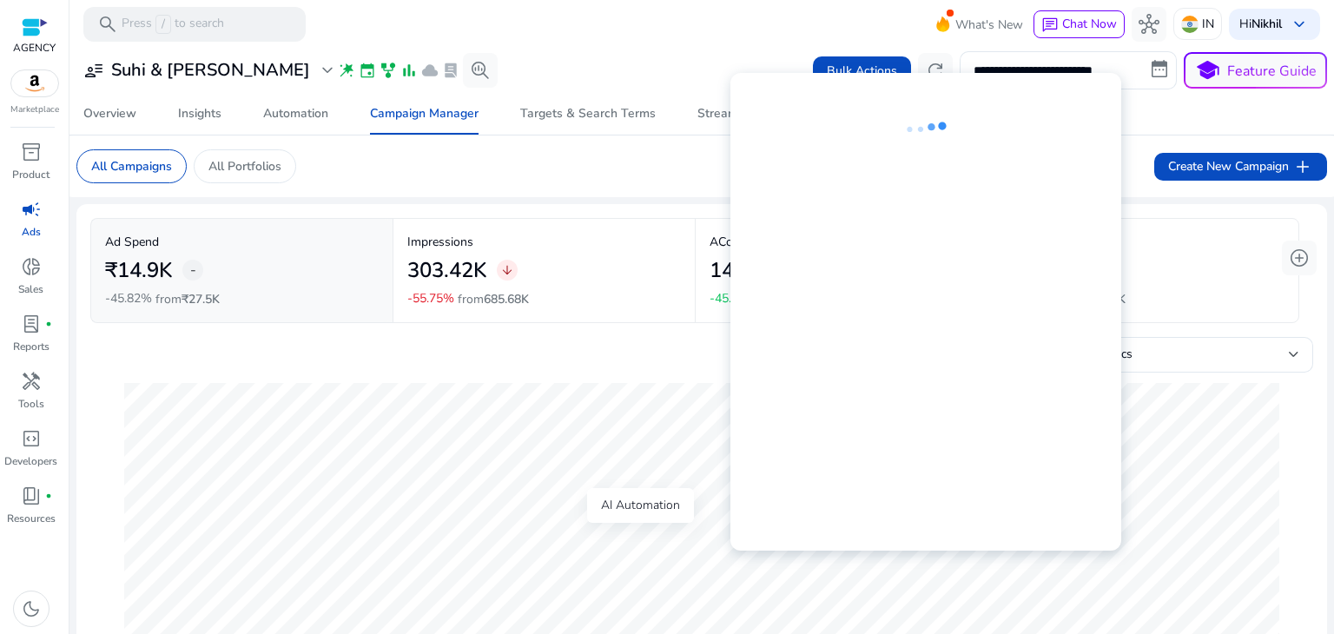
scroll to position [906, 0]
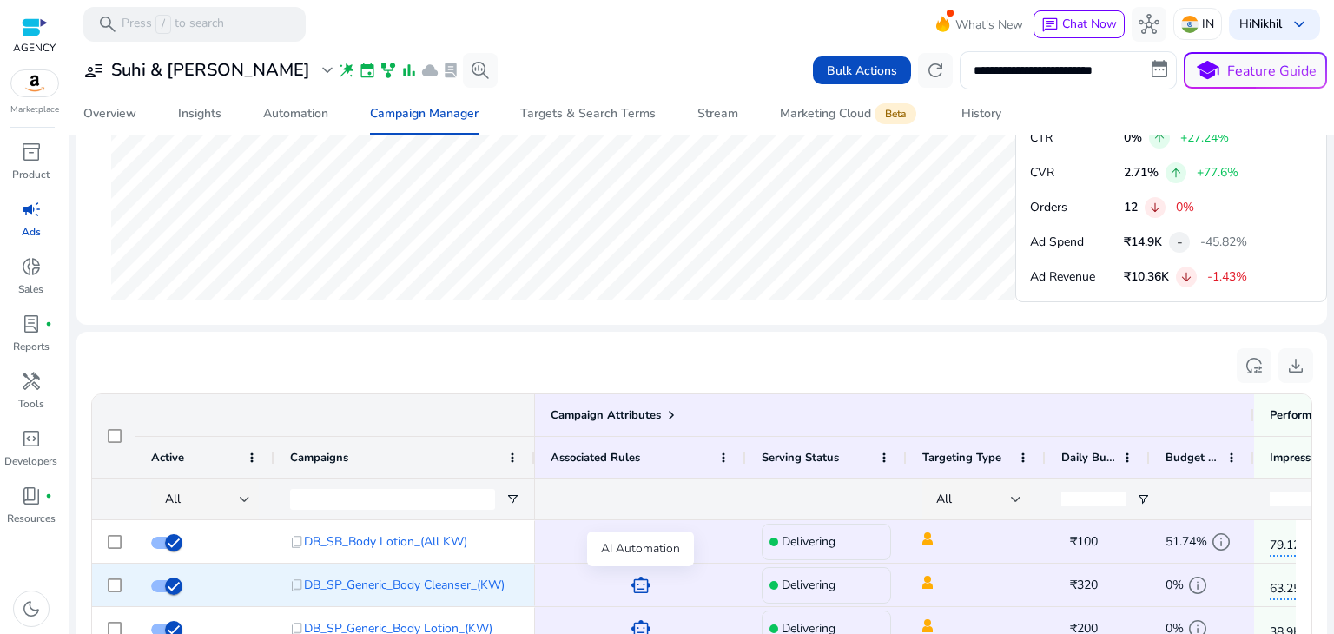
drag, startPoint x: 806, startPoint y: 204, endPoint x: 633, endPoint y: 572, distance: 406.7
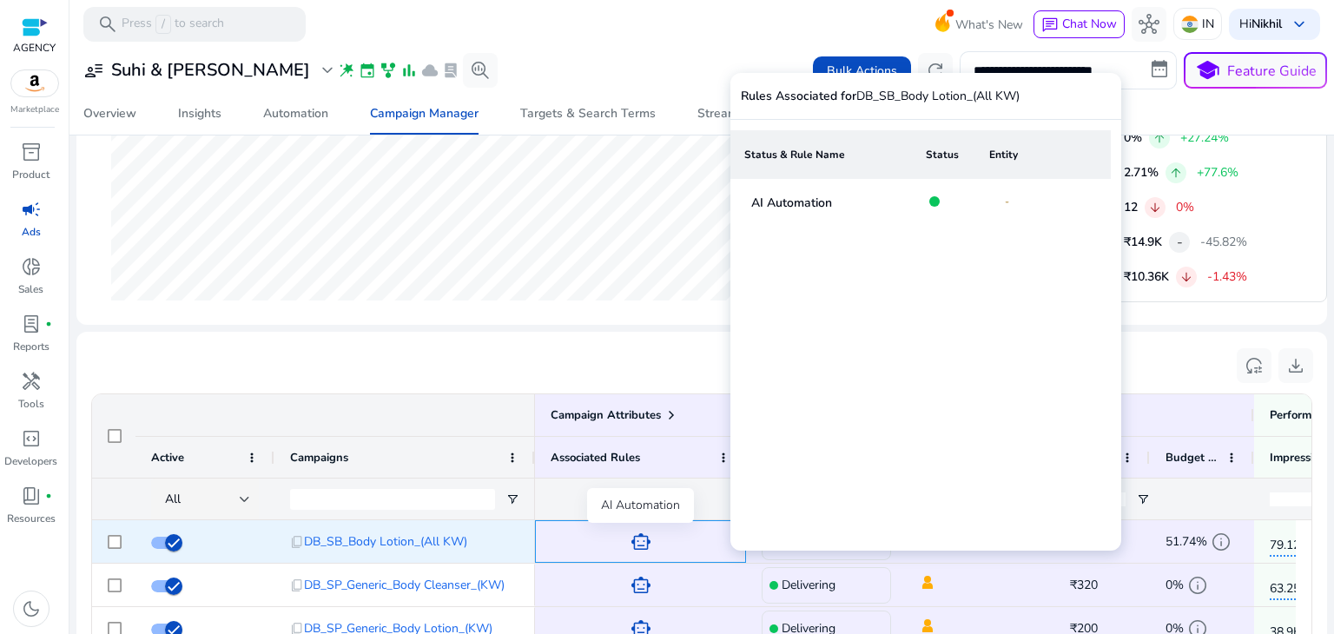
click at [641, 535] on span "smart_toy" at bounding box center [640, 541] width 21 height 21
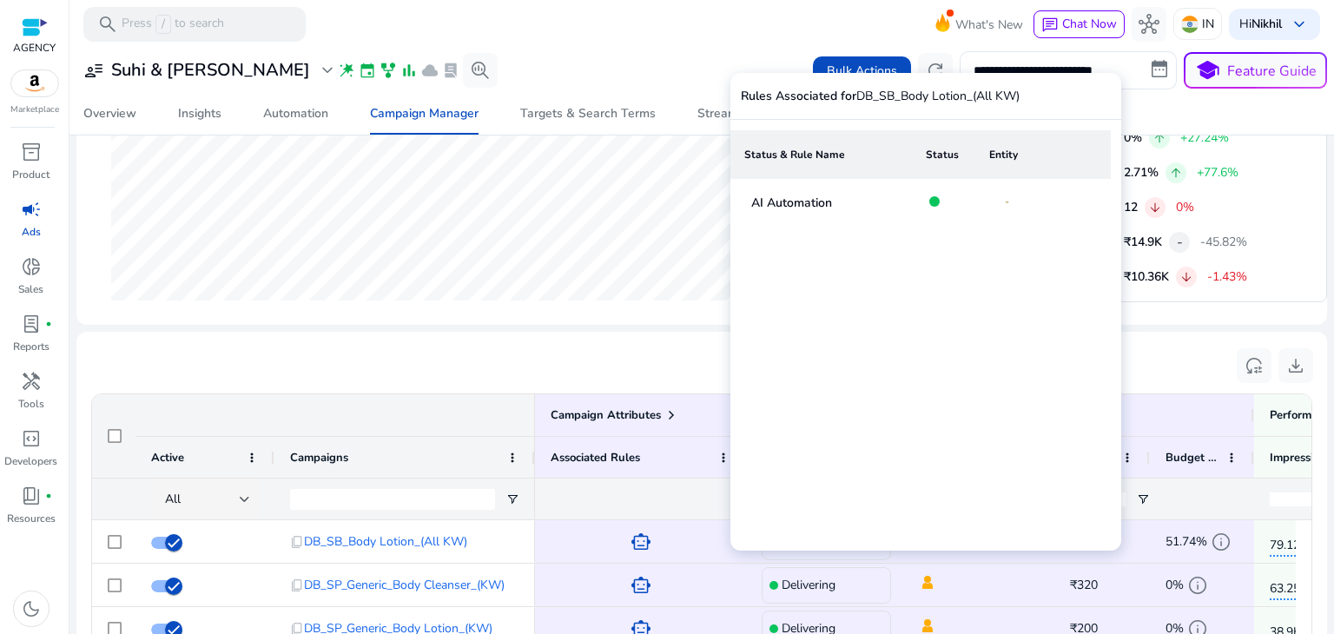
click at [933, 200] on div at bounding box center [934, 201] width 10 height 10
click at [794, 194] on p "AI Automation" at bounding box center [791, 203] width 81 height 18
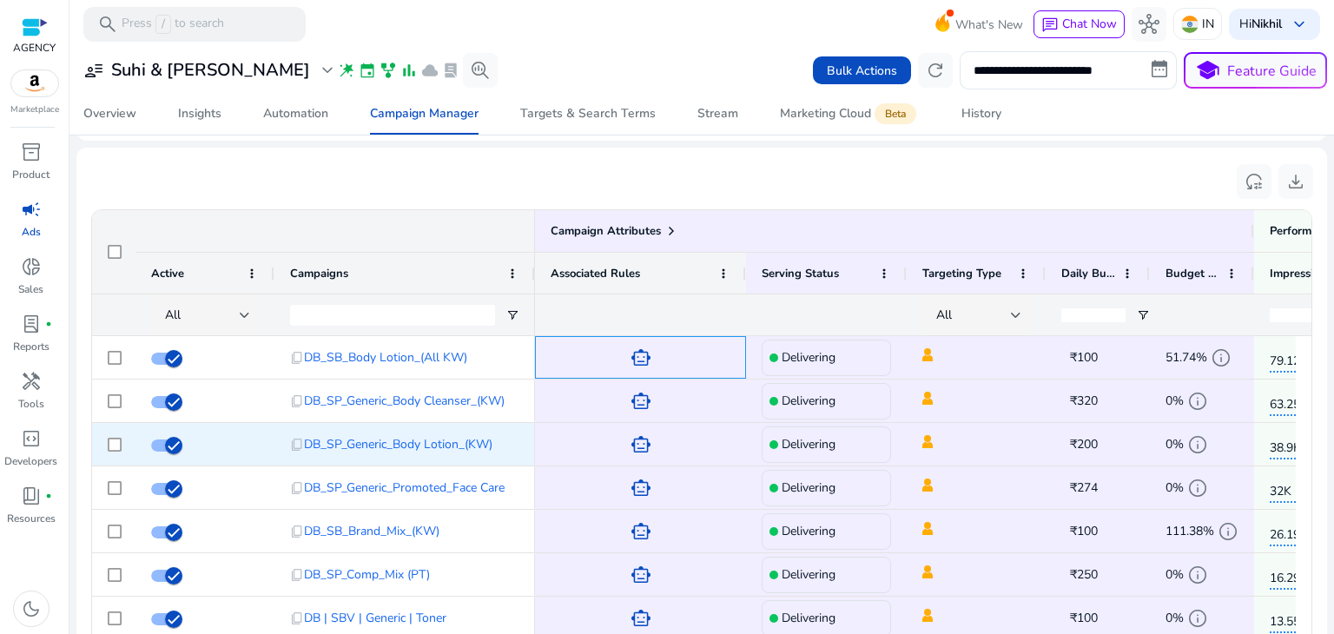
scroll to position [1093, 0]
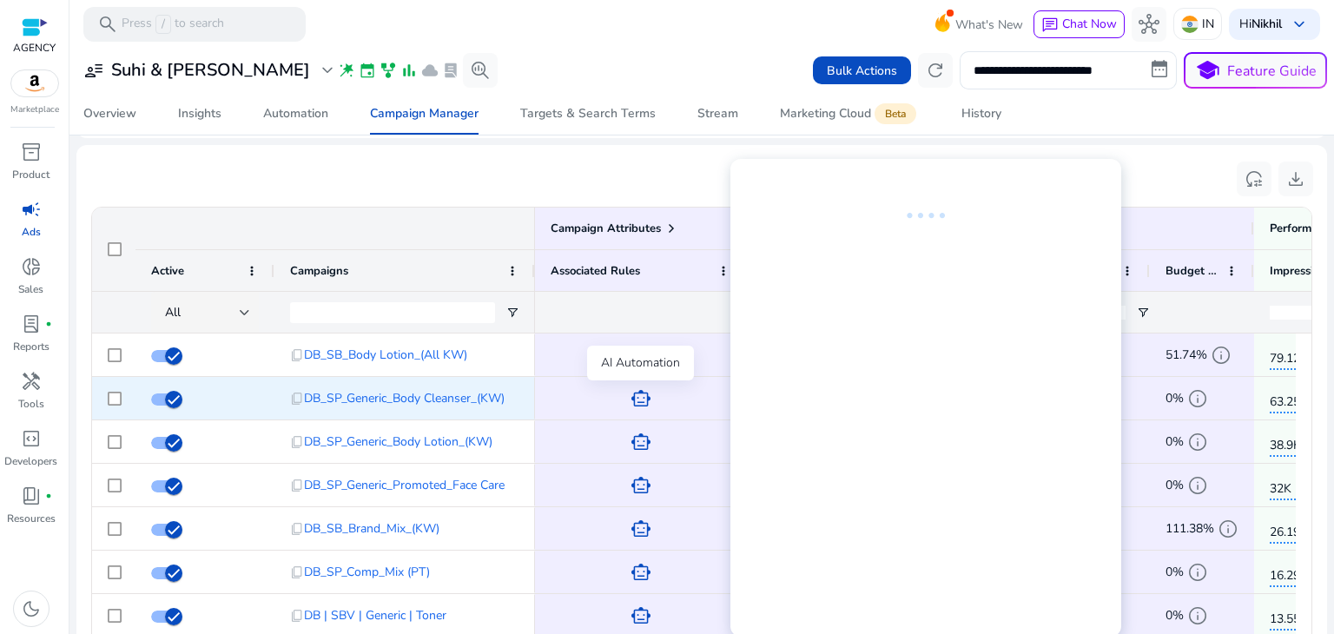
click at [641, 397] on span "smart_toy" at bounding box center [640, 398] width 21 height 21
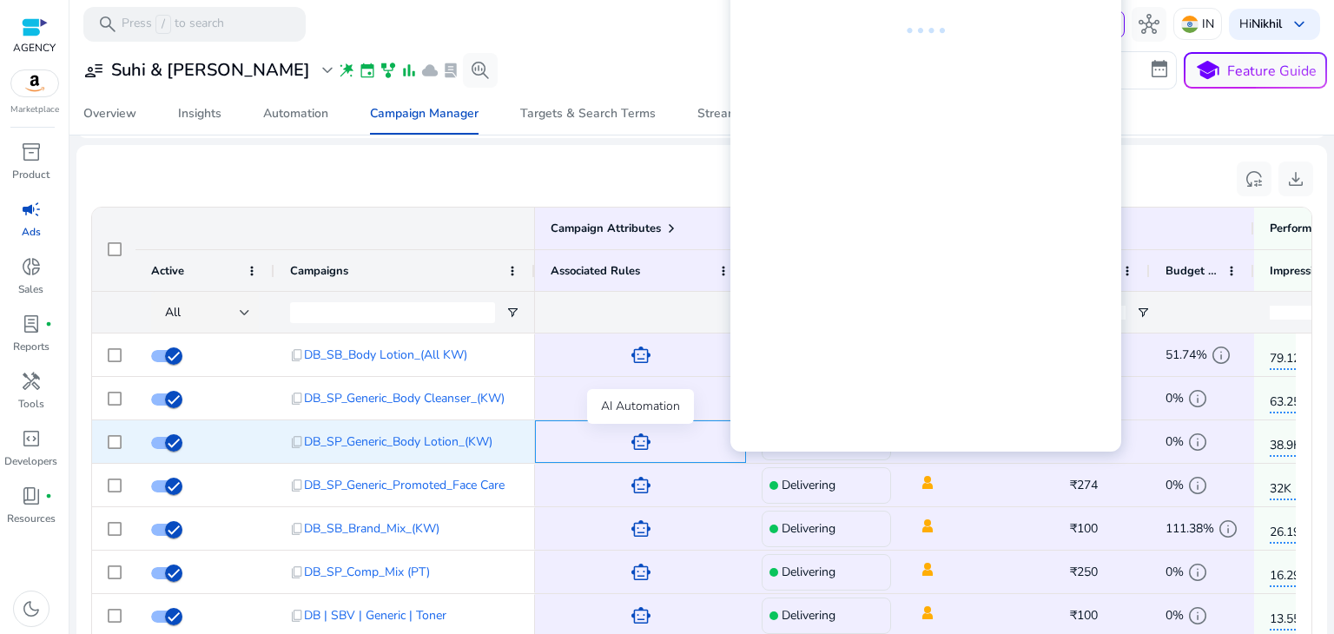
click at [638, 442] on span "smart_toy" at bounding box center [640, 442] width 21 height 21
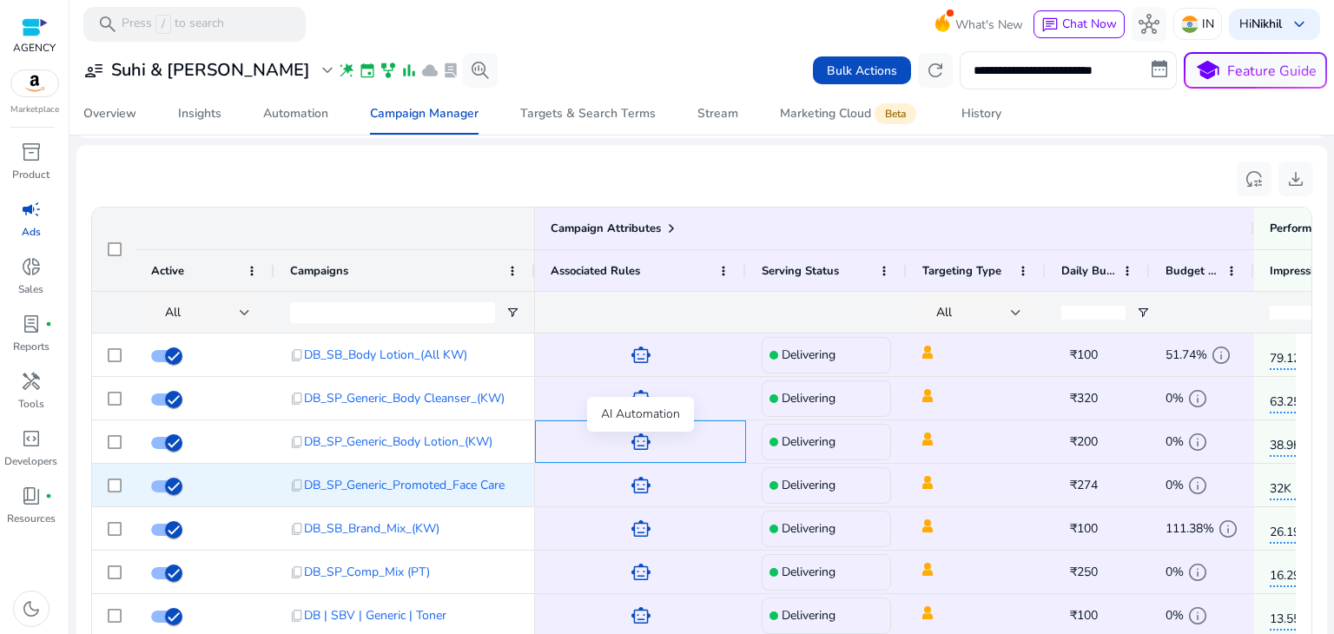
scroll to position [63, 0]
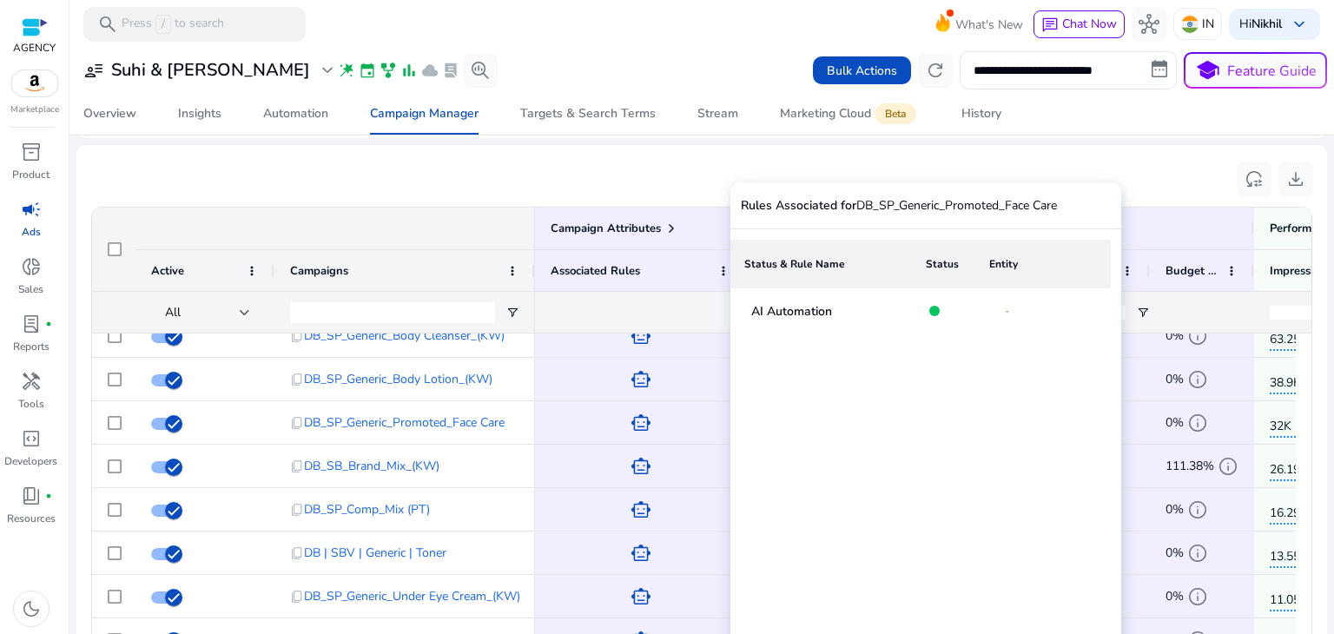
click at [995, 317] on td "-" at bounding box center [1056, 310] width 130 height 45
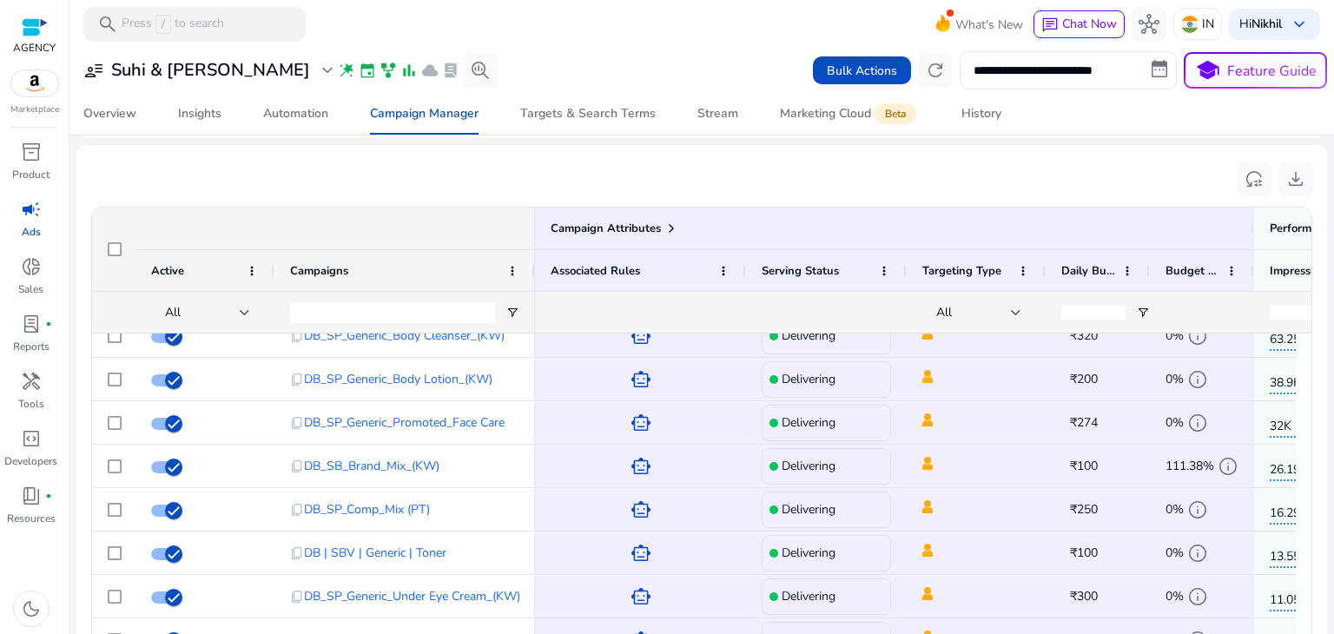
click at [656, 164] on div "reset_settings download" at bounding box center [701, 178] width 1223 height 39
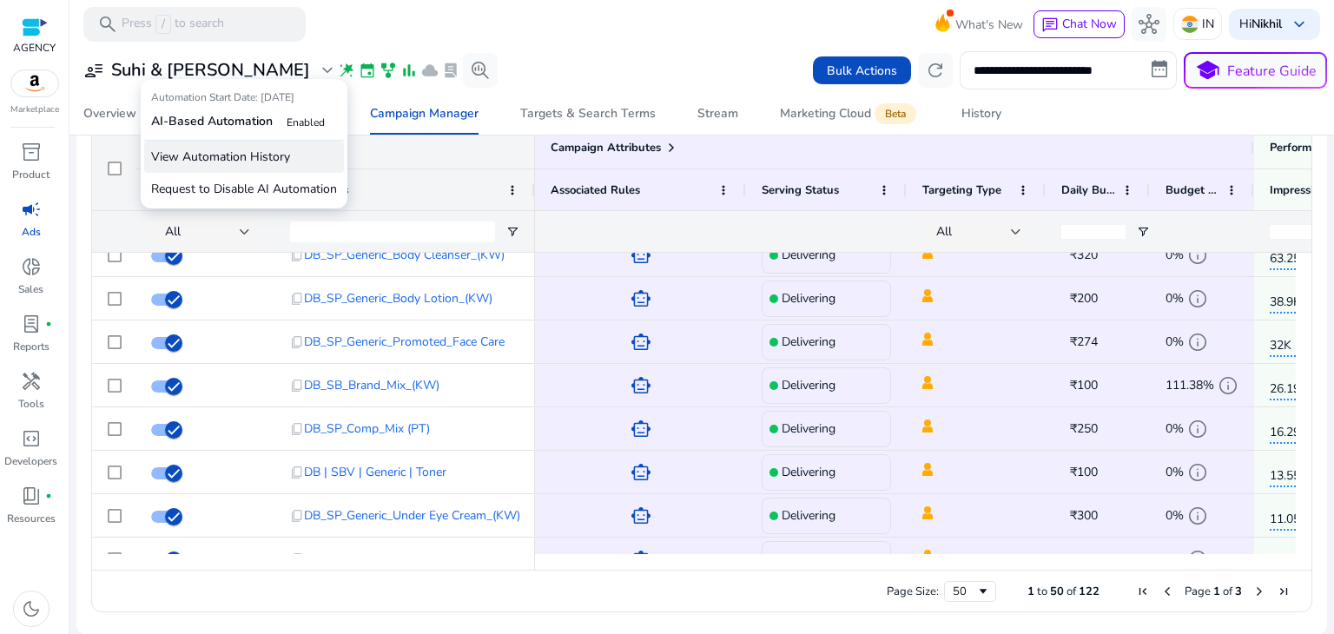
click at [264, 157] on p "View Automation History" at bounding box center [244, 157] width 200 height 32
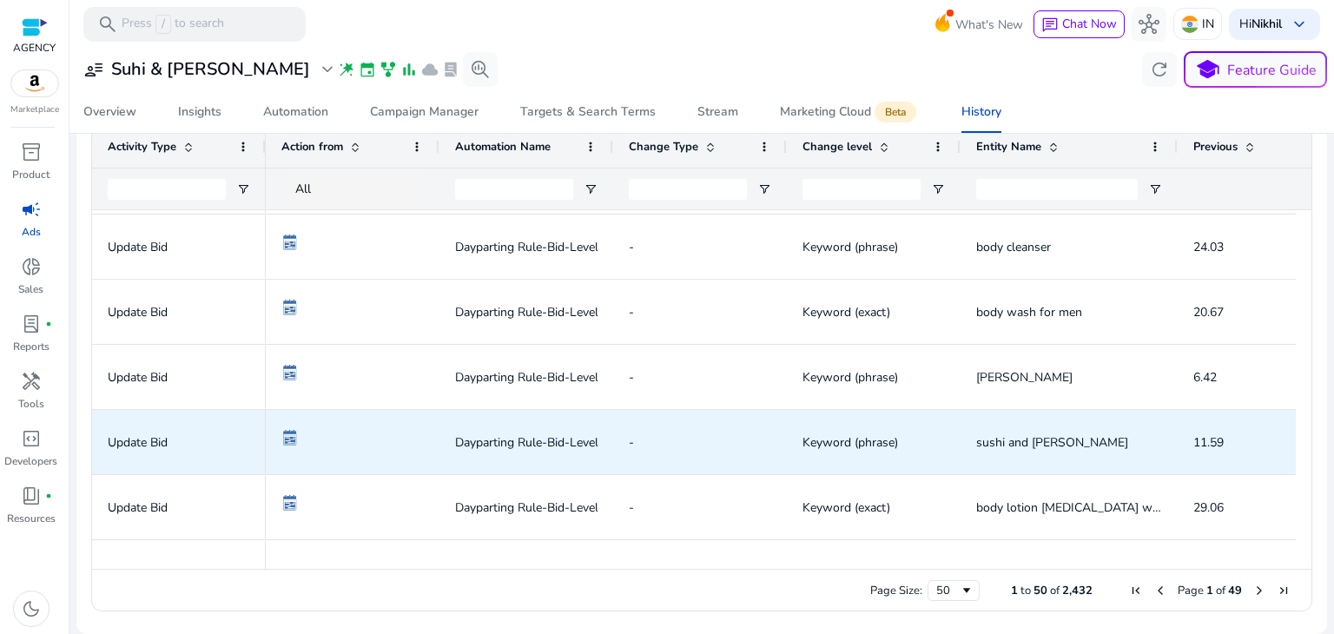
scroll to position [2750, 0]
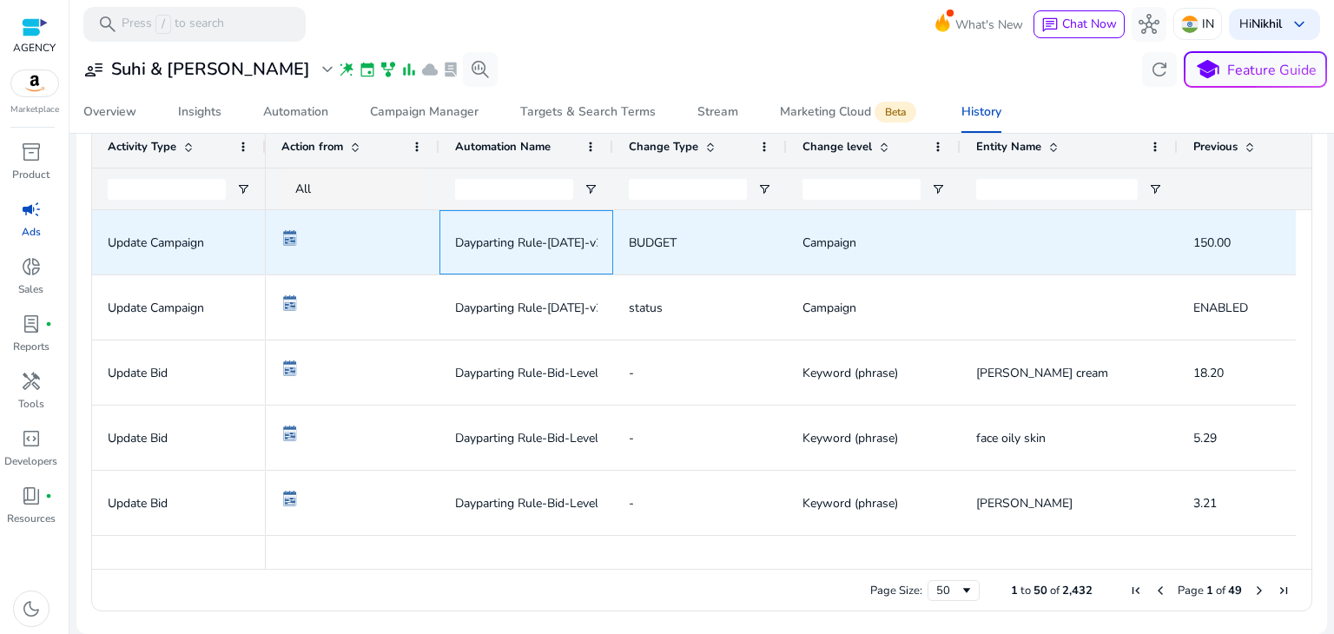
click at [597, 253] on div "Dayparting Rule-Aug 12-v2" at bounding box center [526, 242] width 174 height 64
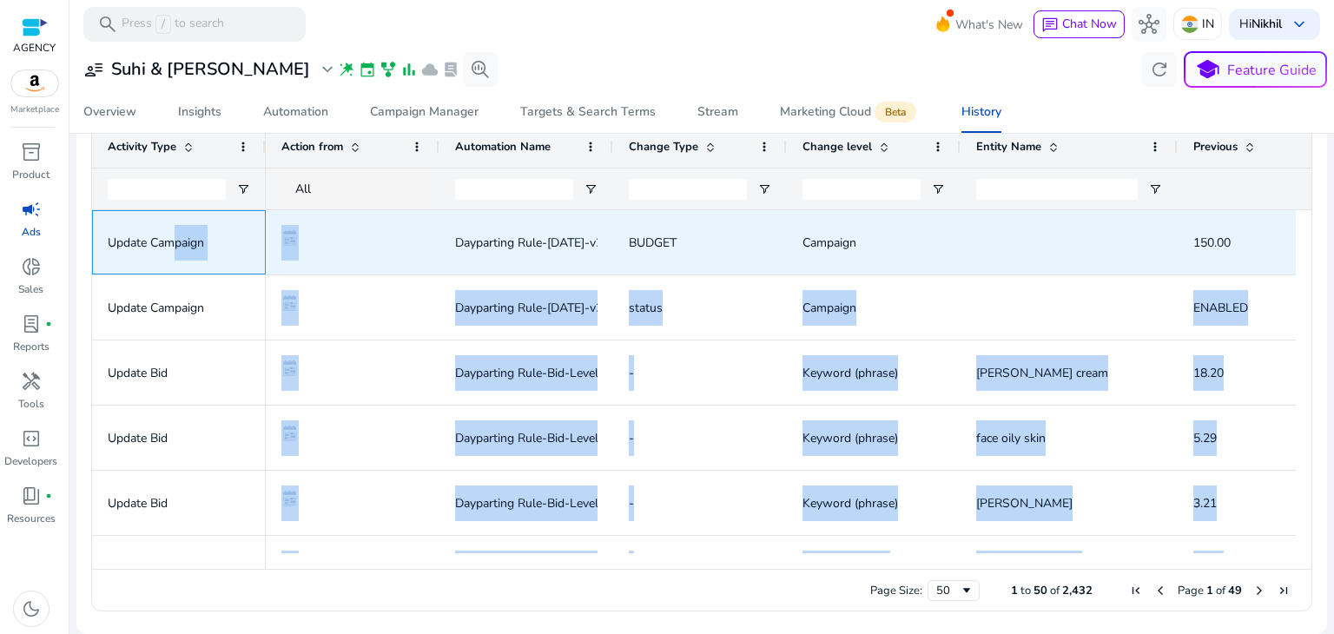
drag, startPoint x: 161, startPoint y: 241, endPoint x: 296, endPoint y: 234, distance: 134.7
click at [296, 234] on div "Update Bid Update Bid Update Bid Update Bid Update Bid Update Bid Update Bid Up…" at bounding box center [693, 381] width 1203 height 343
click at [296, 234] on img at bounding box center [289, 237] width 17 height 17
click at [363, 250] on span at bounding box center [352, 243] width 142 height 36
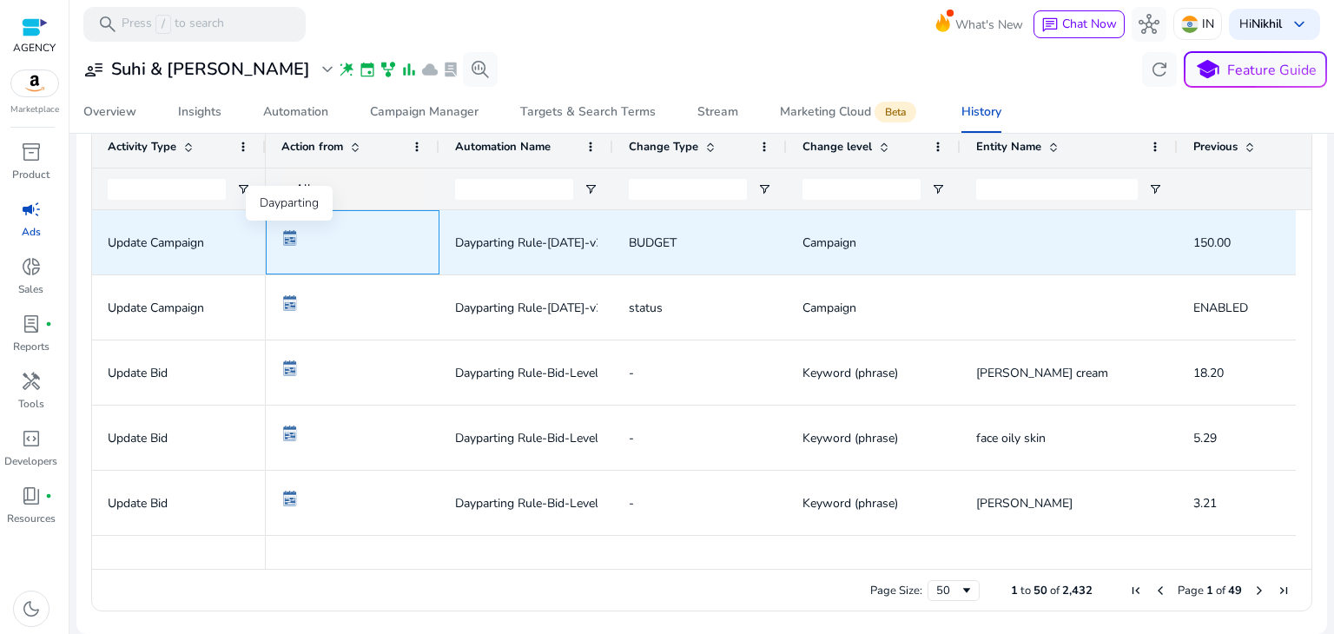
click at [285, 241] on img at bounding box center [289, 237] width 17 height 17
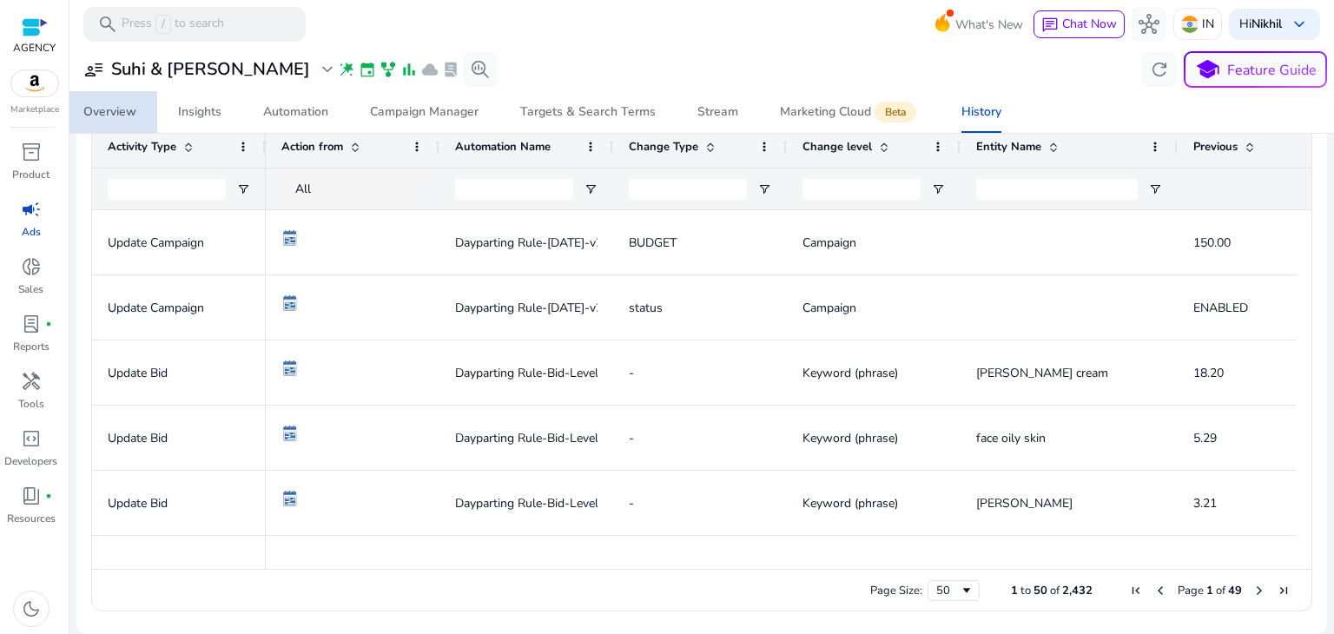
click at [128, 106] on div "Overview" at bounding box center [109, 112] width 53 height 12
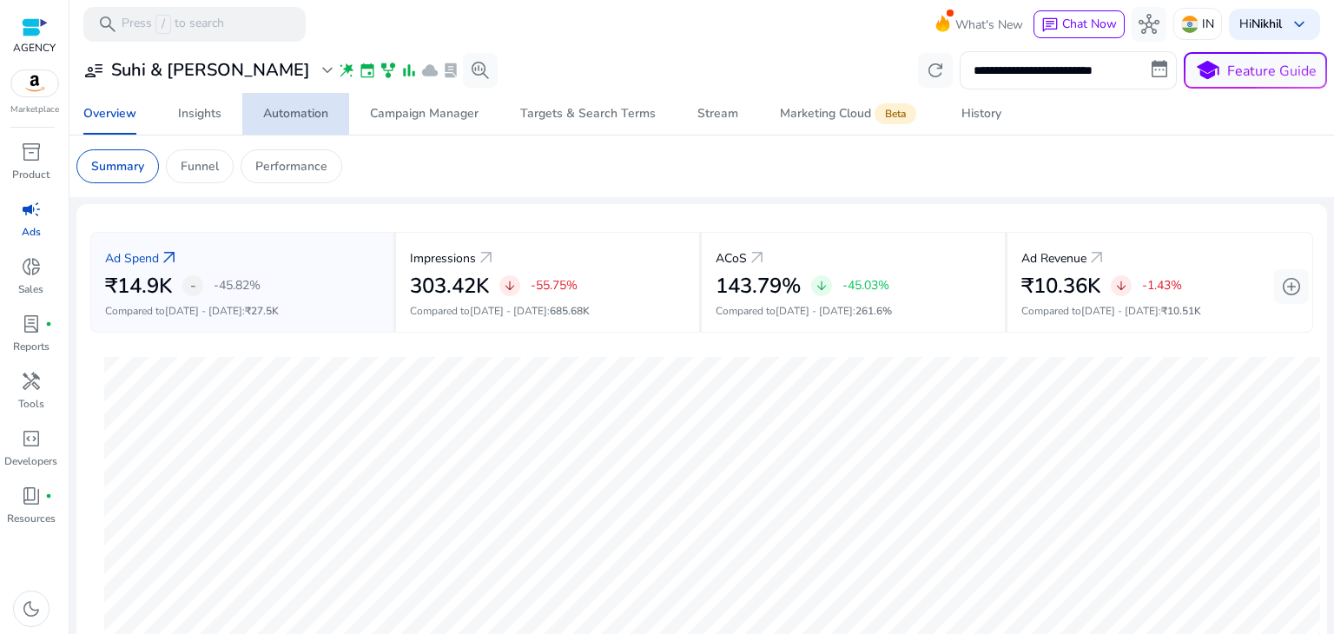
click at [285, 115] on div "Automation" at bounding box center [295, 114] width 65 height 12
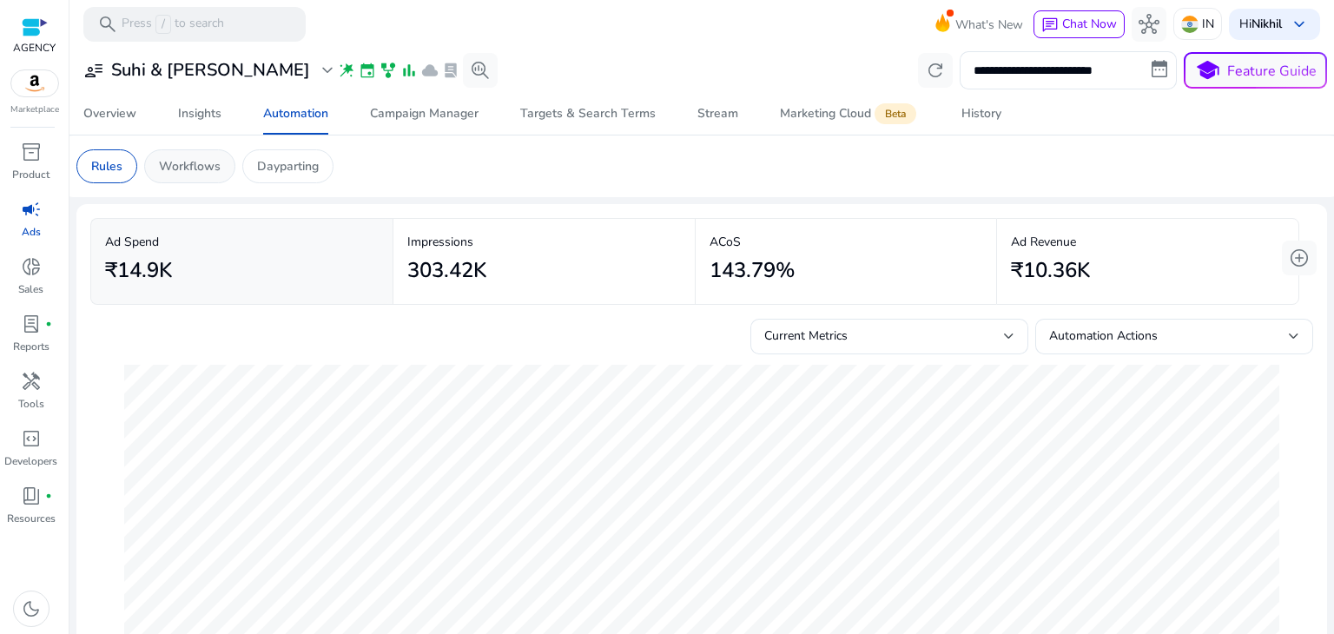
click at [201, 164] on p "Workflows" at bounding box center [190, 166] width 62 height 18
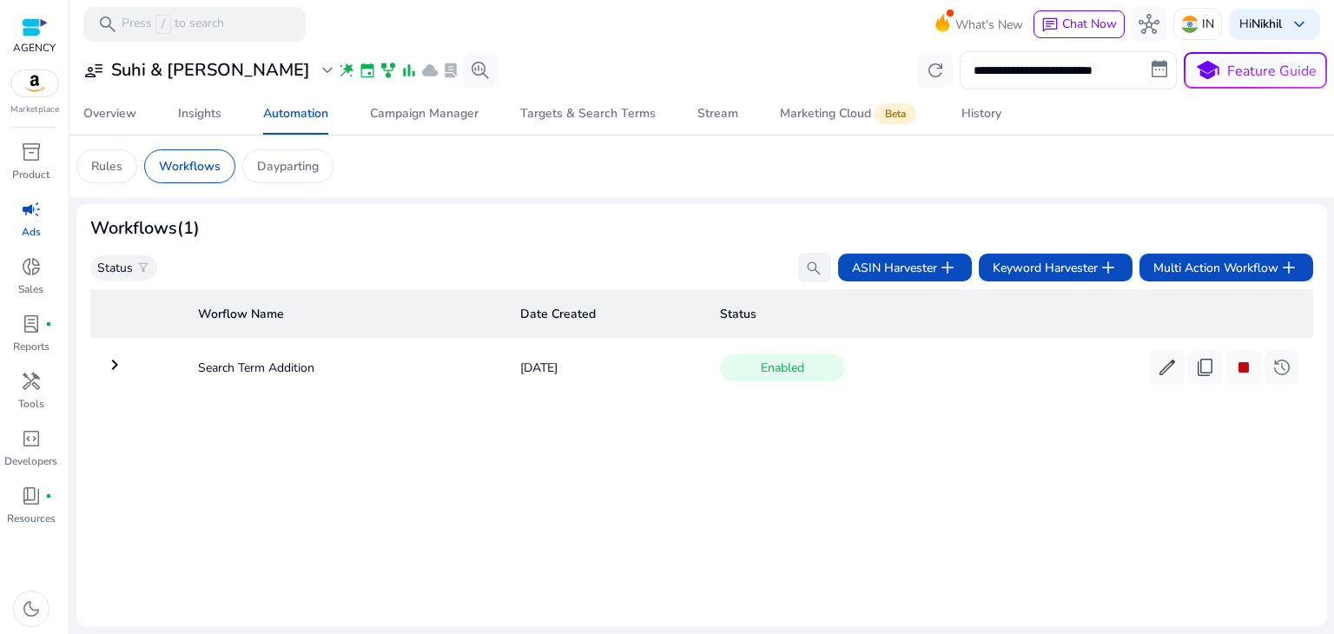
click at [120, 369] on mat-icon "keyboard_arrow_right" at bounding box center [114, 364] width 21 height 21
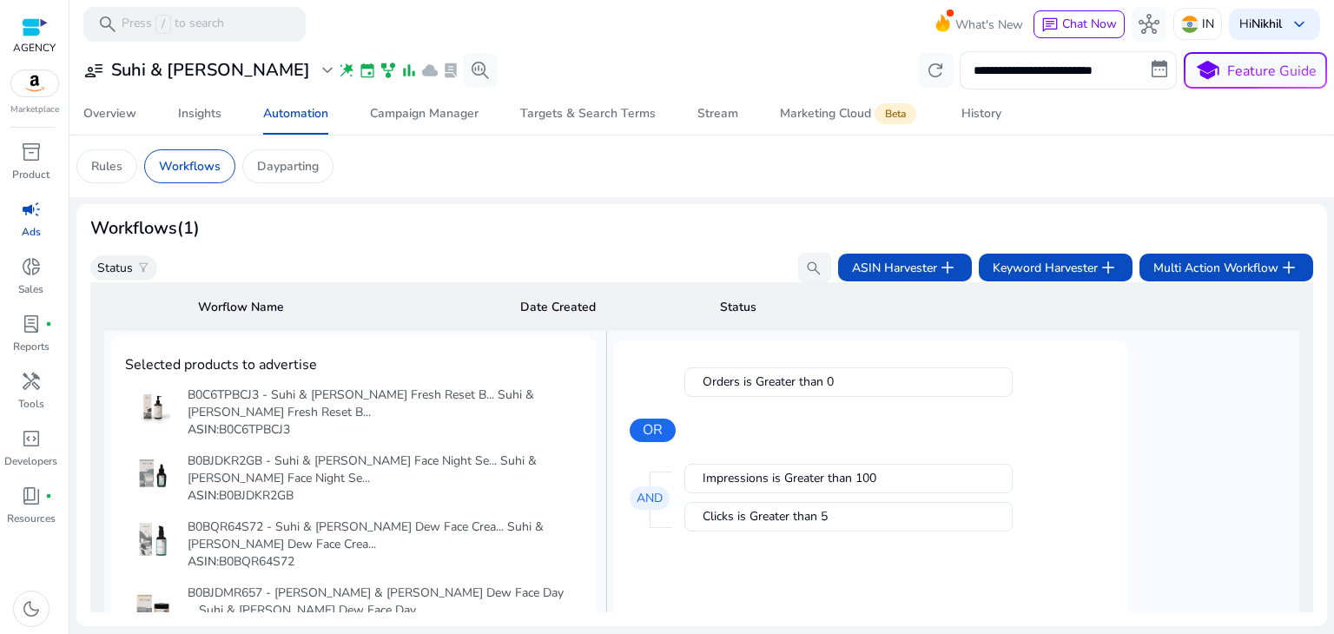
scroll to position [97, 0]
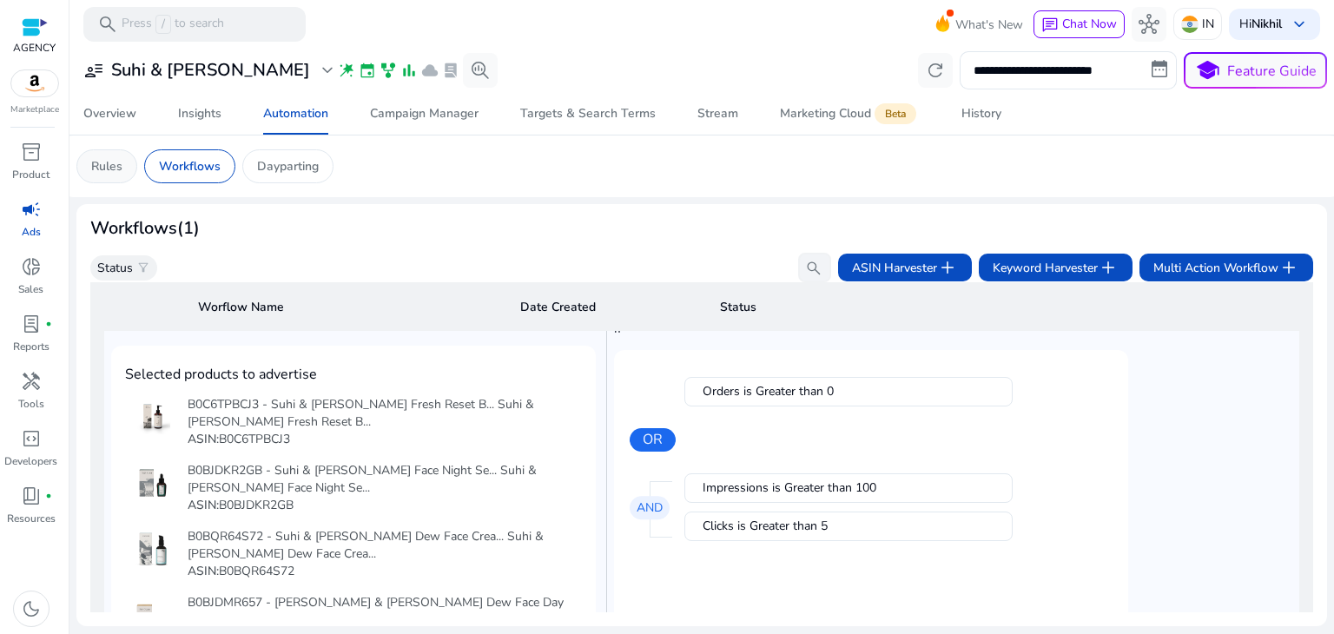
click at [124, 163] on div "Rules" at bounding box center [106, 166] width 61 height 34
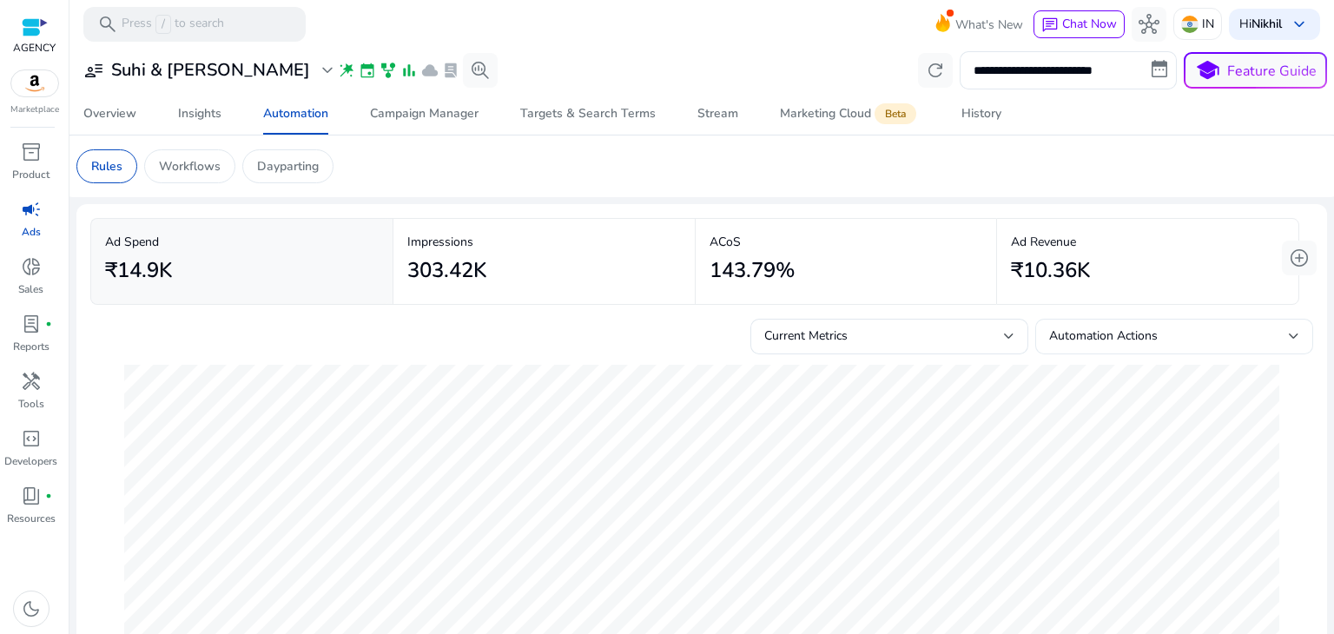
click at [1124, 323] on div "Automation Actions" at bounding box center [1174, 337] width 250 height 36
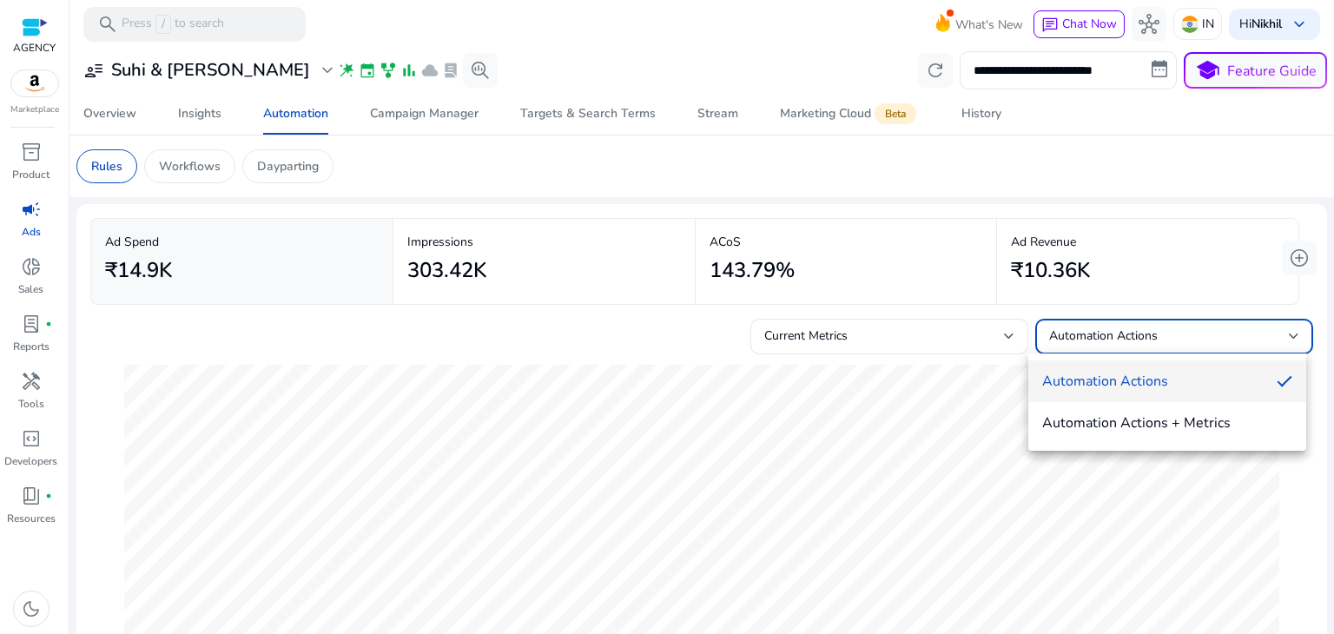
click at [649, 333] on div at bounding box center [667, 317] width 1334 height 634
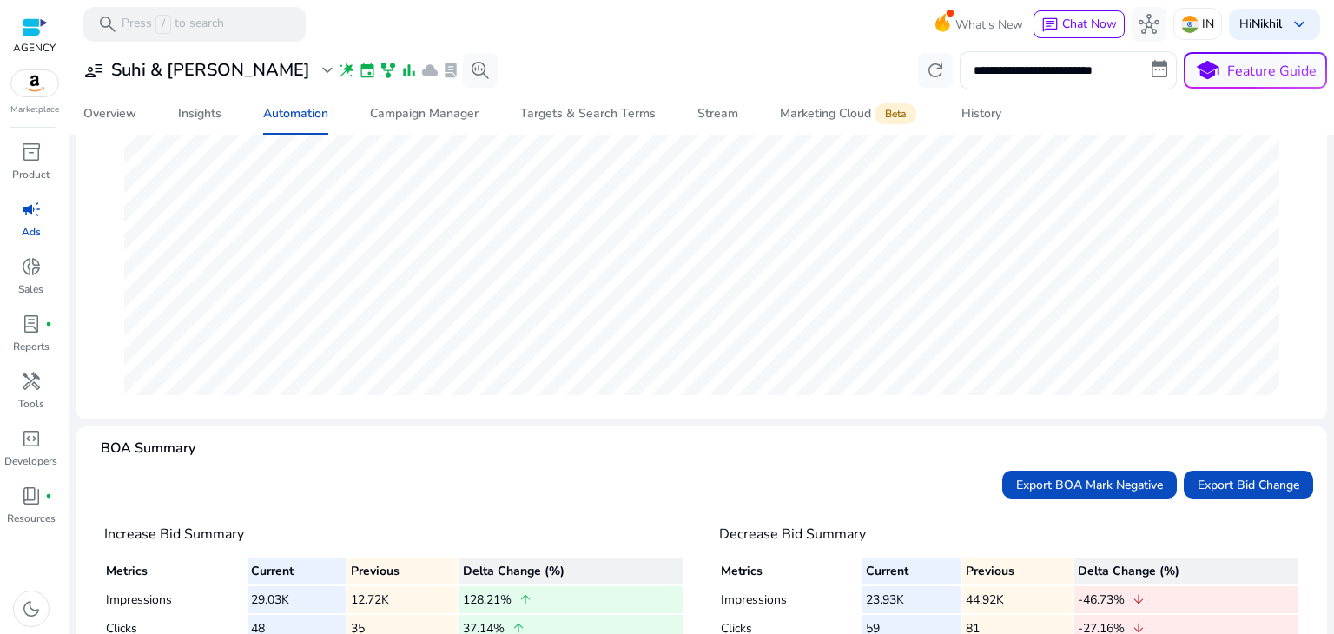
scroll to position [421, 0]
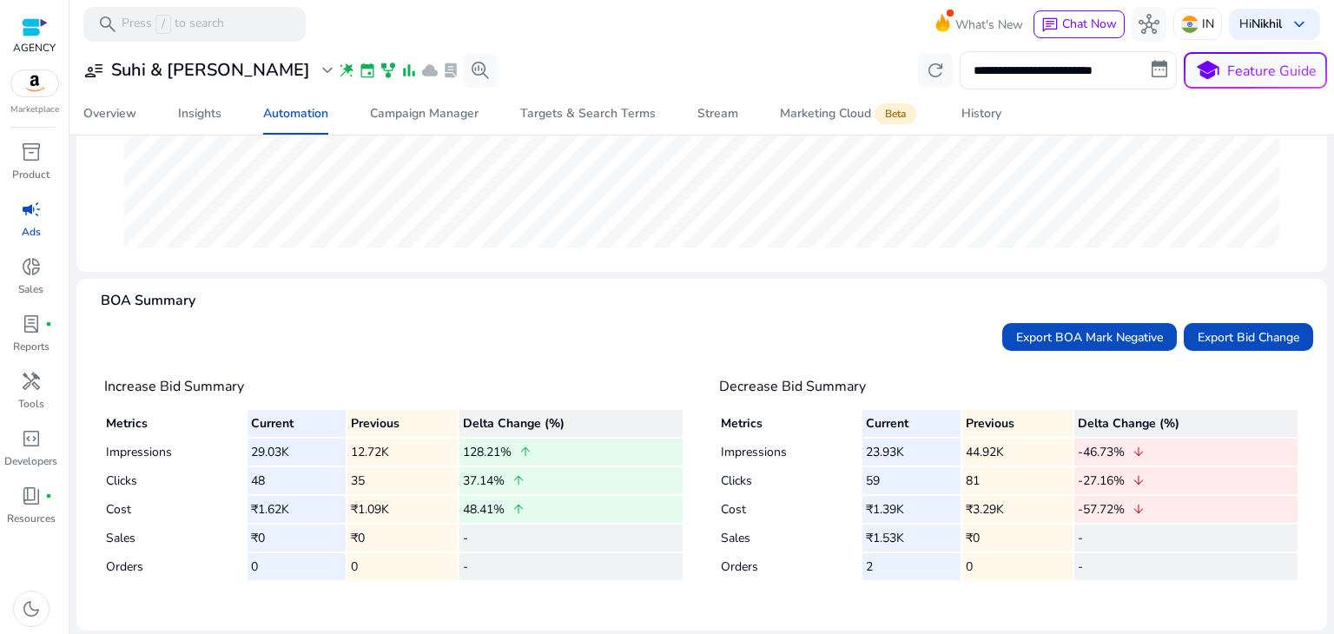
click at [133, 481] on td "Clicks" at bounding box center [176, 480] width 140 height 27
click at [31, 613] on span "dark_mode" at bounding box center [31, 608] width 21 height 21
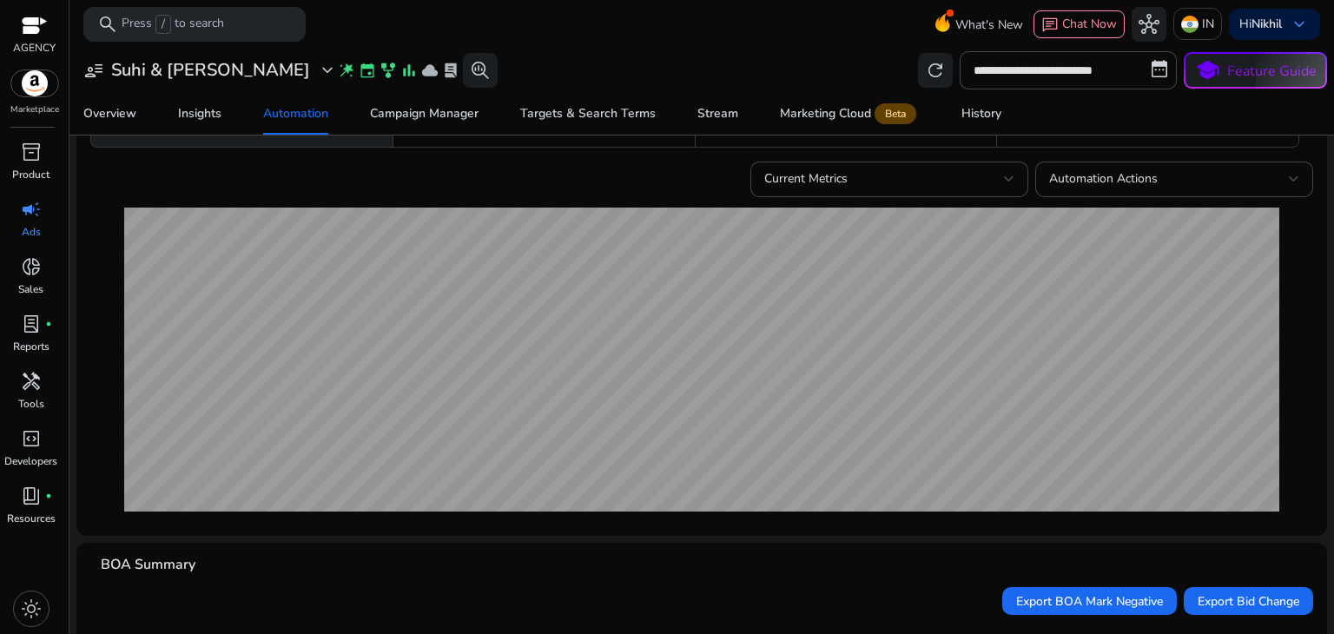
scroll to position [0, 0]
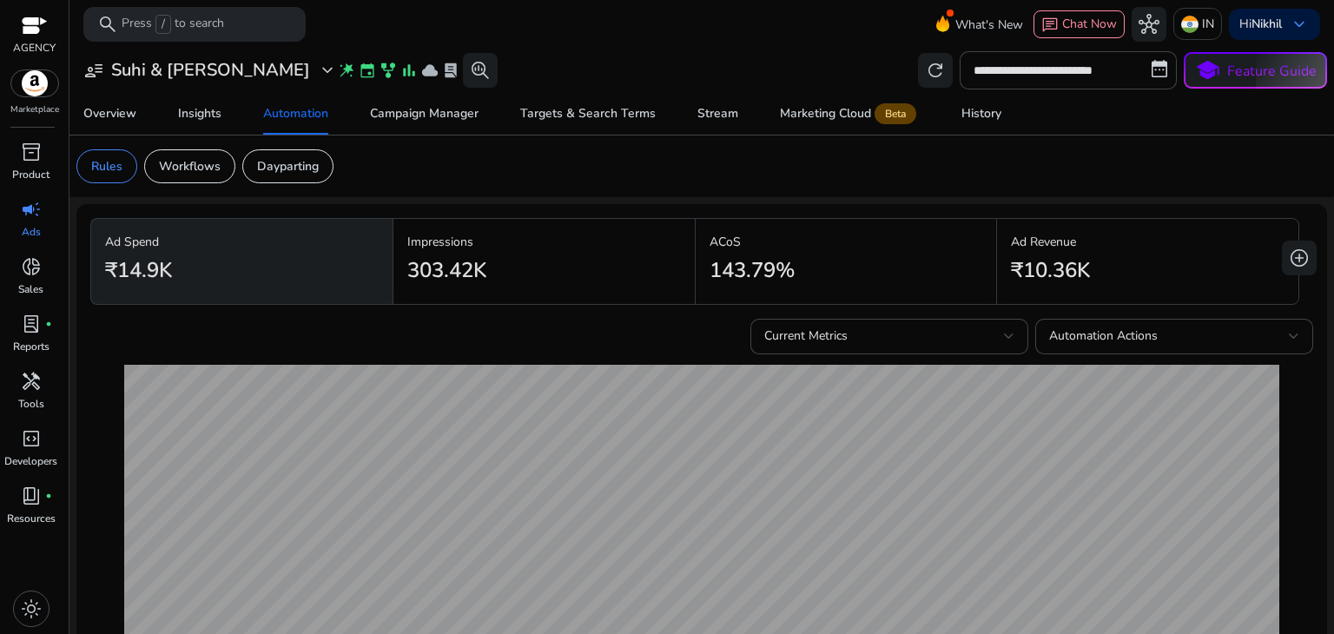
click at [485, 272] on h2 "303.42K" at bounding box center [446, 270] width 79 height 25
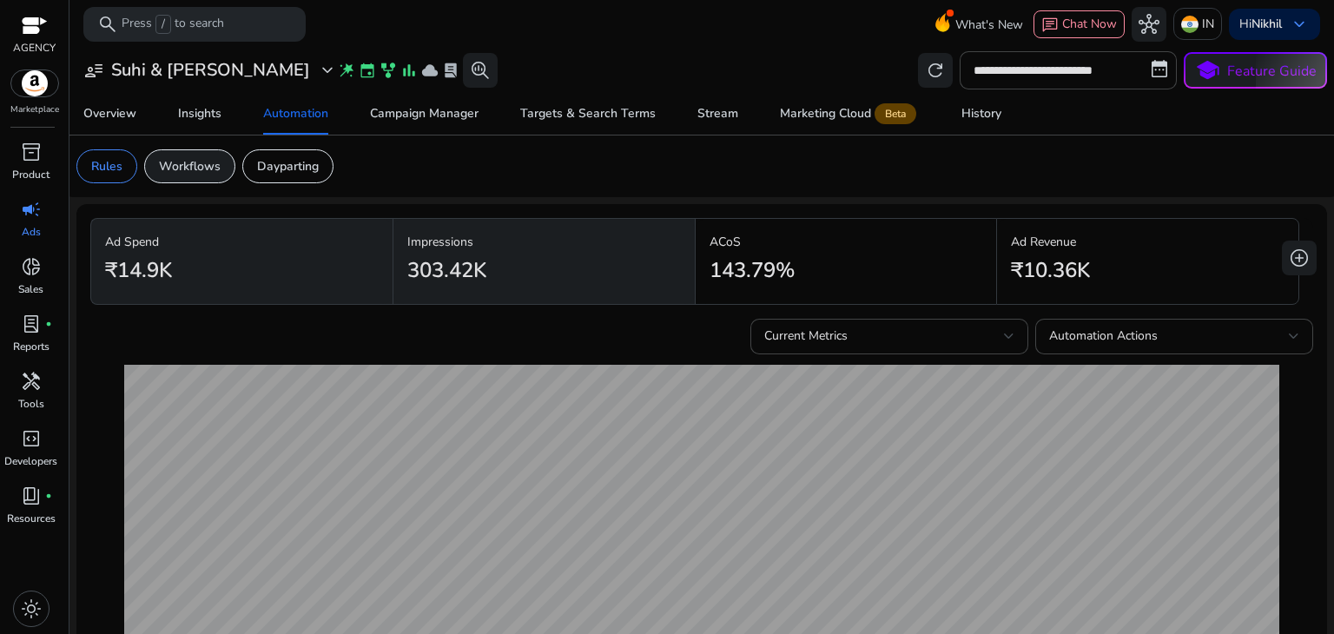
click at [206, 175] on div "Workflows" at bounding box center [189, 166] width 91 height 34
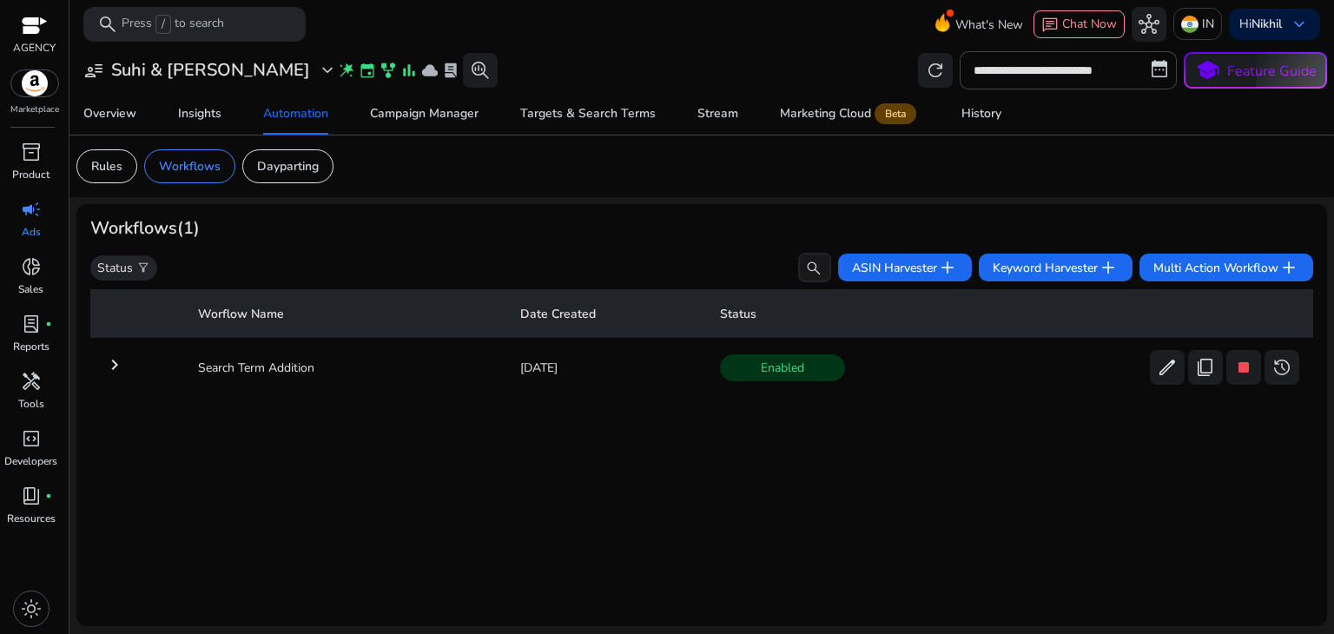
click at [118, 372] on mat-icon "keyboard_arrow_right" at bounding box center [114, 364] width 21 height 21
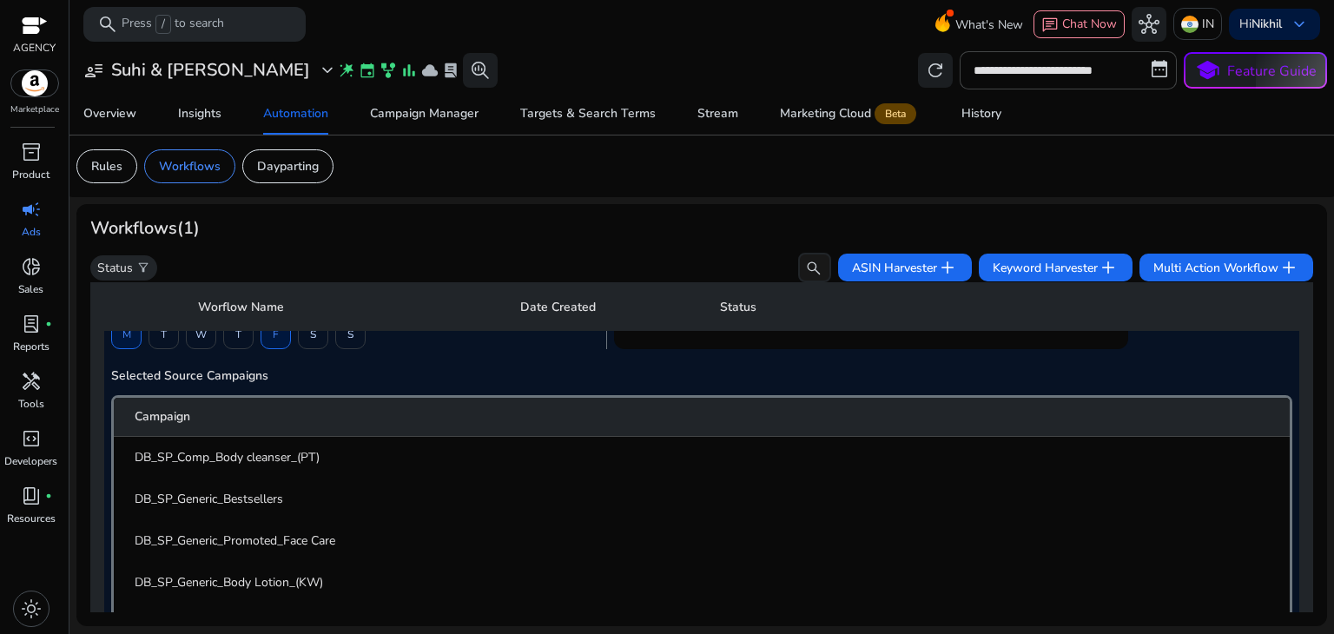
scroll to position [549, 0]
click at [265, 470] on mat-cell "DB_SP_Comp_Body cleanser_(PT)" at bounding box center [702, 460] width 1176 height 42
click at [285, 458] on span "DB_SP_Comp_Body cleanser_(PT)" at bounding box center [227, 460] width 185 height 18
click at [106, 161] on p "Rules" at bounding box center [106, 166] width 31 height 18
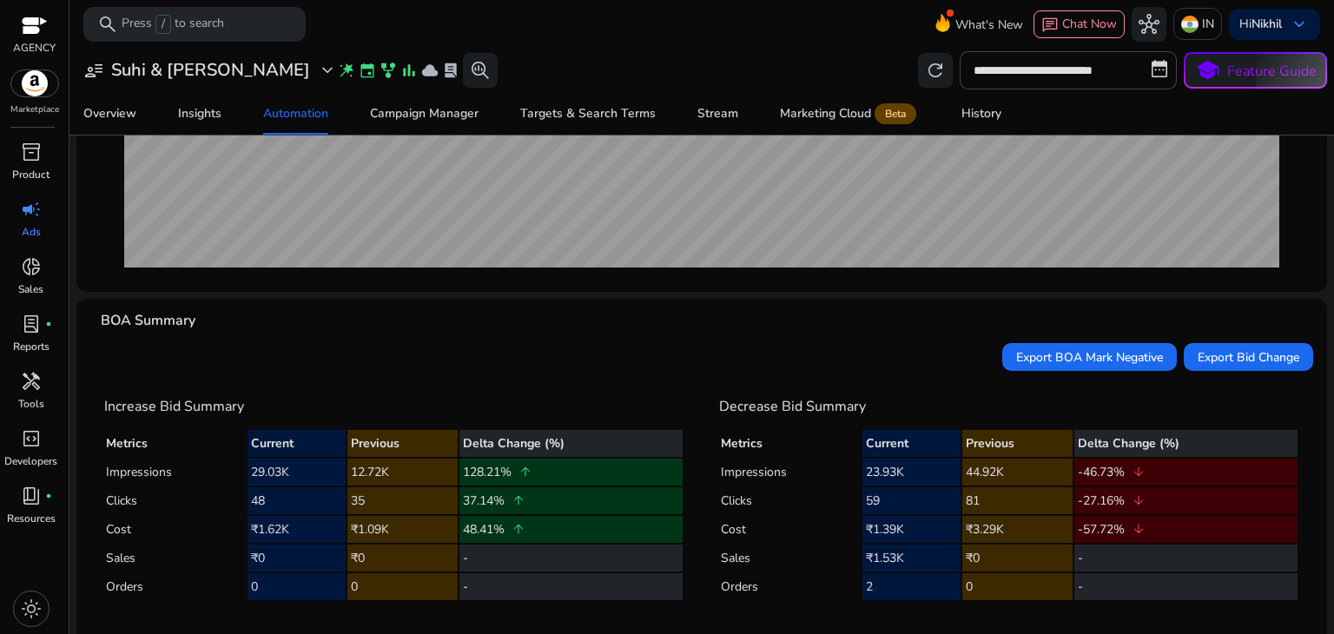
scroll to position [399, 0]
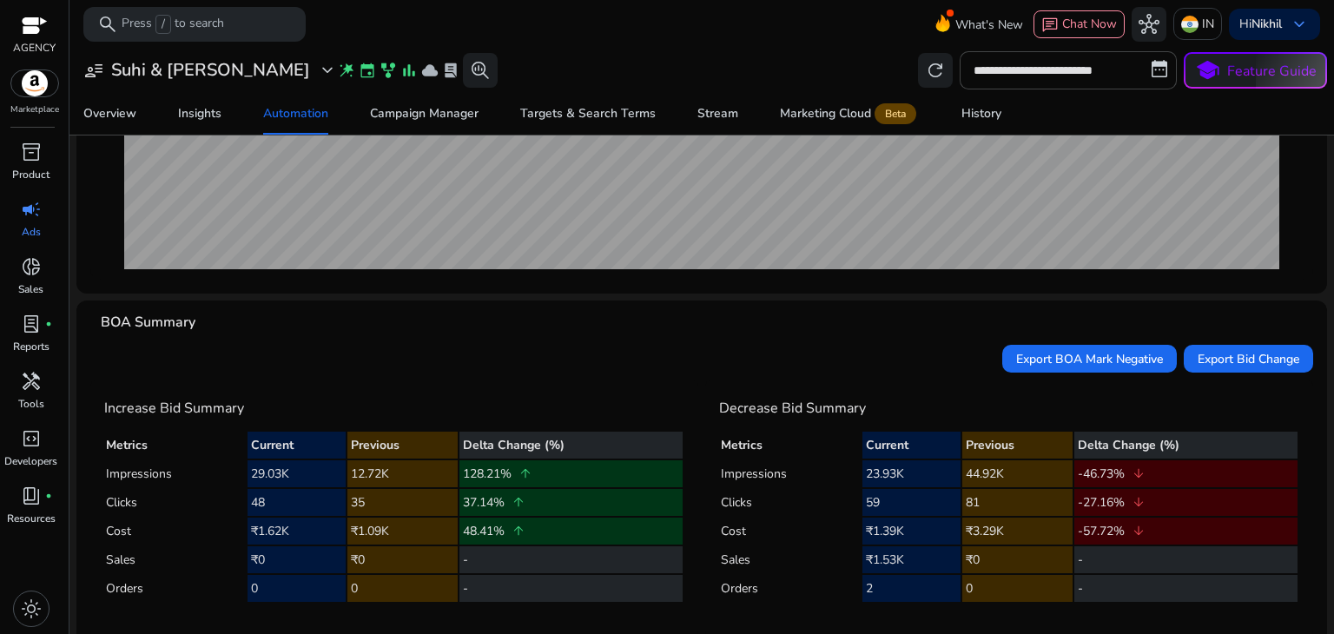
click at [140, 321] on h4 "BOA Summary" at bounding box center [148, 322] width 95 height 16
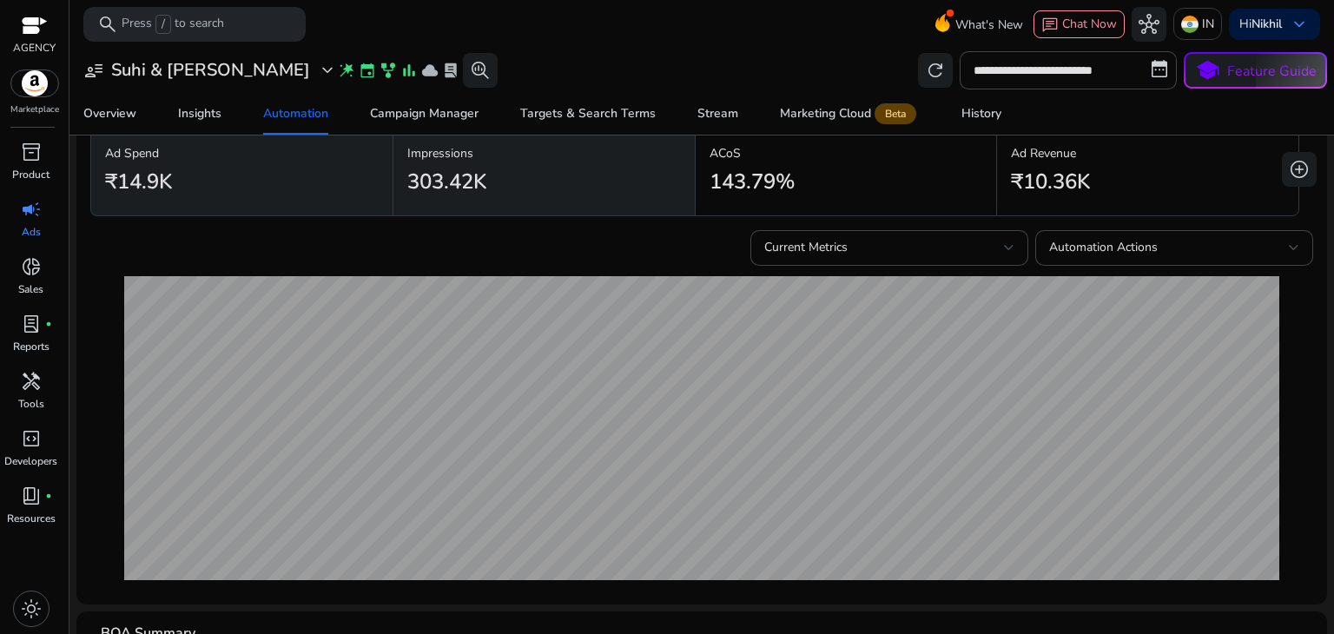
scroll to position [0, 0]
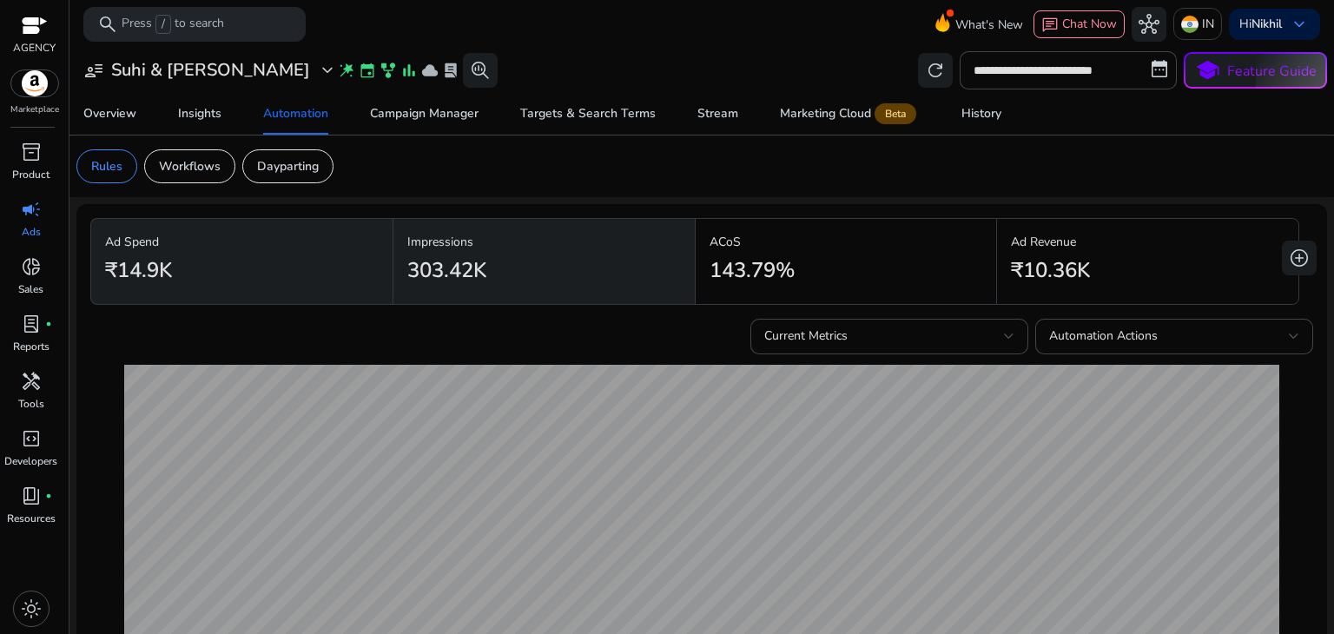
click at [407, 264] on h2 "303.42K" at bounding box center [446, 270] width 79 height 25
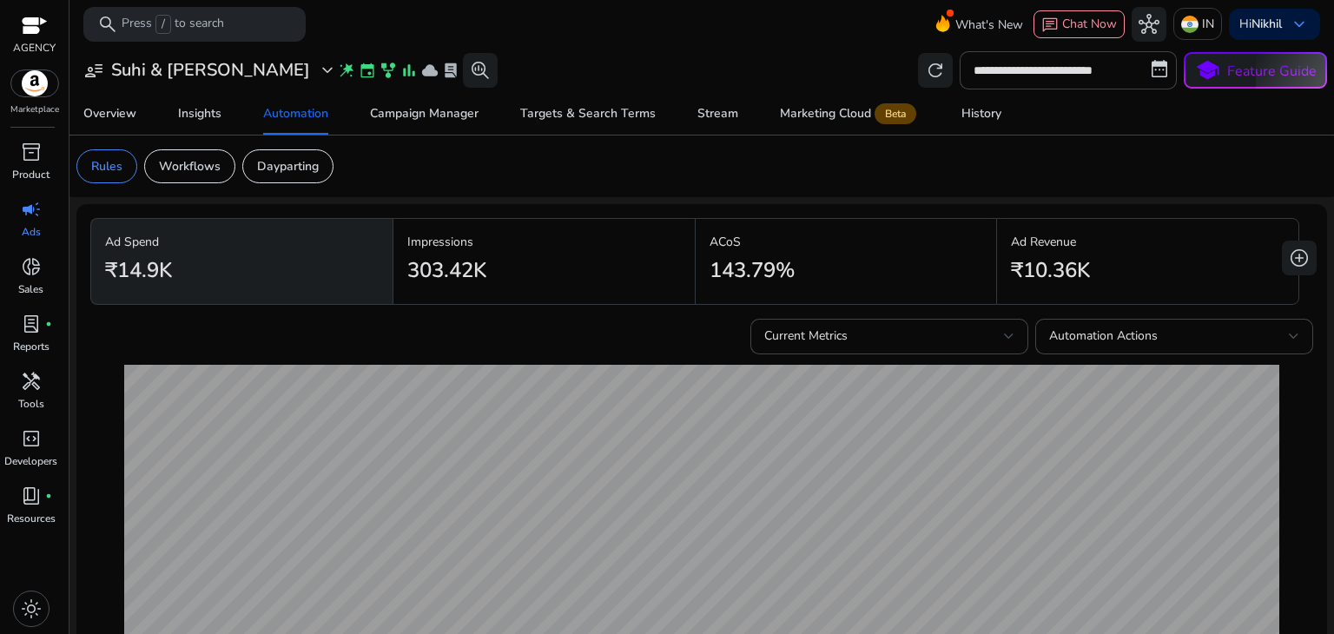
click at [613, 242] on p "Impressions" at bounding box center [544, 242] width 274 height 18
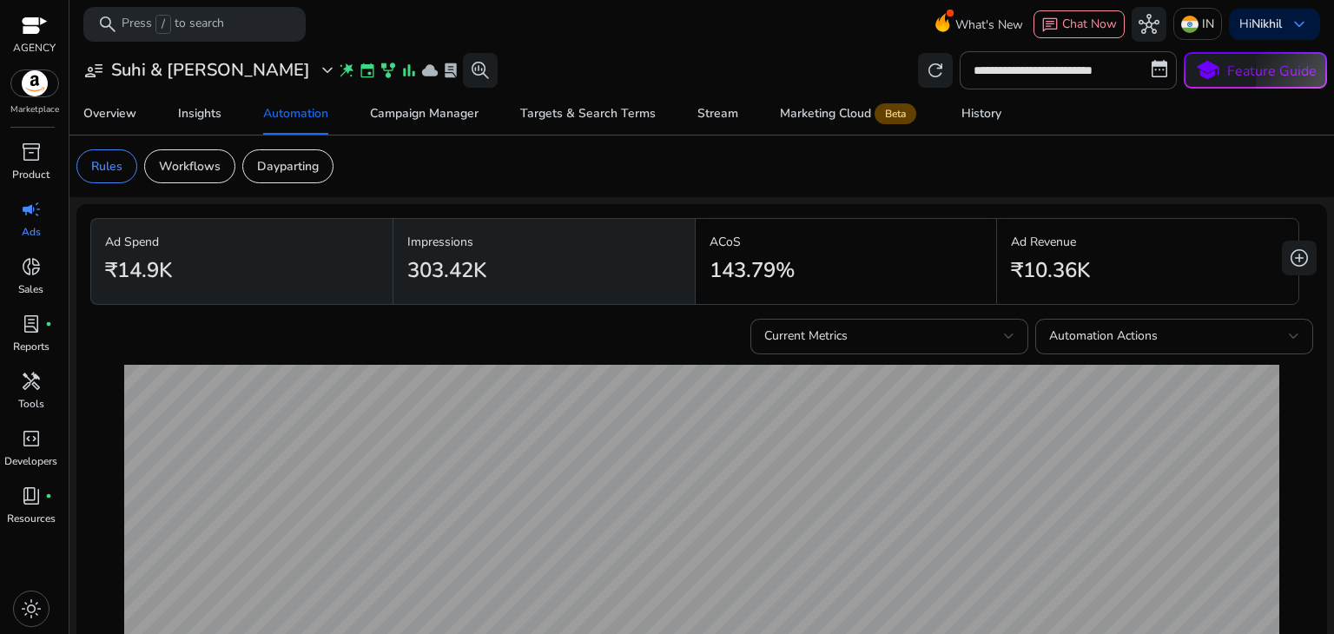
click at [835, 243] on p "ACoS" at bounding box center [846, 242] width 274 height 18
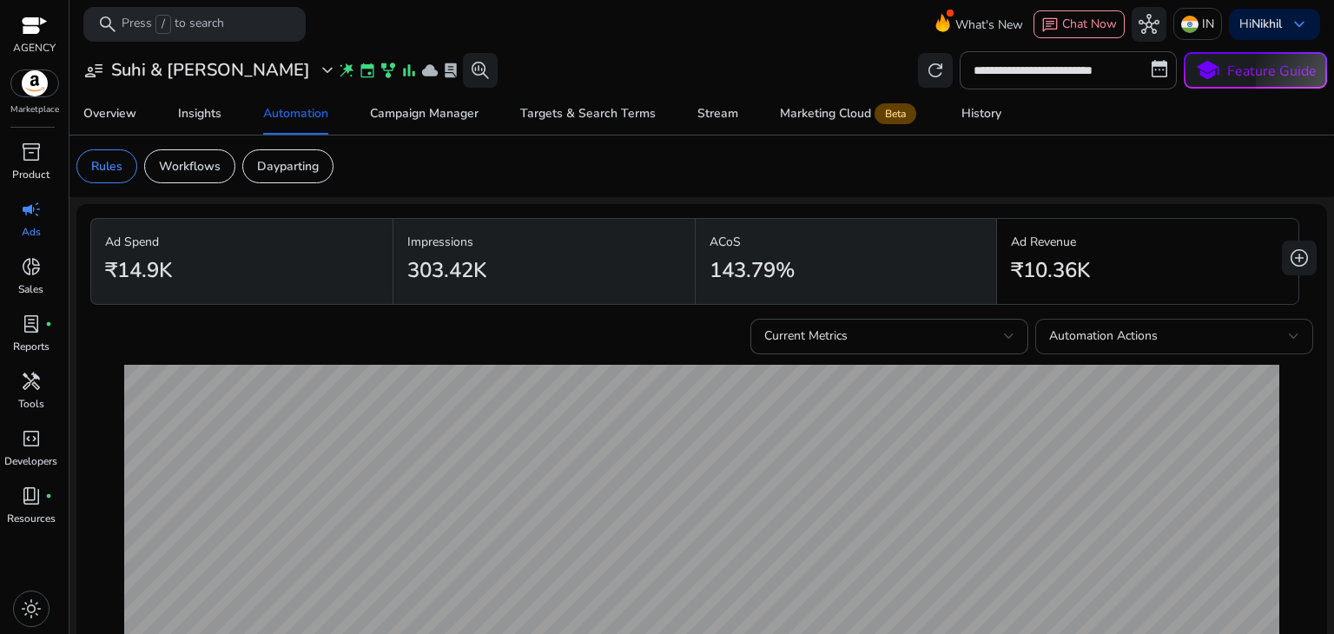
click at [1113, 324] on div "Automation Actions" at bounding box center [1174, 337] width 250 height 36
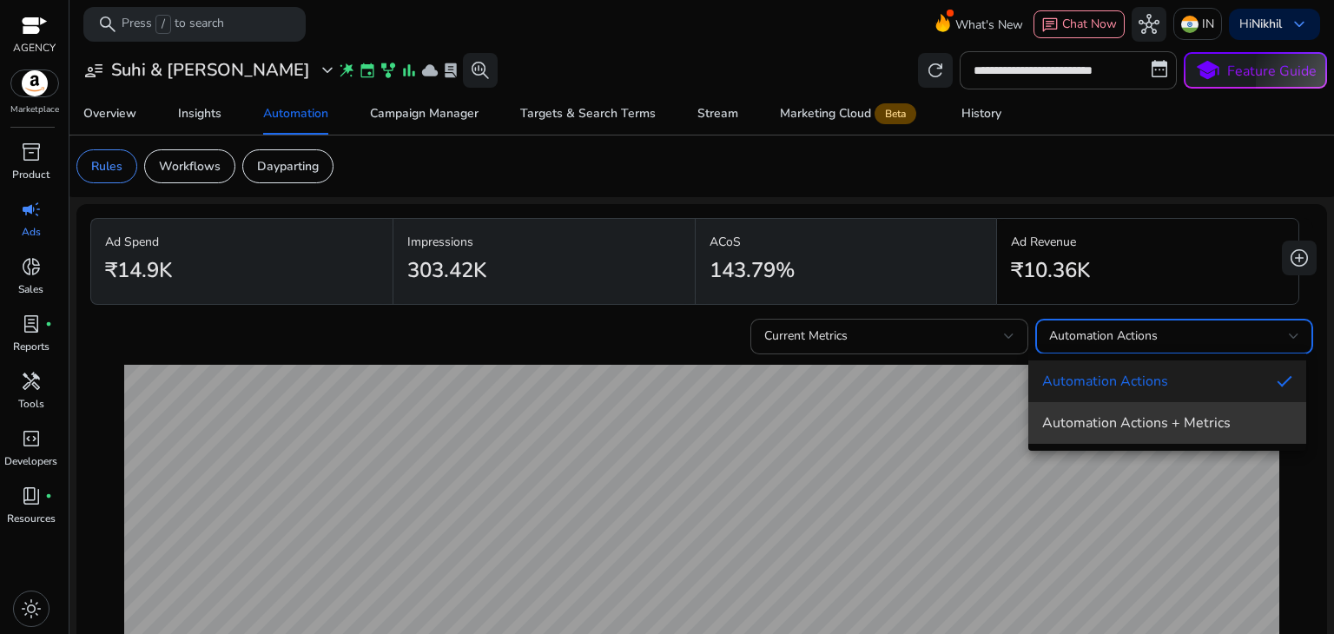
click at [1102, 411] on mat-option "Automation Actions + Metrics" at bounding box center [1167, 423] width 278 height 42
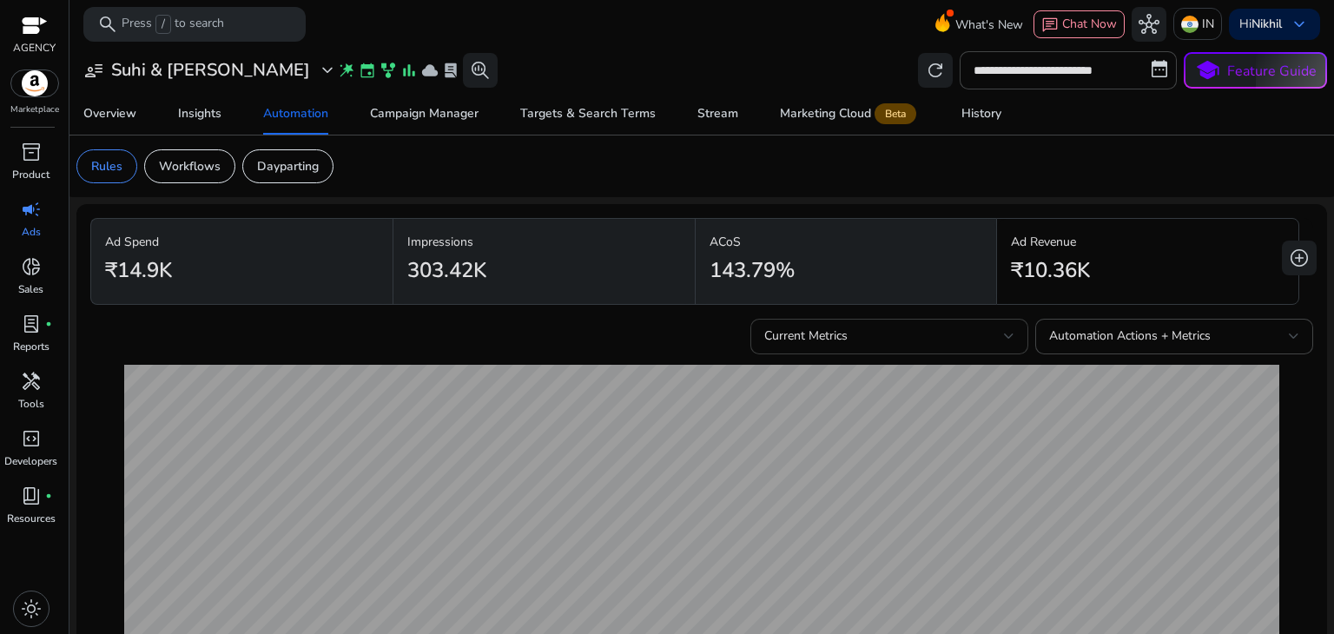
click at [879, 319] on div "Current Metrics" at bounding box center [889, 337] width 250 height 36
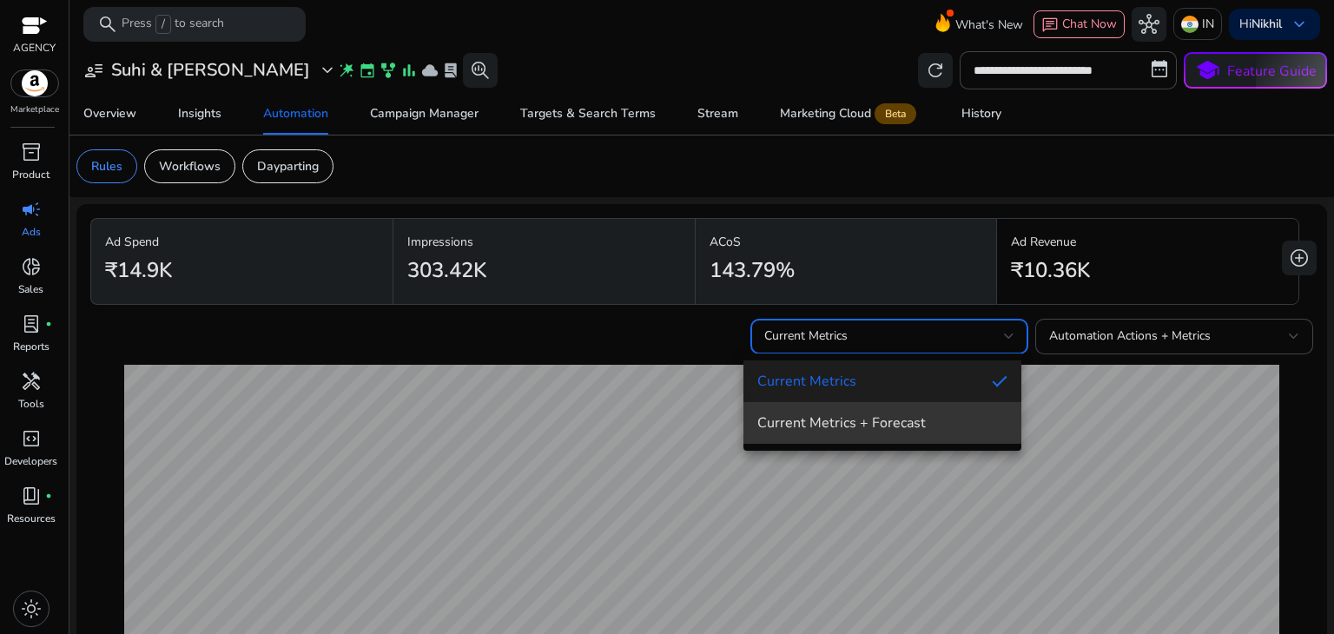
click at [823, 415] on span "Current Metrics + Forecast" at bounding box center [882, 422] width 250 height 19
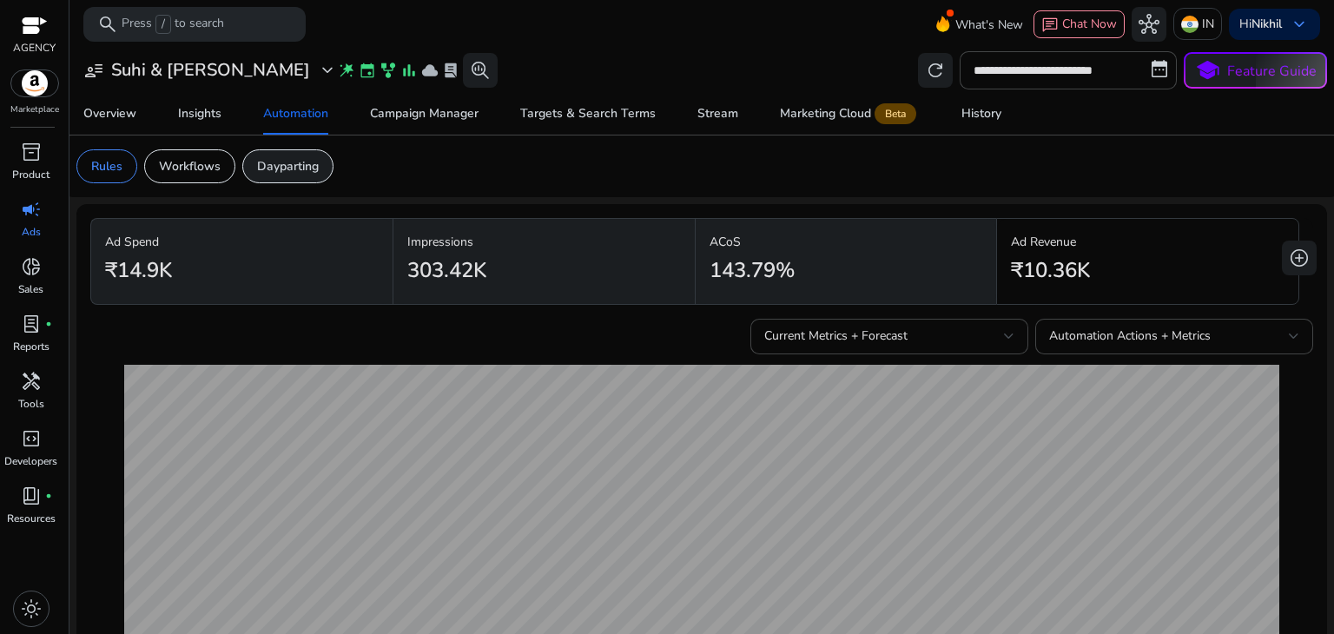
click at [278, 164] on p "Dayparting" at bounding box center [288, 166] width 62 height 18
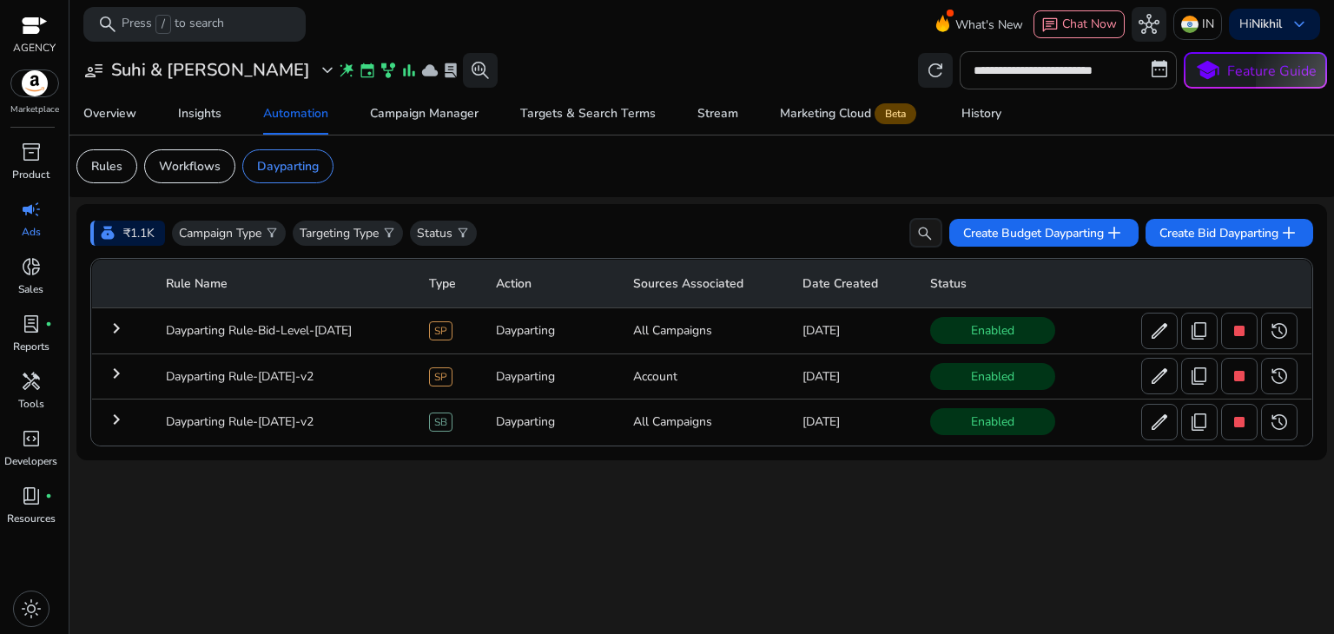
click at [108, 330] on mat-icon "keyboard_arrow_right" at bounding box center [116, 328] width 21 height 21
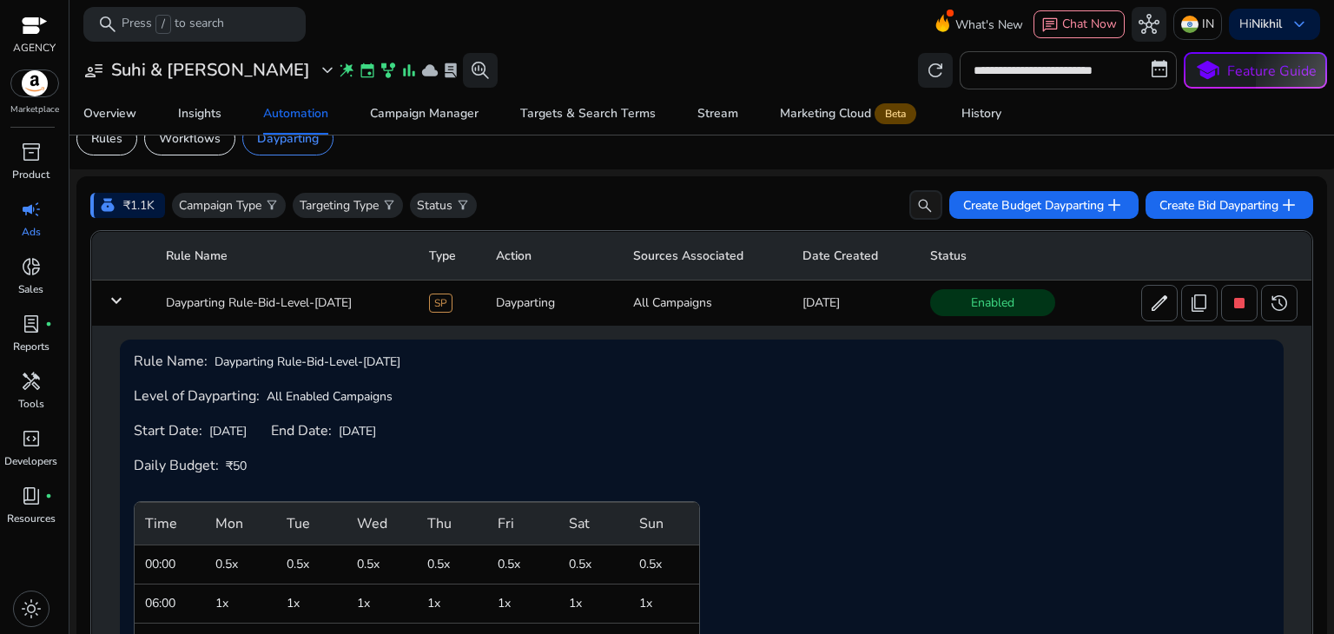
scroll to position [31, 0]
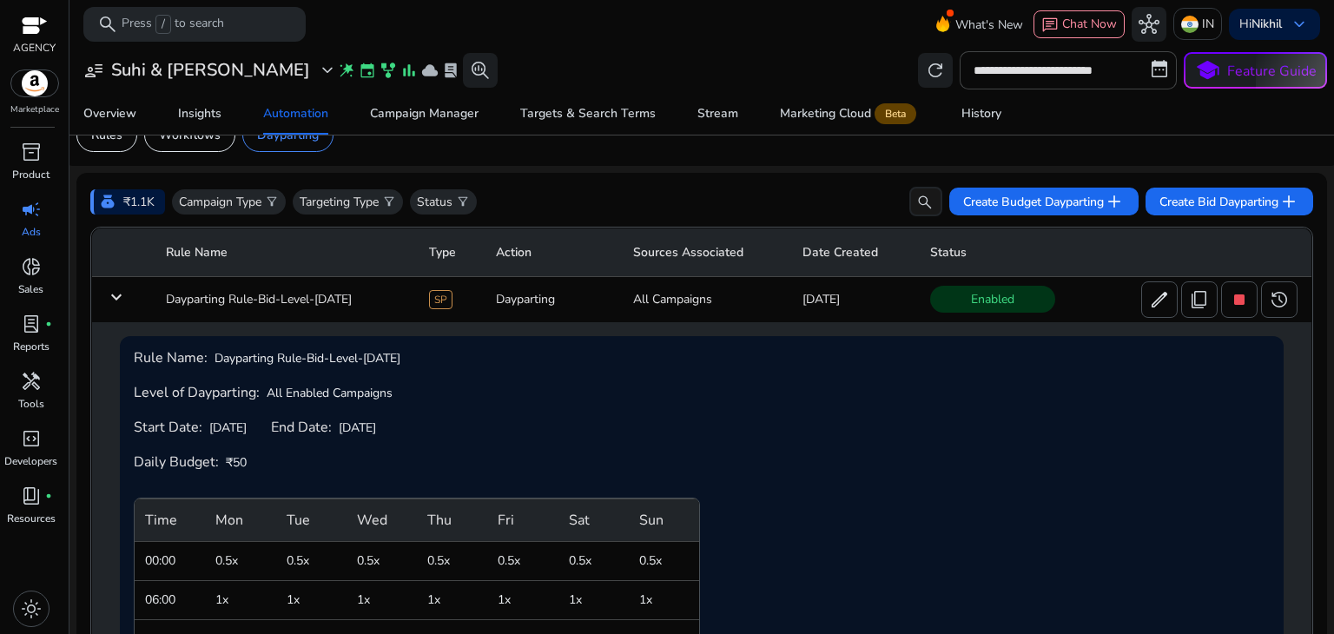
click at [127, 301] on td "keyboard_arrow_down" at bounding box center [122, 299] width 61 height 45
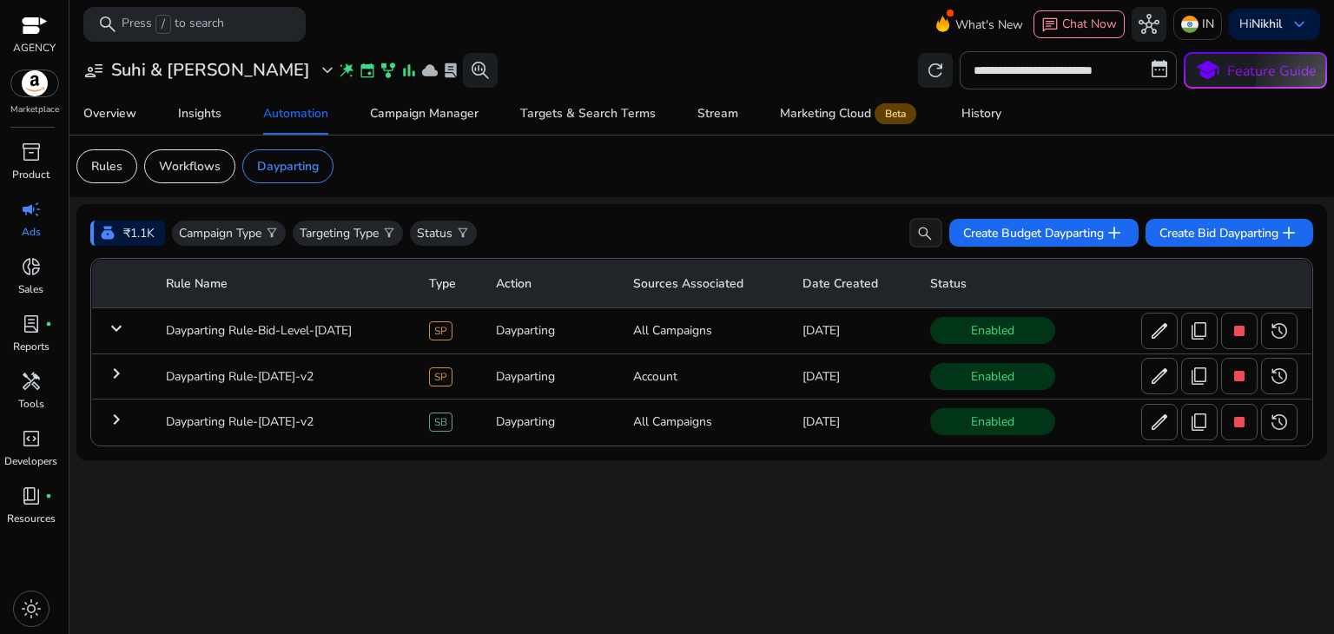
scroll to position [0, 0]
click at [113, 378] on mat-icon "keyboard_arrow_right" at bounding box center [116, 373] width 21 height 21
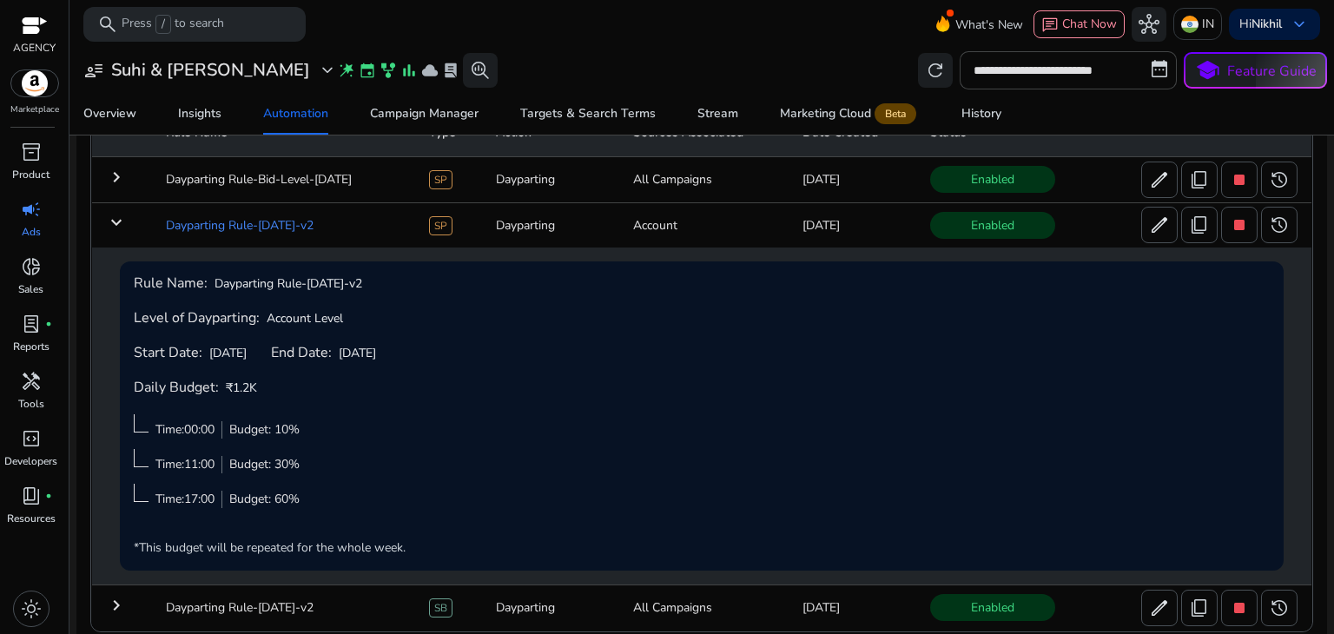
scroll to position [163, 0]
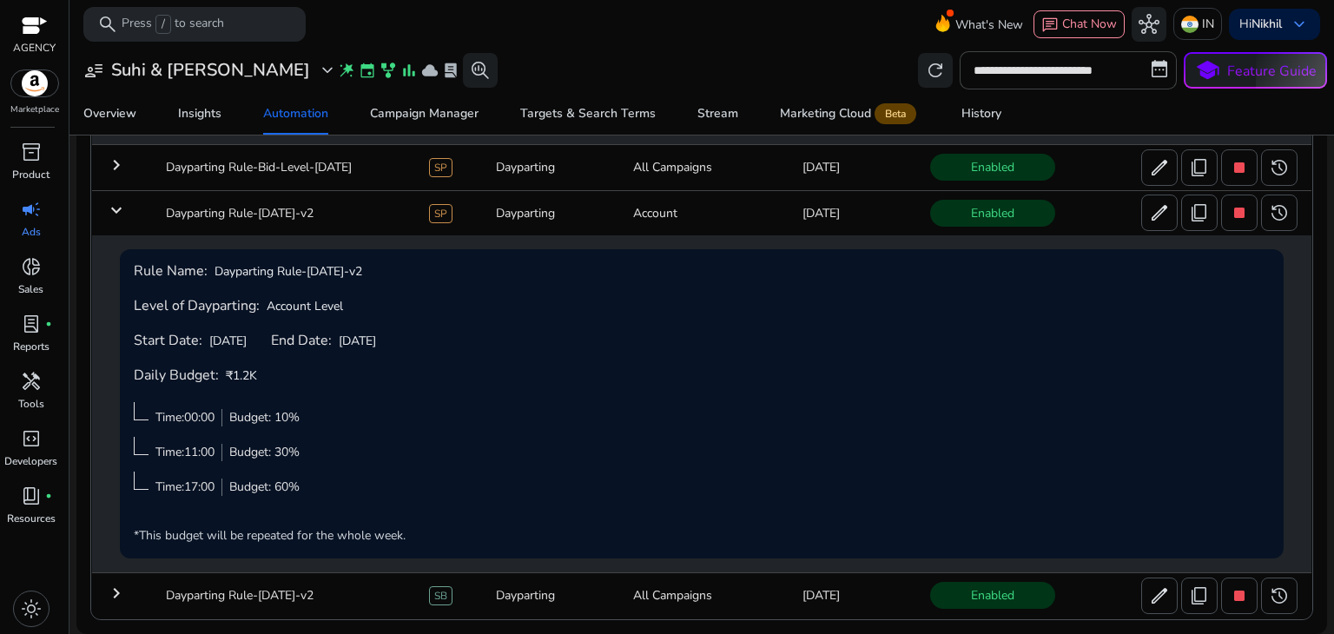
click at [114, 590] on mat-icon "keyboard_arrow_right" at bounding box center [116, 593] width 21 height 21
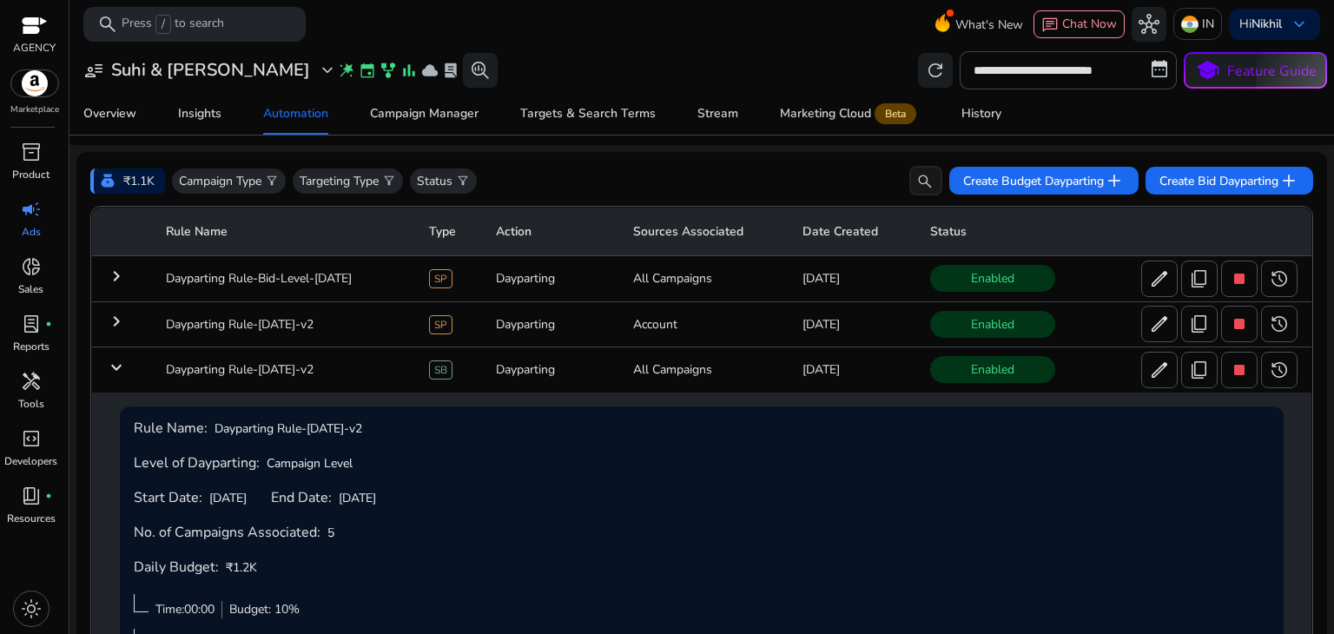
scroll to position [0, 0]
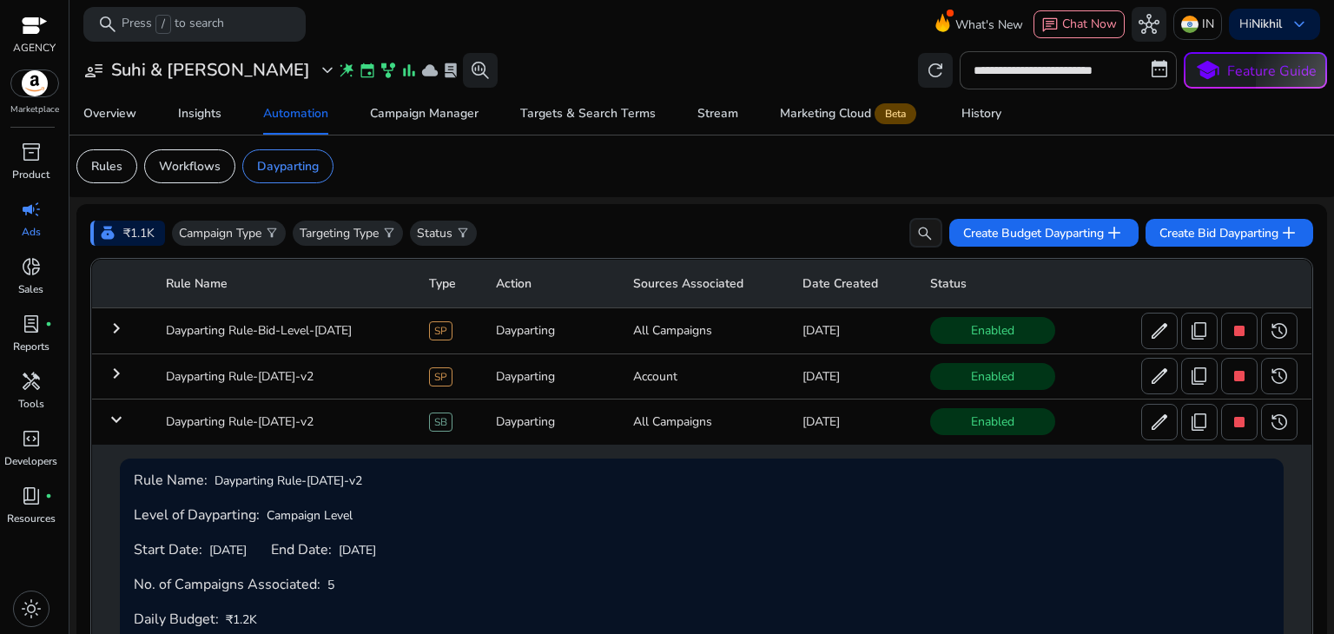
click at [122, 420] on mat-icon "keyboard_arrow_down" at bounding box center [116, 419] width 21 height 21
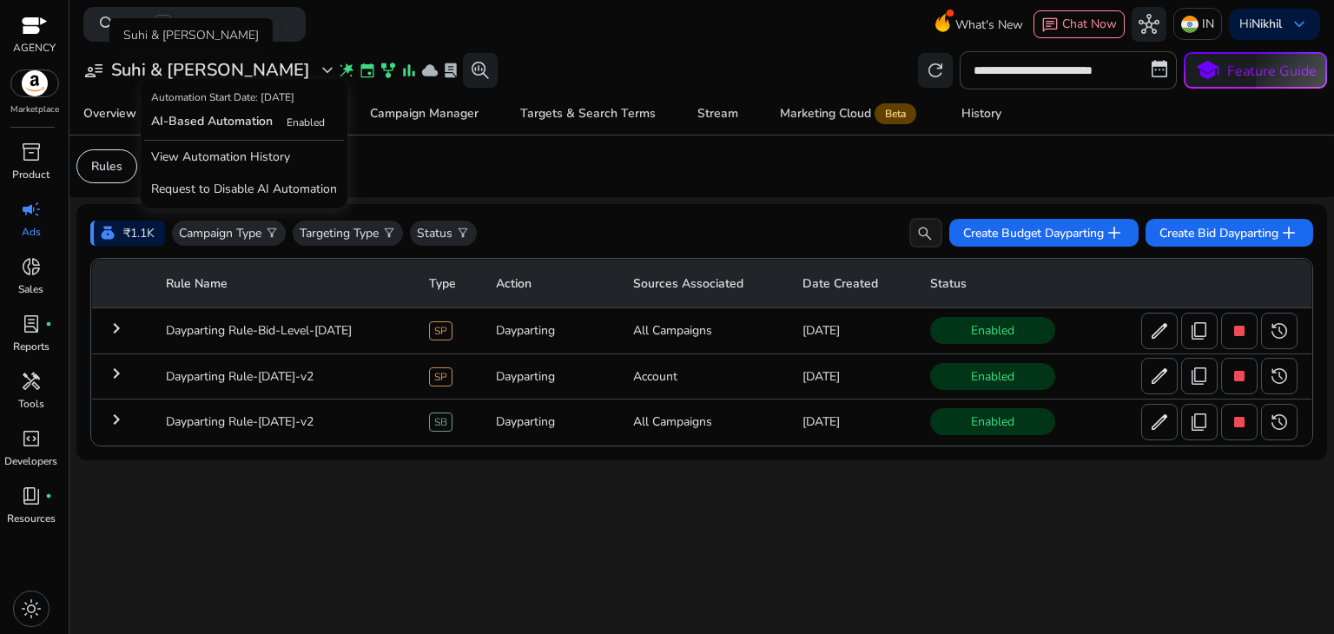
click at [317, 70] on span "expand_more" at bounding box center [327, 70] width 21 height 21
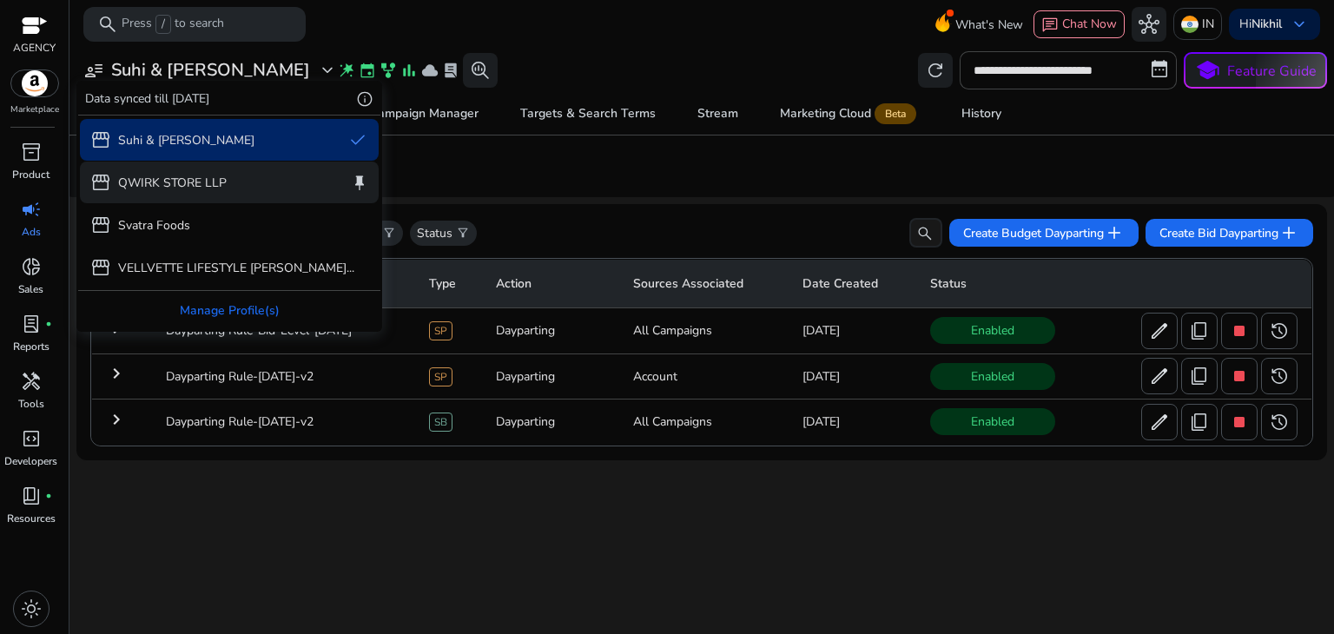
click at [191, 183] on p "QWIRK STORE LLP" at bounding box center [172, 183] width 109 height 18
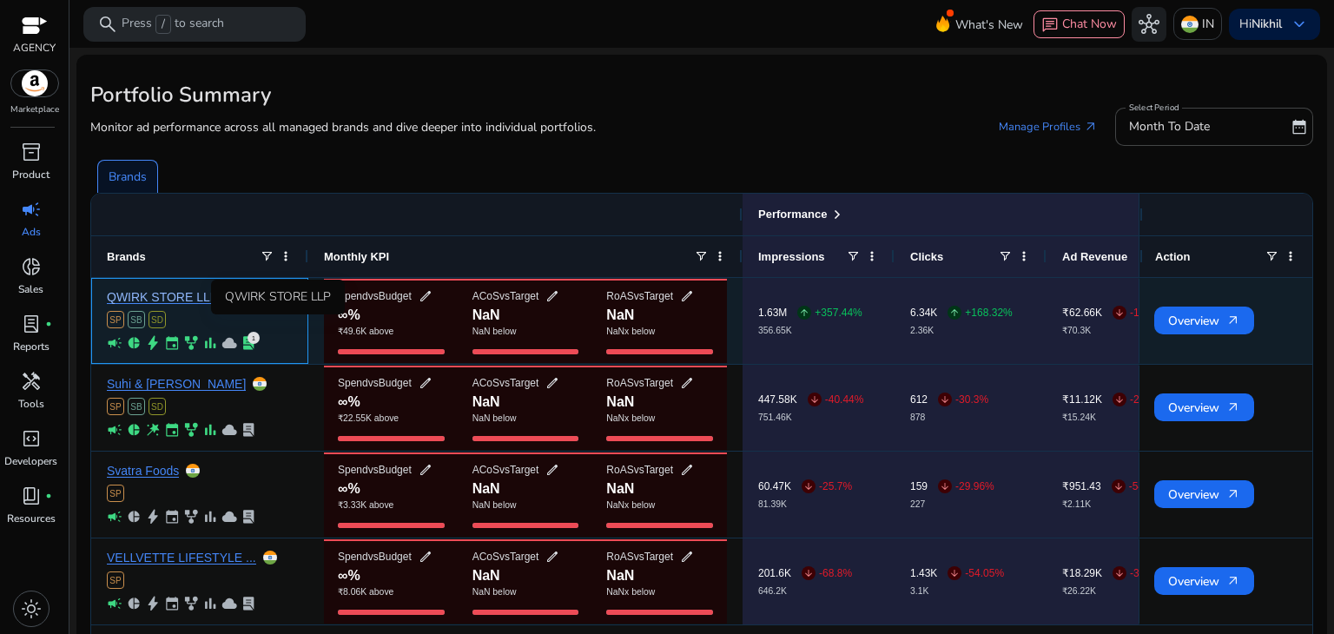
click at [182, 295] on link "QWIRK STORE LLP" at bounding box center [162, 297] width 111 height 13
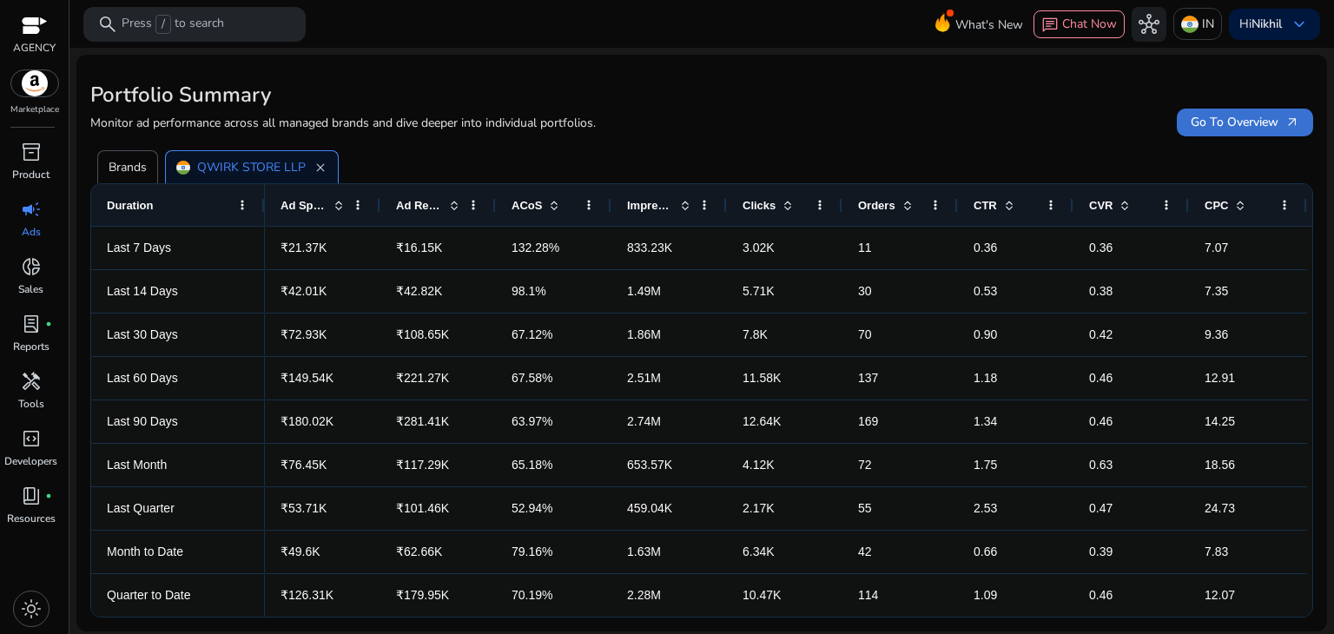
click at [1216, 111] on span at bounding box center [1245, 123] width 136 height 42
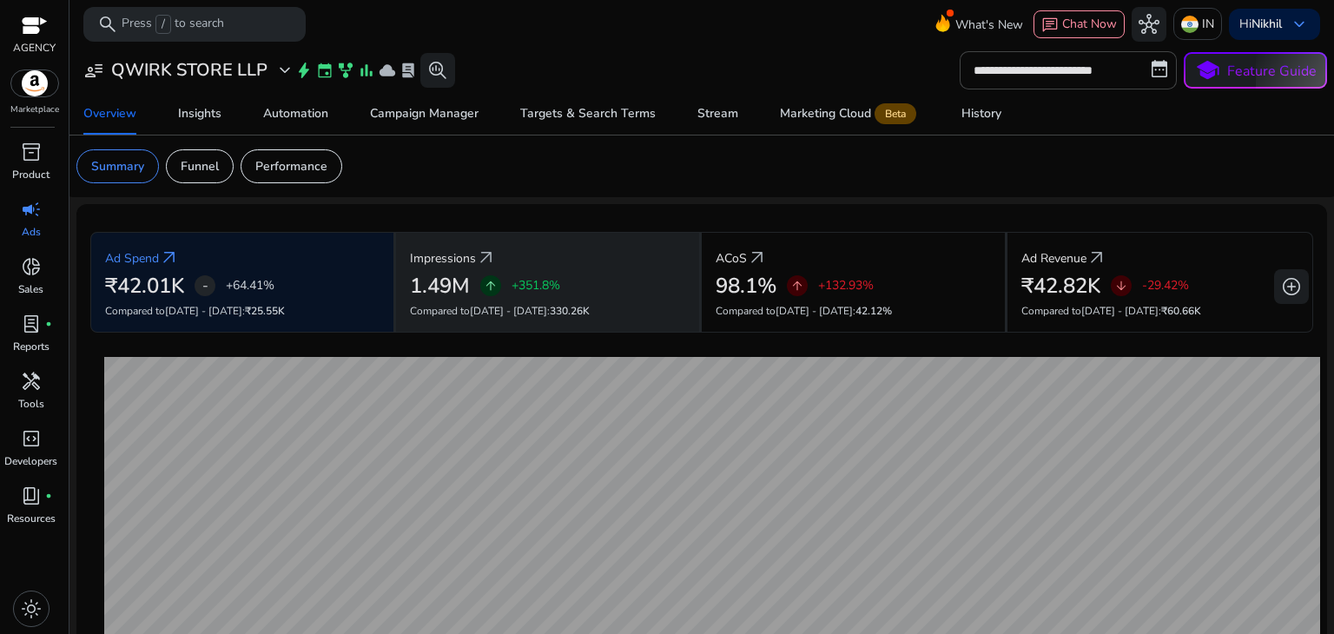
click at [643, 250] on div "Impressions arrow_outward" at bounding box center [547, 257] width 275 height 32
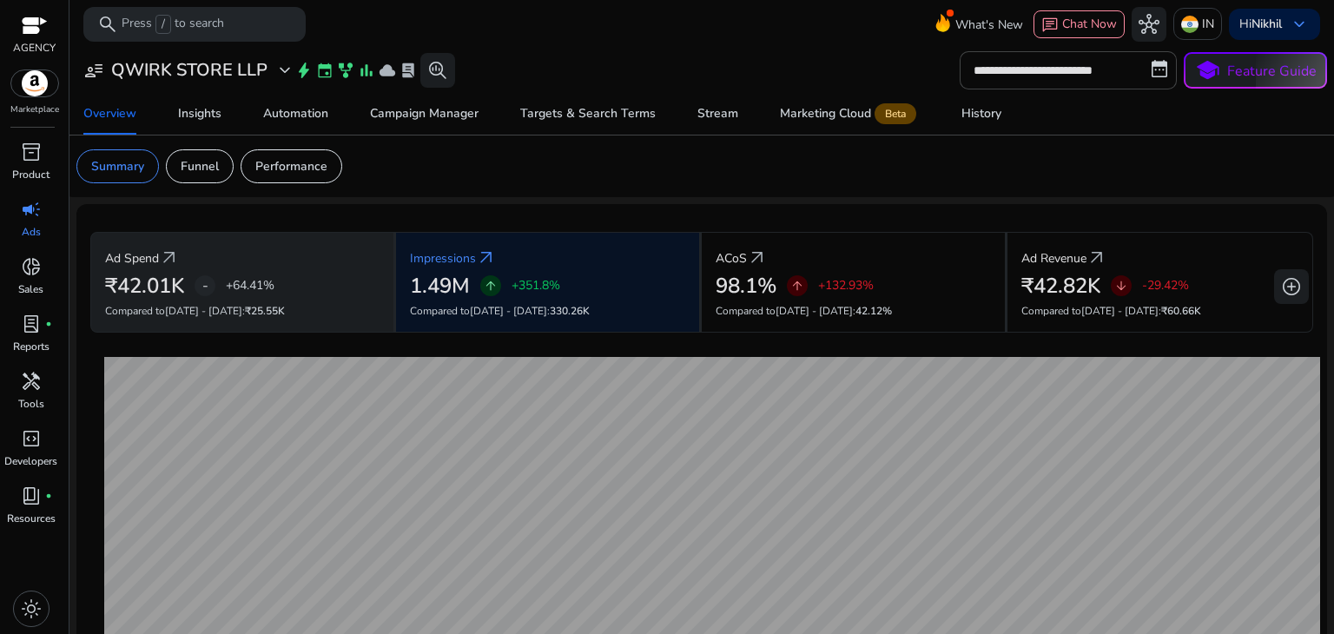
click at [353, 253] on div "Ad Spend arrow_outward" at bounding box center [242, 257] width 274 height 32
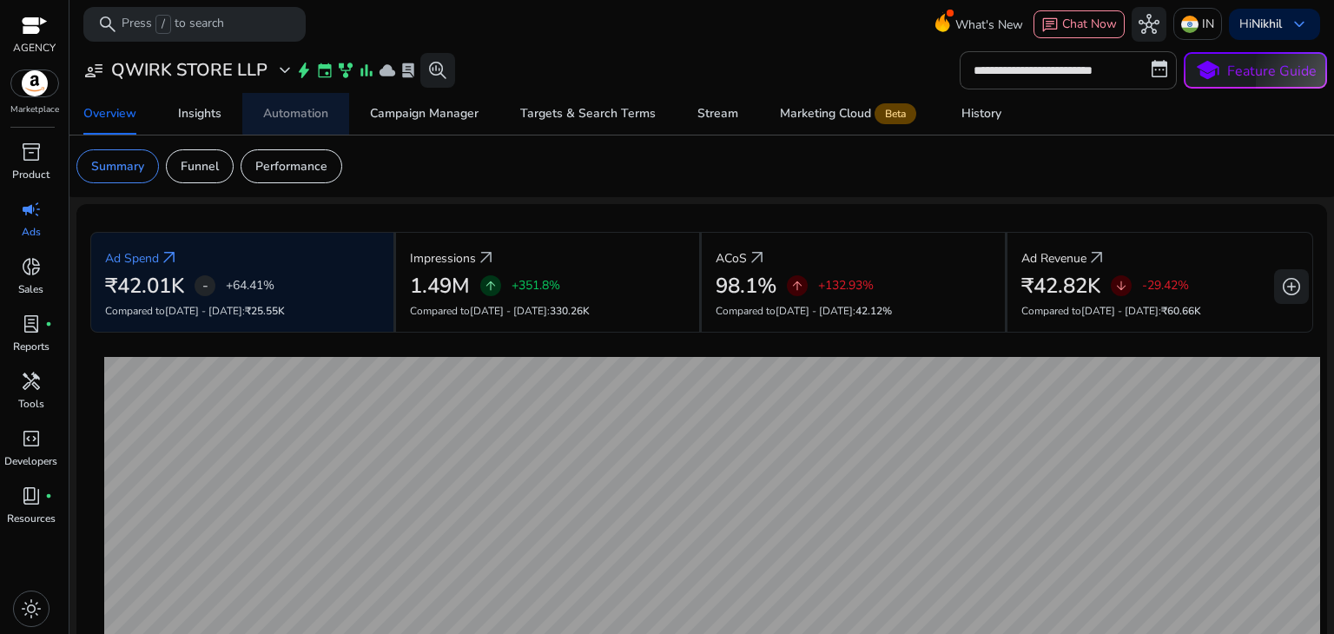
click at [301, 113] on div "Automation" at bounding box center [295, 114] width 65 height 12
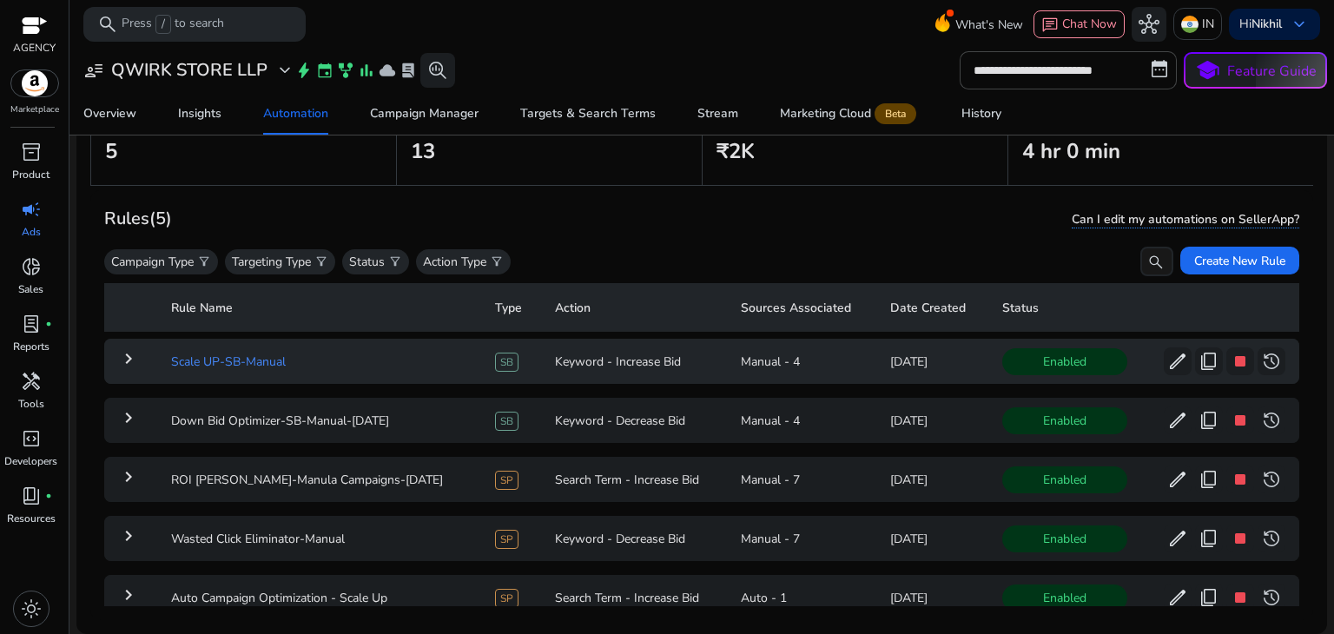
scroll to position [56, 0]
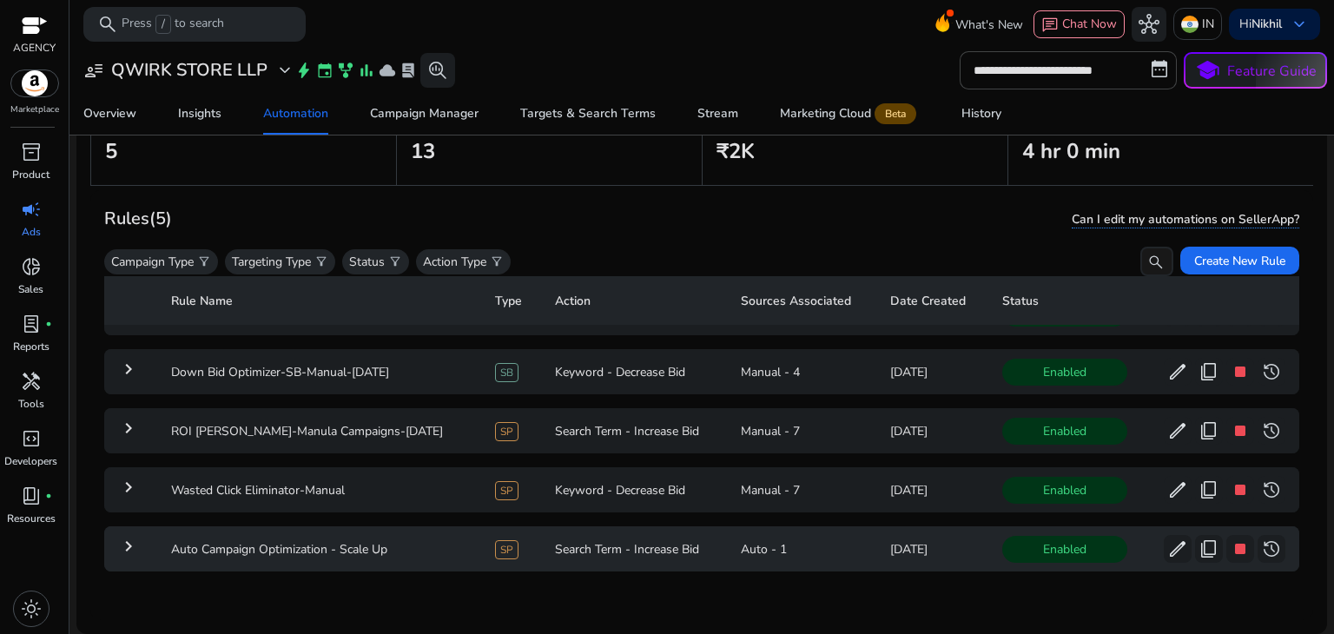
click at [126, 536] on mat-icon "keyboard_arrow_right" at bounding box center [128, 546] width 21 height 21
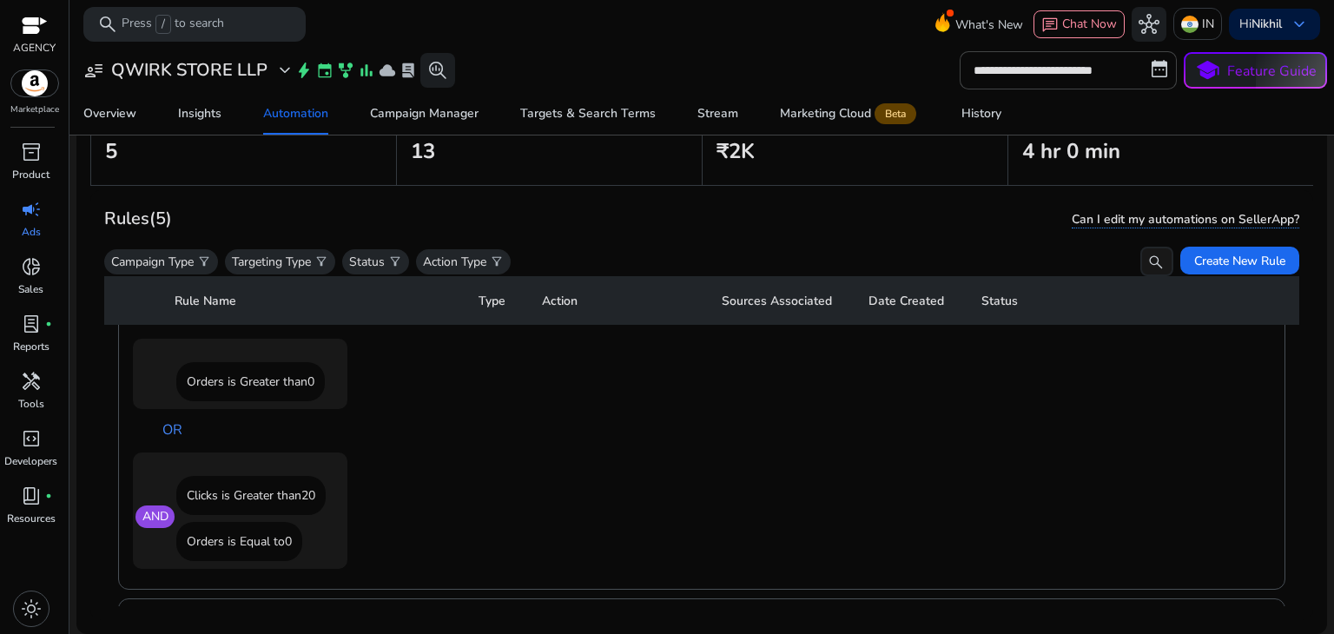
scroll to position [1290, 0]
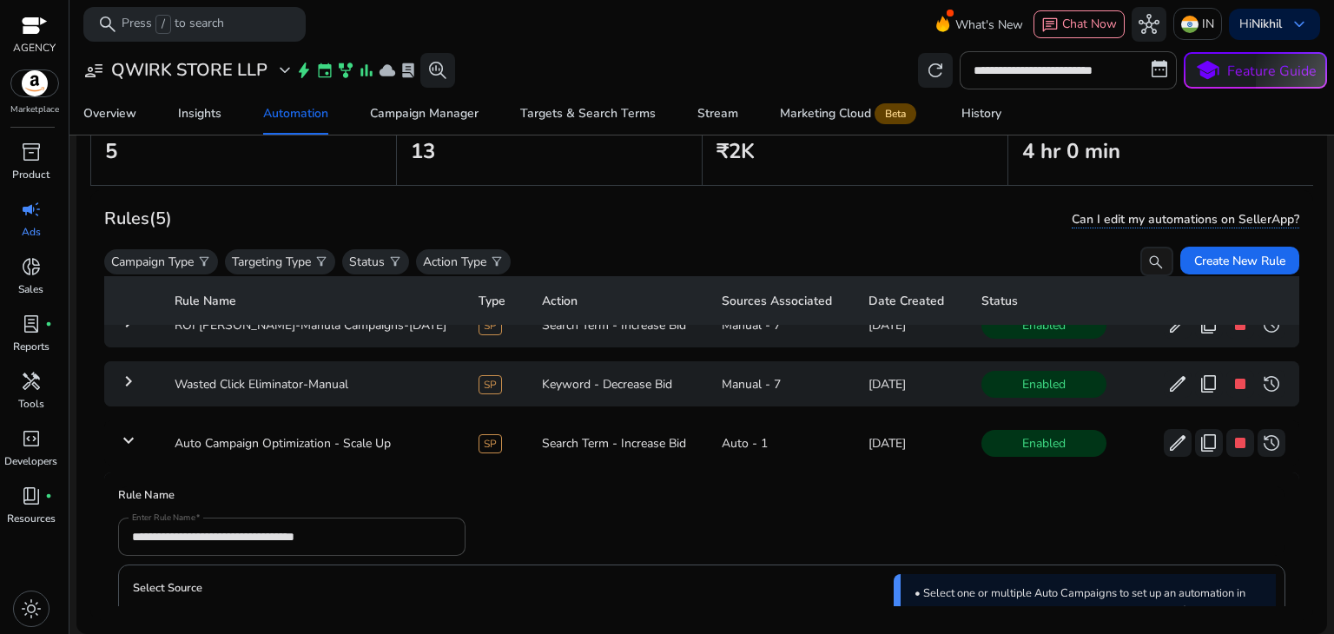
scroll to position [179, 0]
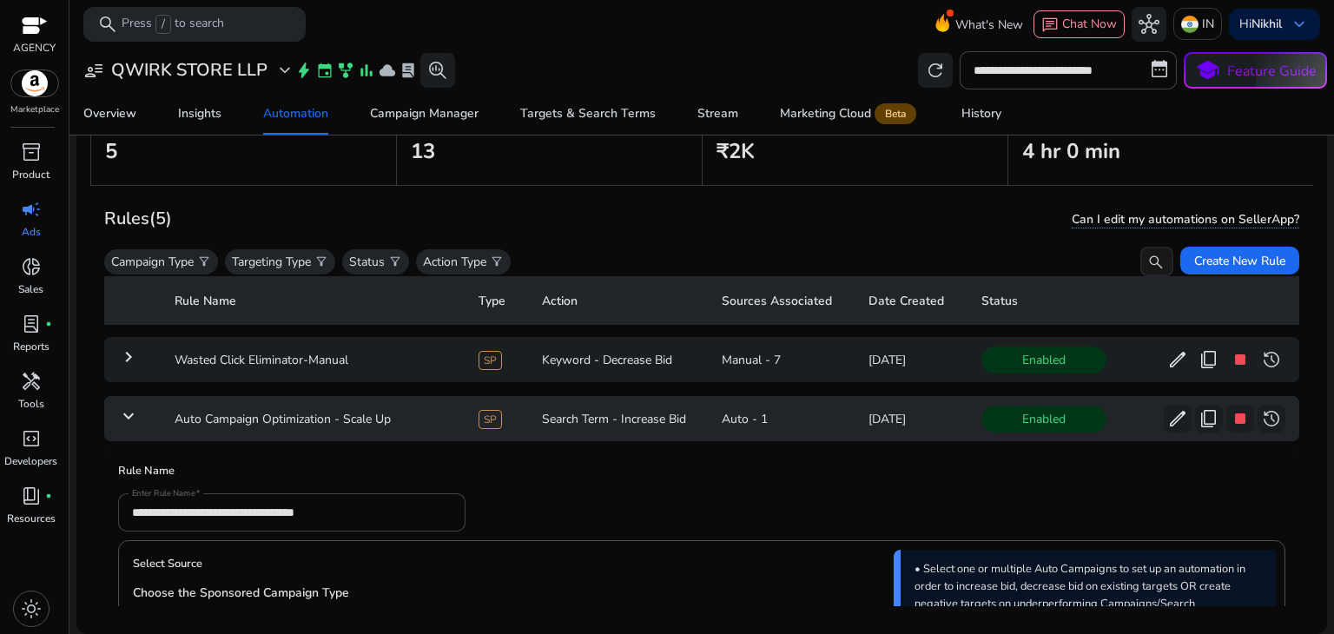
click at [134, 412] on mat-icon "keyboard_arrow_down" at bounding box center [128, 415] width 21 height 21
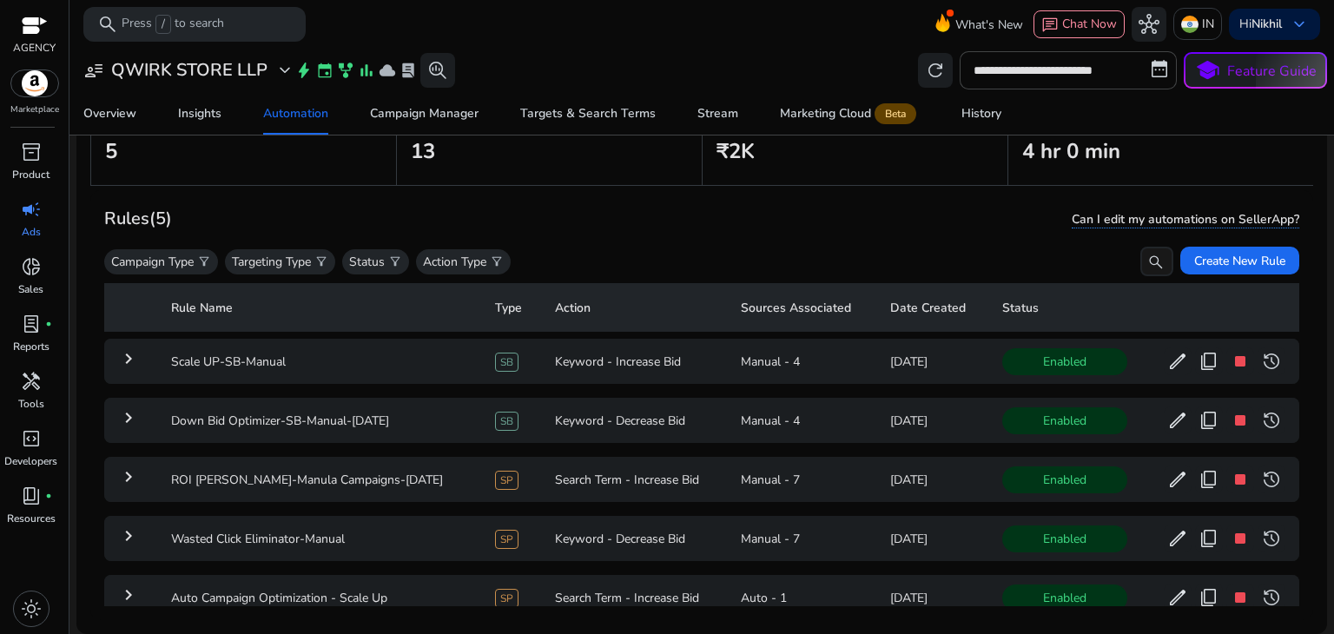
scroll to position [56, 0]
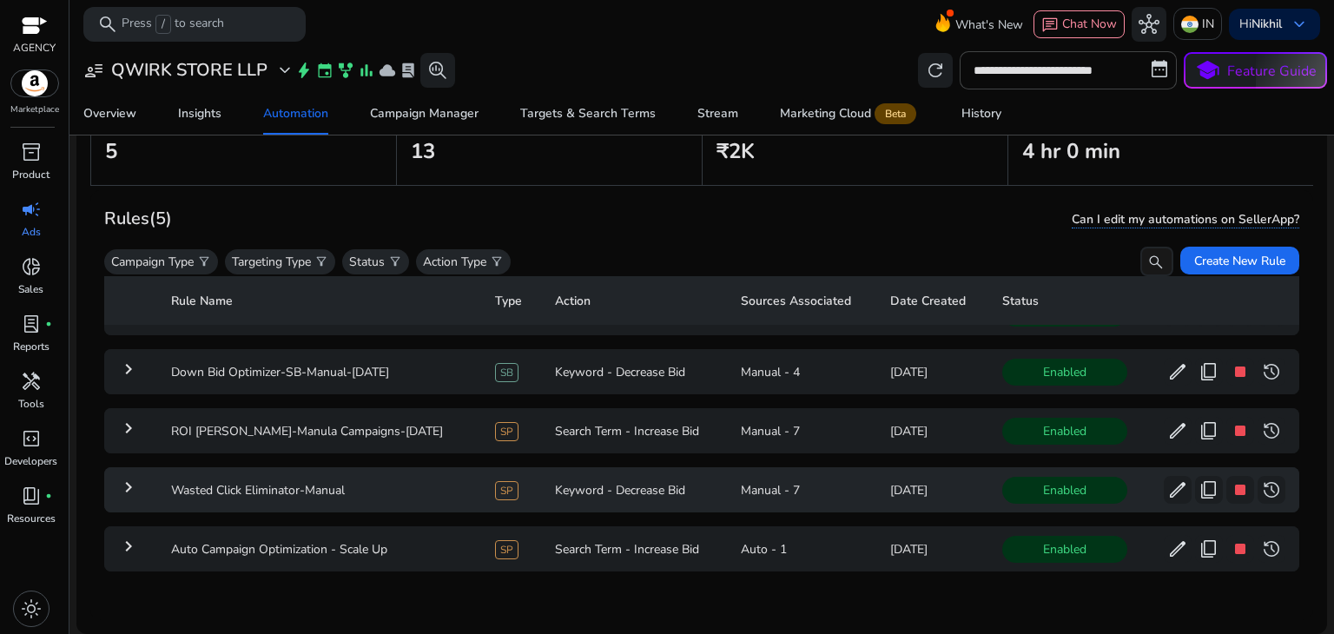
click at [131, 479] on mat-icon "keyboard_arrow_right" at bounding box center [128, 487] width 21 height 21
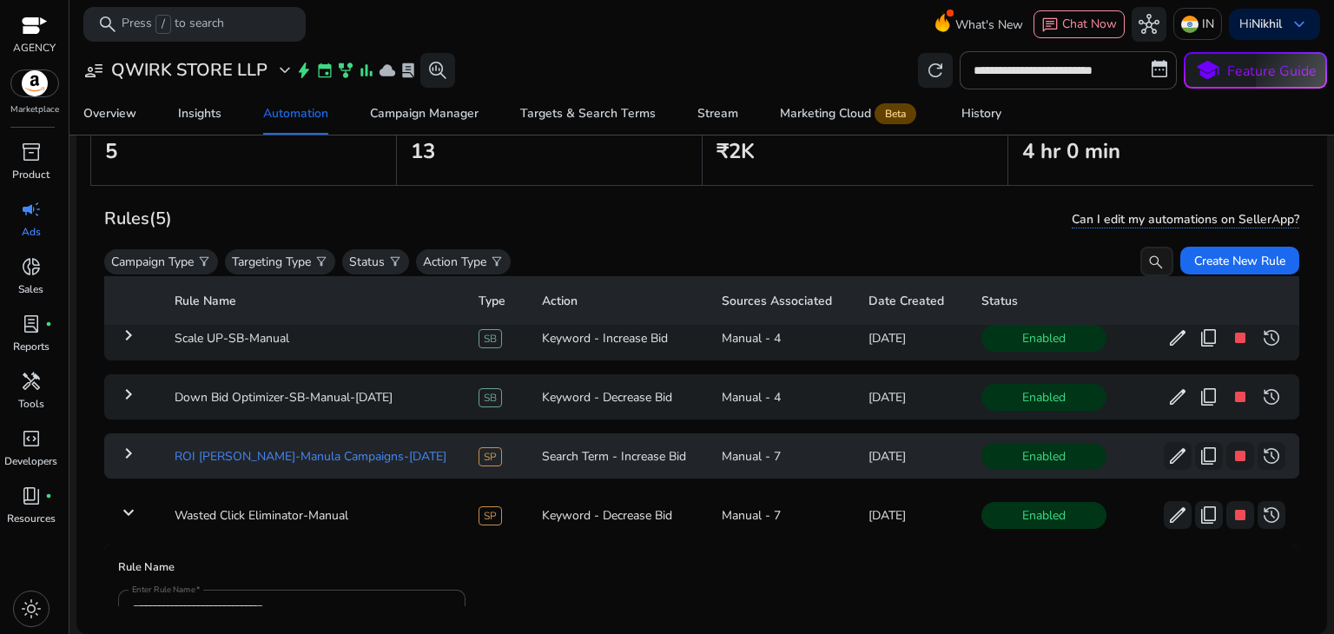
scroll to position [0, 0]
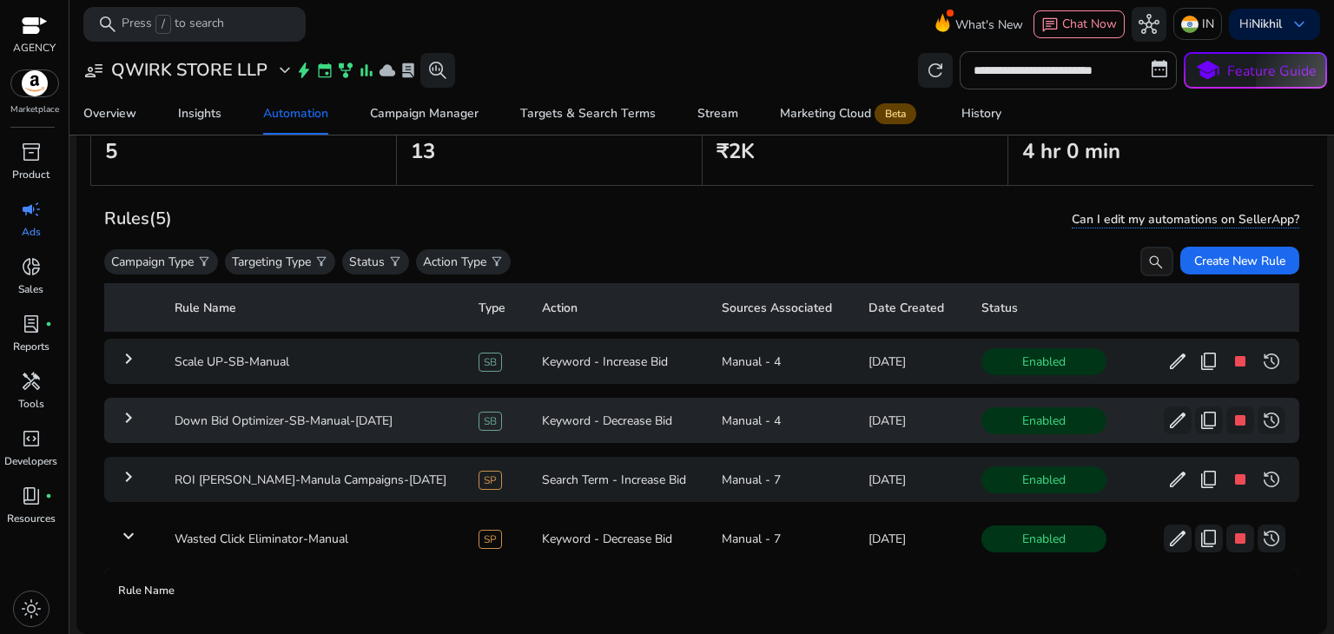
click at [130, 421] on mat-icon "keyboard_arrow_right" at bounding box center [128, 417] width 21 height 21
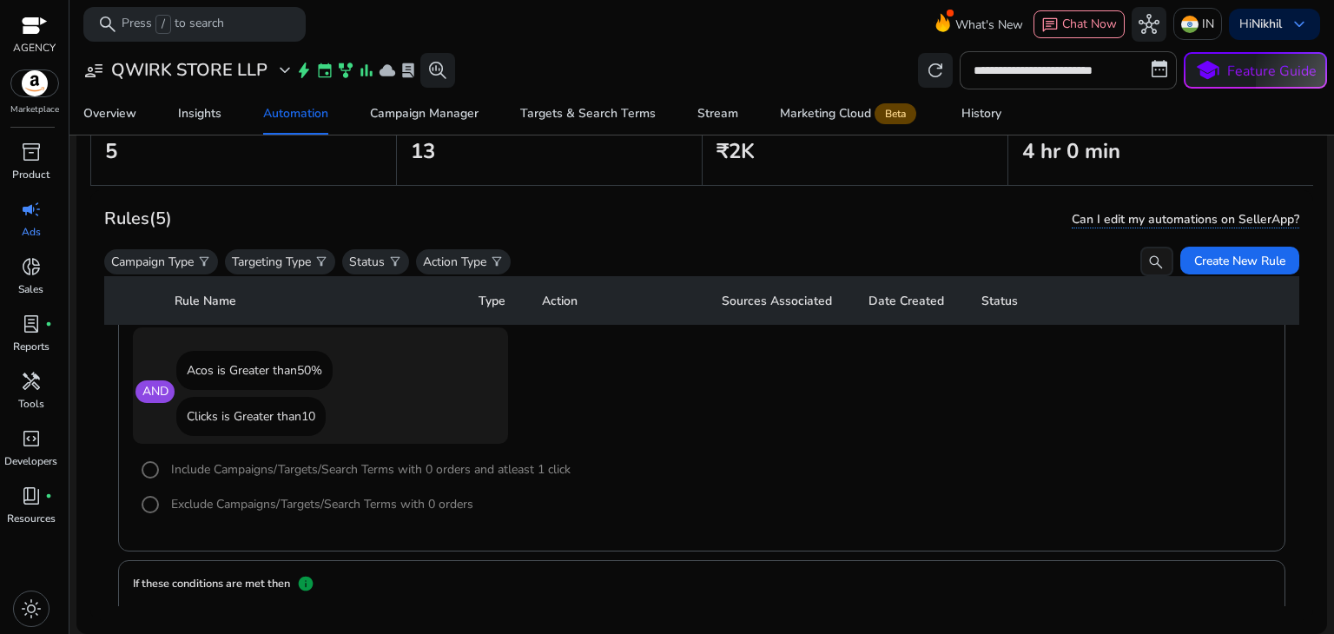
scroll to position [125, 0]
drag, startPoint x: 40, startPoint y: 596, endPoint x: 31, endPoint y: 602, distance: 10.1
click at [31, 602] on span "light_mode" at bounding box center [31, 608] width 21 height 21
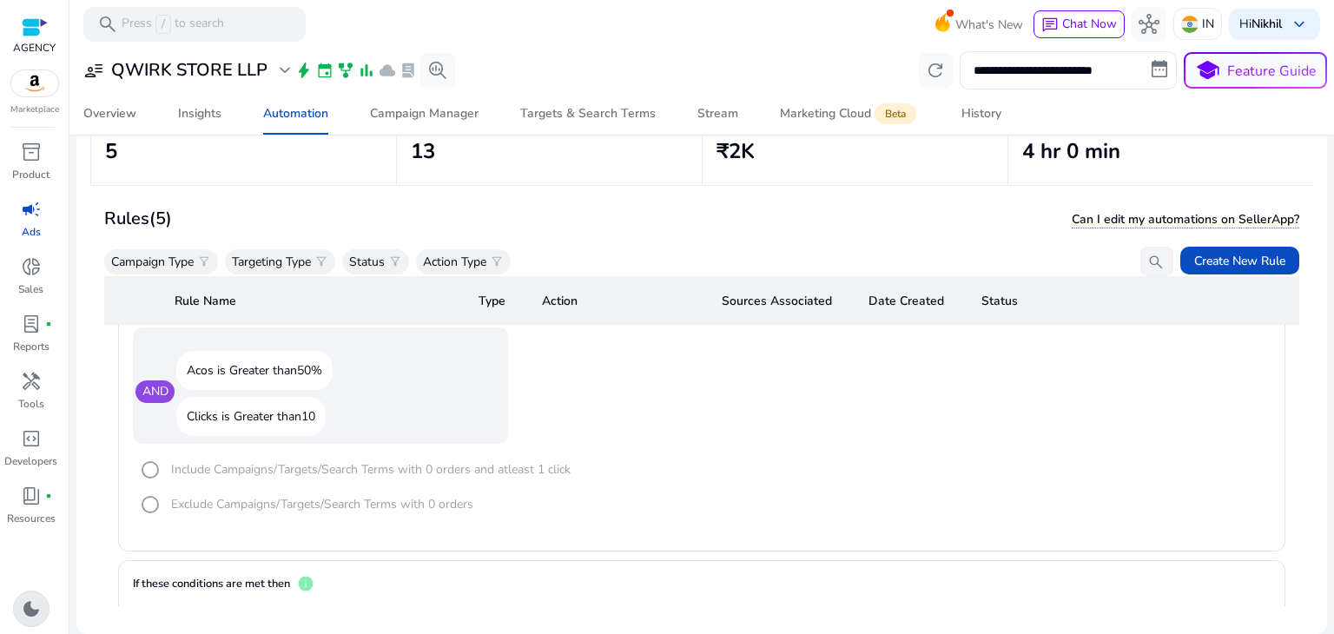
click at [31, 602] on span "dark_mode" at bounding box center [31, 608] width 21 height 21
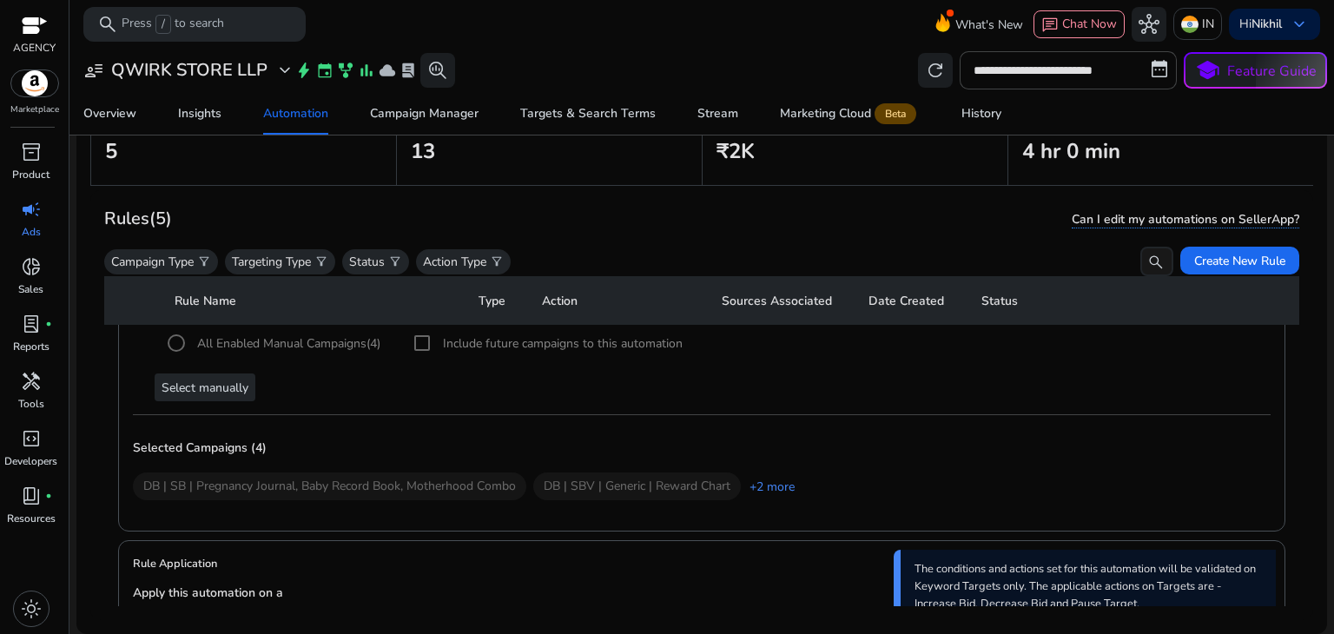
scroll to position [0, 0]
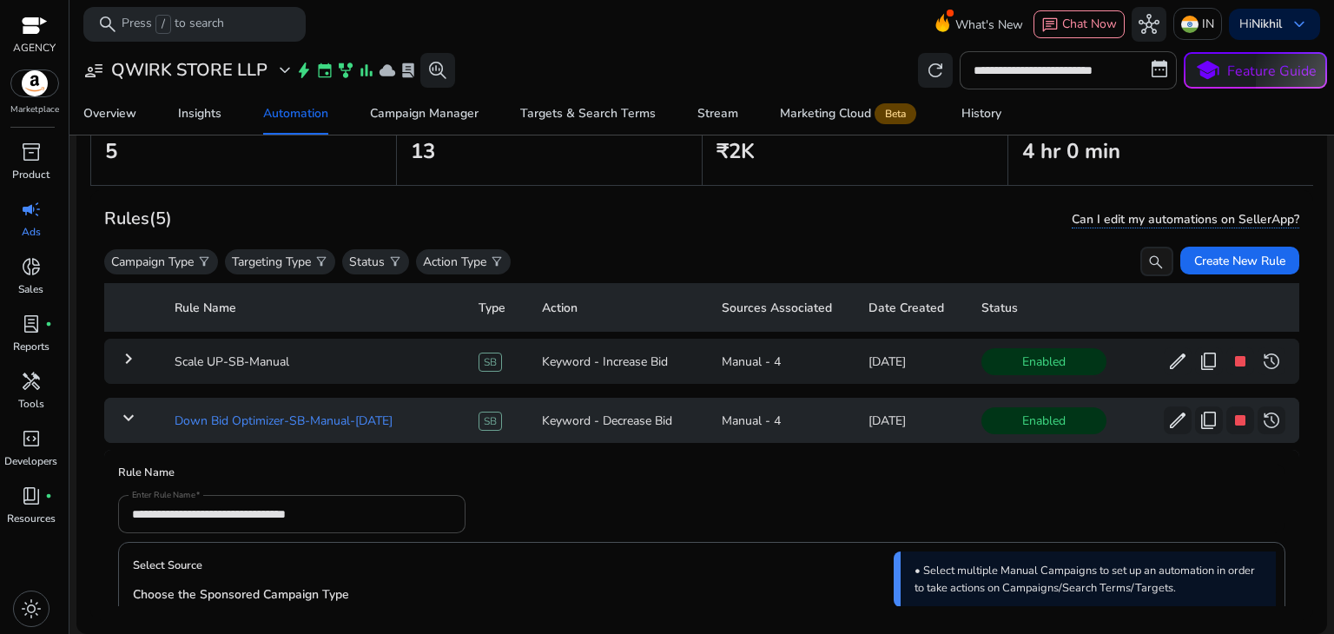
click at [183, 425] on td "Down Bid Optimizer-SB-Manual-[DATE]" at bounding box center [313, 420] width 304 height 45
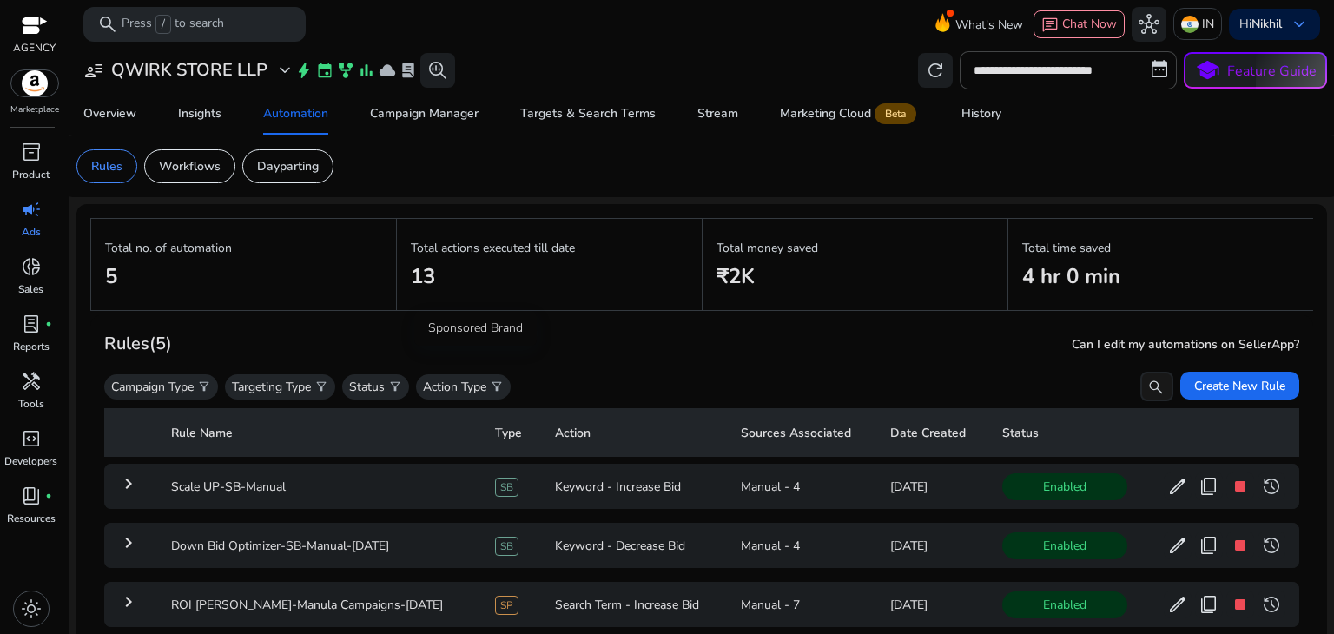
scroll to position [125, 0]
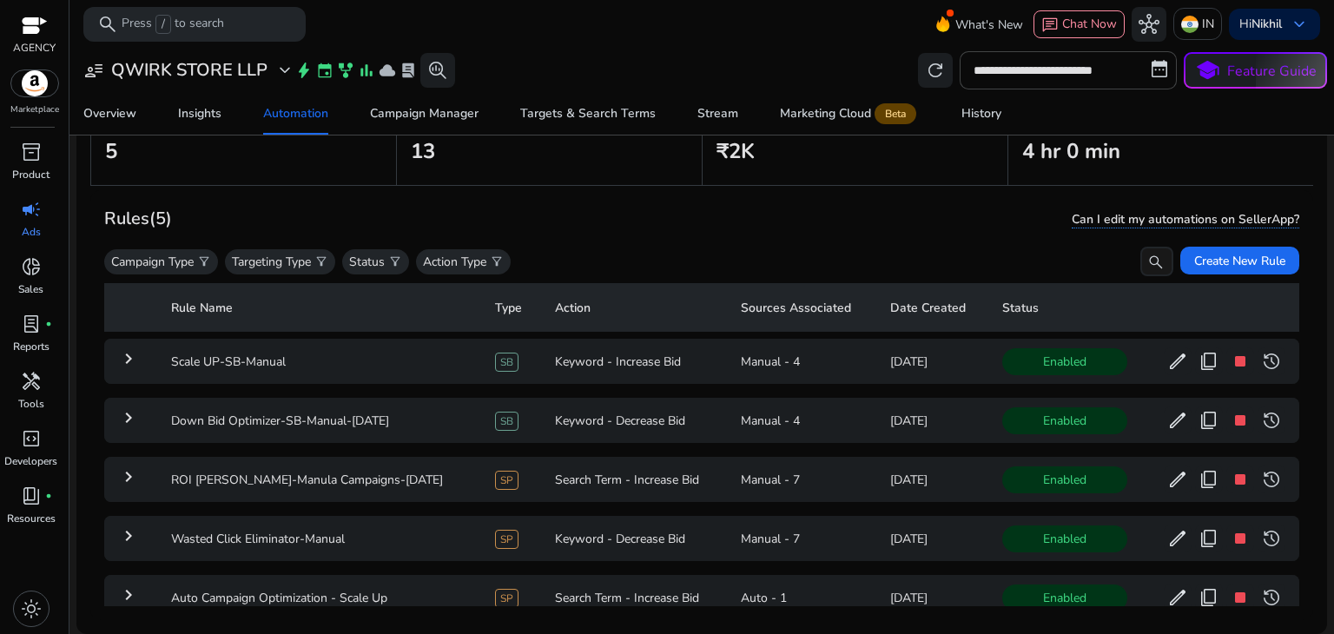
click at [506, 386] on table "Rule Name Type Action Sources Associated Date Created Status keyboard_arrow_rig…" at bounding box center [701, 455] width 1195 height 358
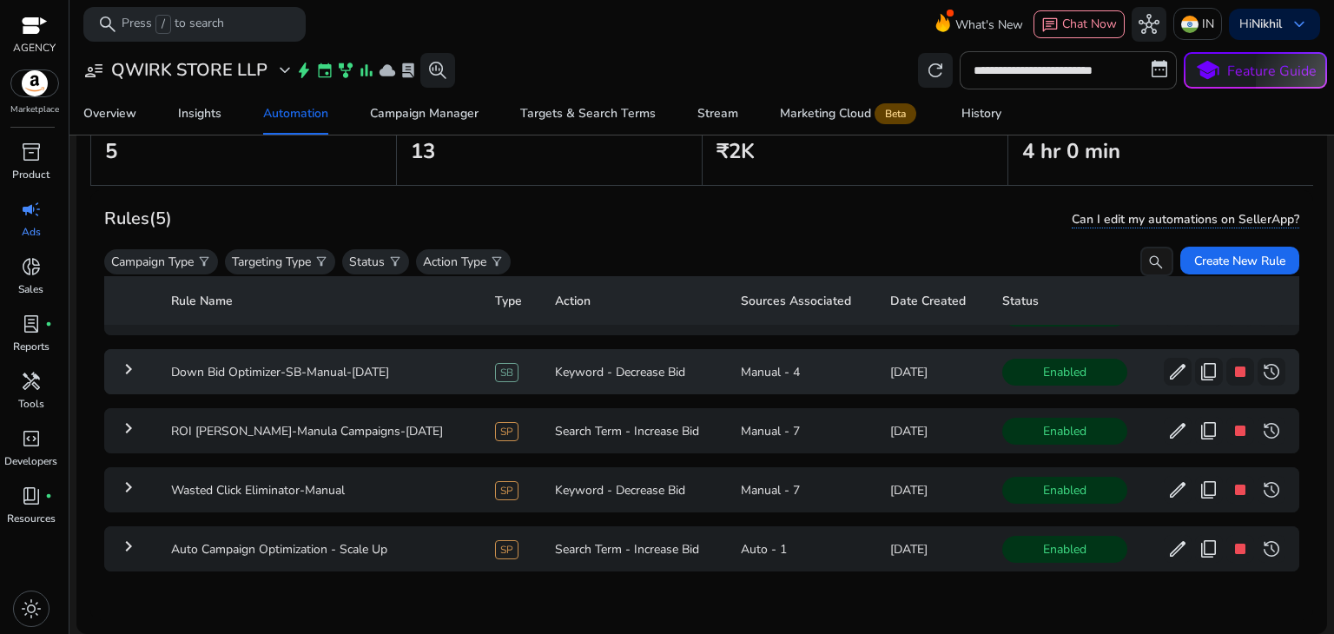
scroll to position [0, 0]
